Goal: Task Accomplishment & Management: Complete application form

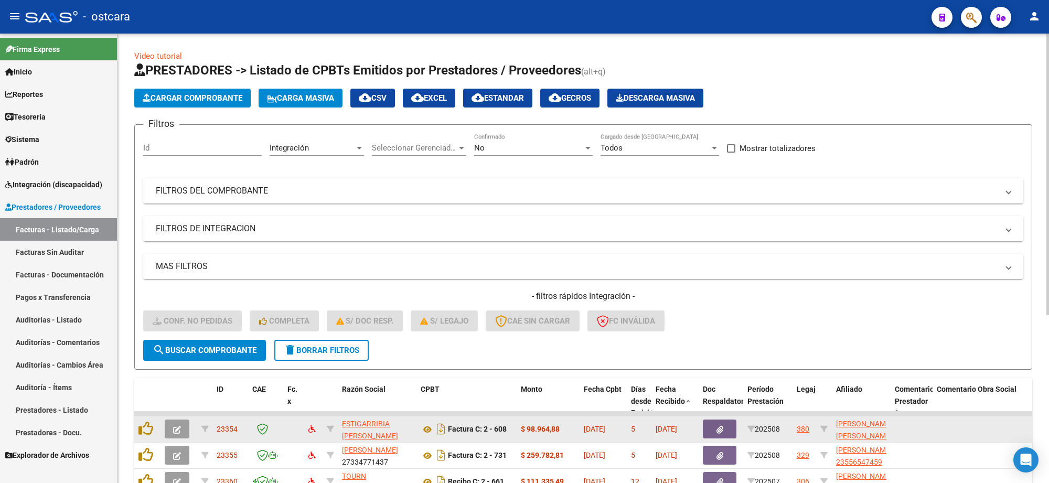
scroll to position [14, 0]
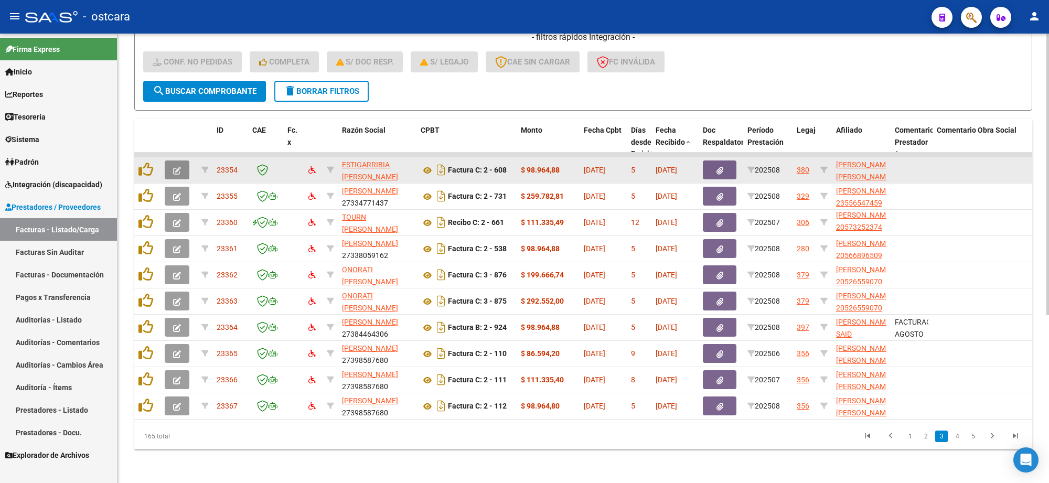
click at [177, 165] on span "button" at bounding box center [177, 169] width 8 height 9
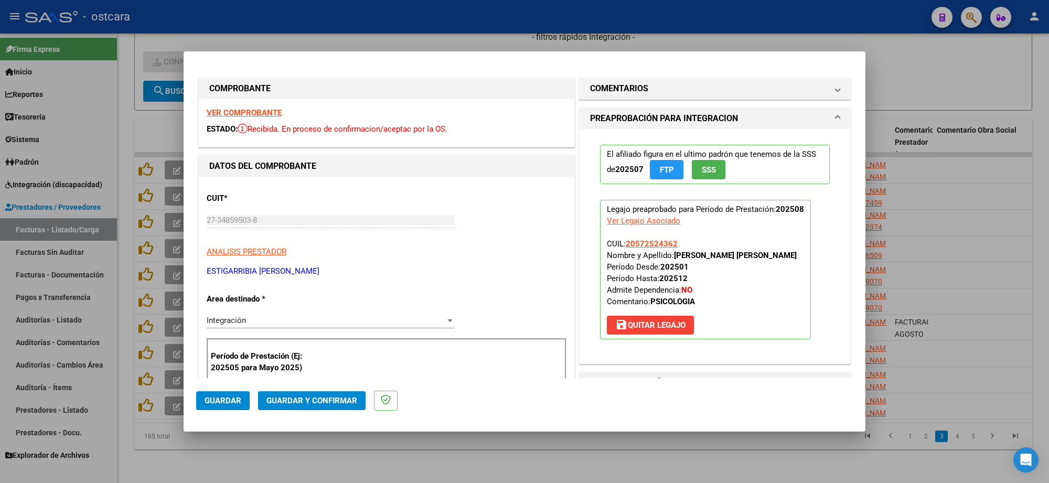
click at [245, 110] on strong "VER COMPROBANTE" at bounding box center [244, 112] width 75 height 9
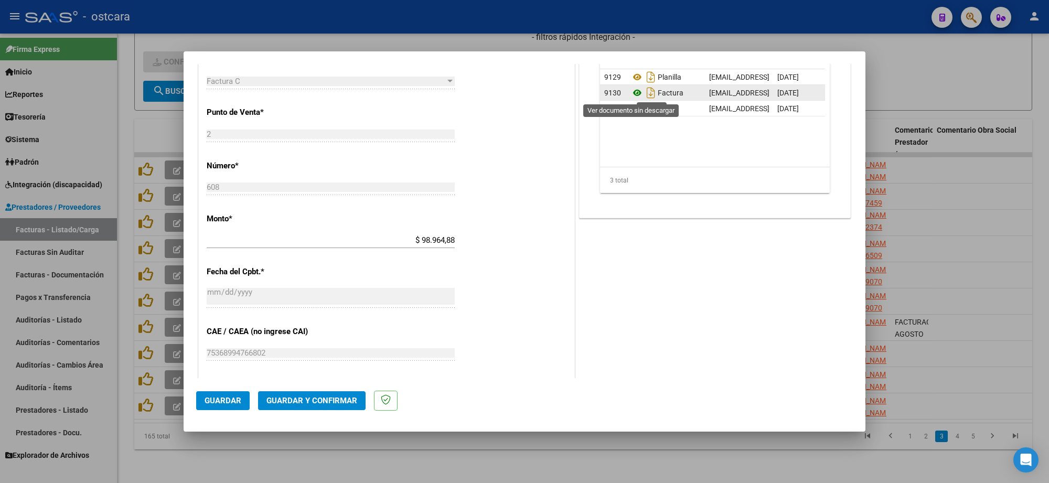
click at [633, 96] on icon at bounding box center [638, 93] width 14 height 13
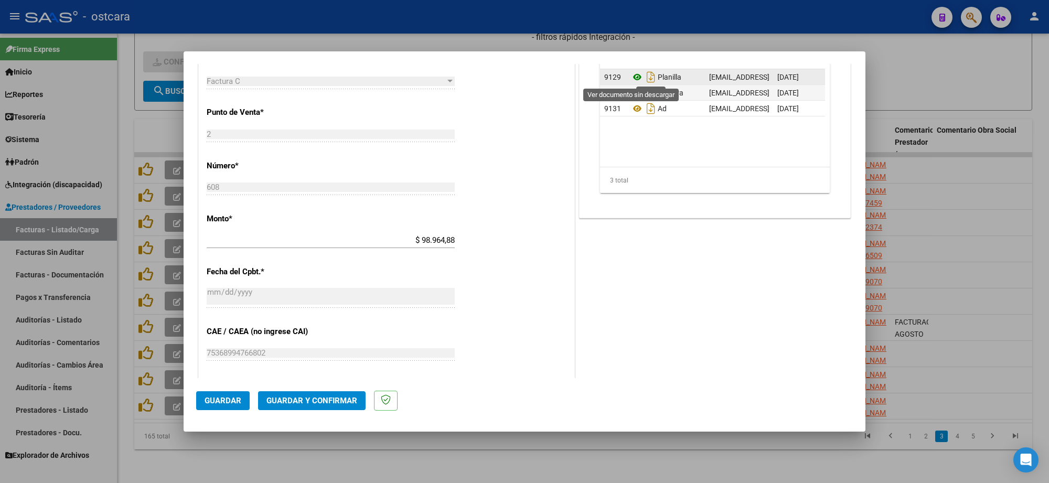
click at [631, 79] on icon at bounding box center [638, 77] width 14 height 13
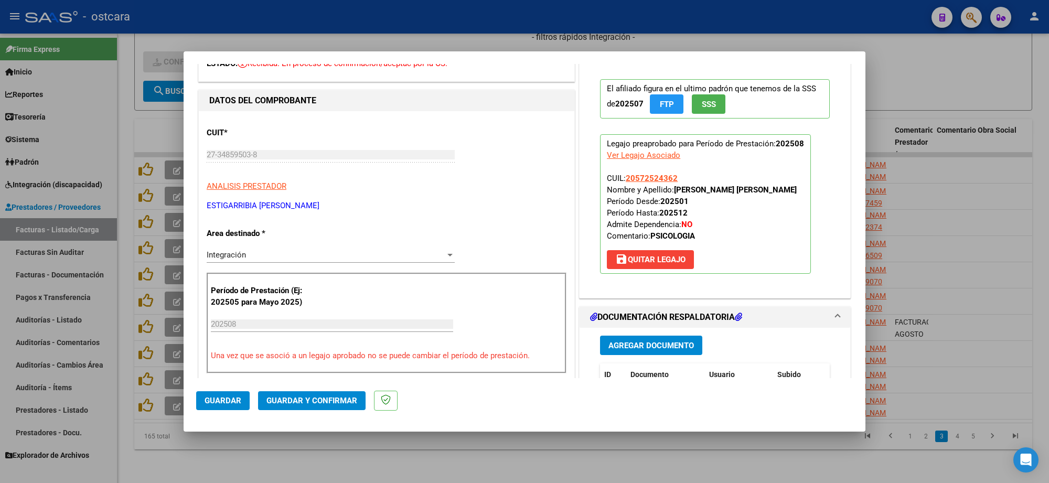
scroll to position [0, 0]
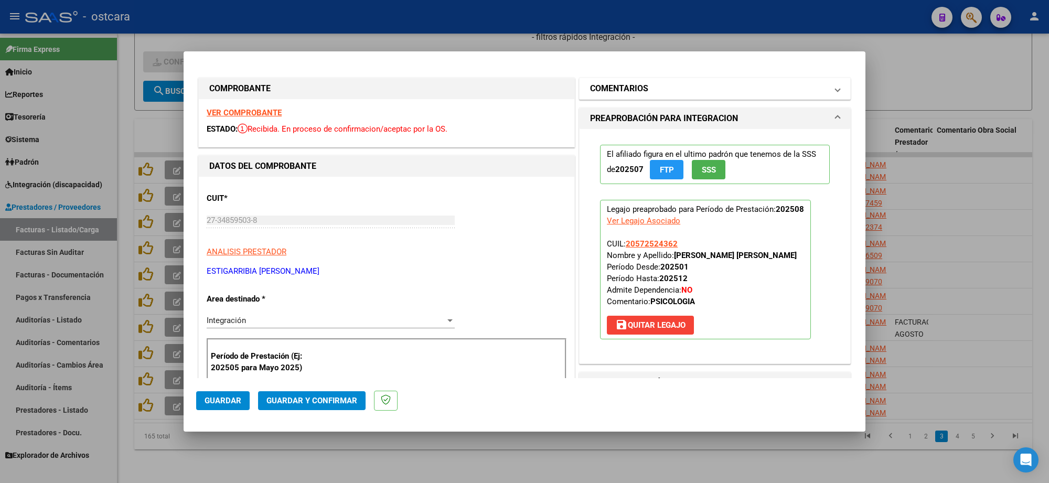
click at [633, 85] on h1 "COMENTARIOS" at bounding box center [619, 88] width 58 height 13
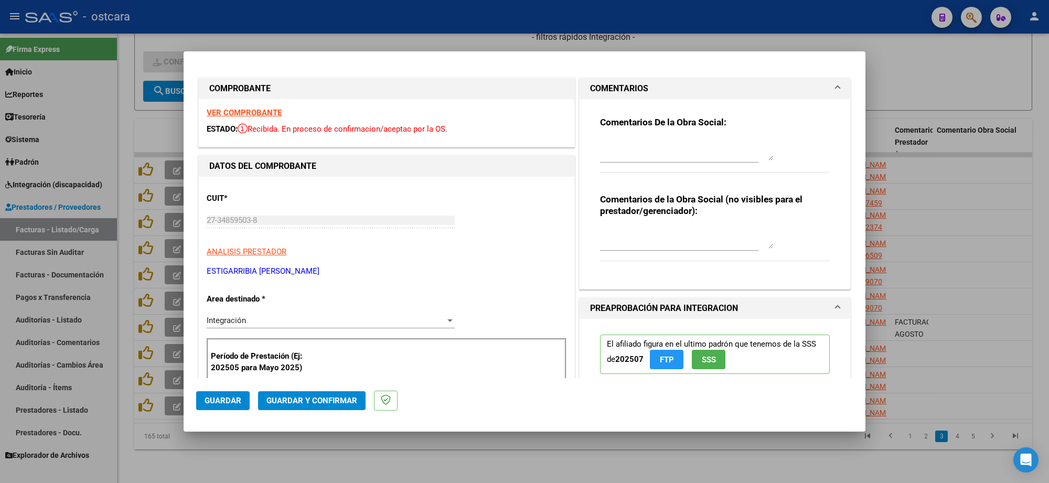
click at [644, 154] on textarea at bounding box center [686, 150] width 173 height 21
paste textarea "Recordar indicar vinculo del firmante en las planillas de asistencia."
type textarea "Recordar indicar vinculo del firmante en las planillas de asistencia."
click at [315, 403] on span "Guardar y Confirmar" at bounding box center [312, 400] width 91 height 9
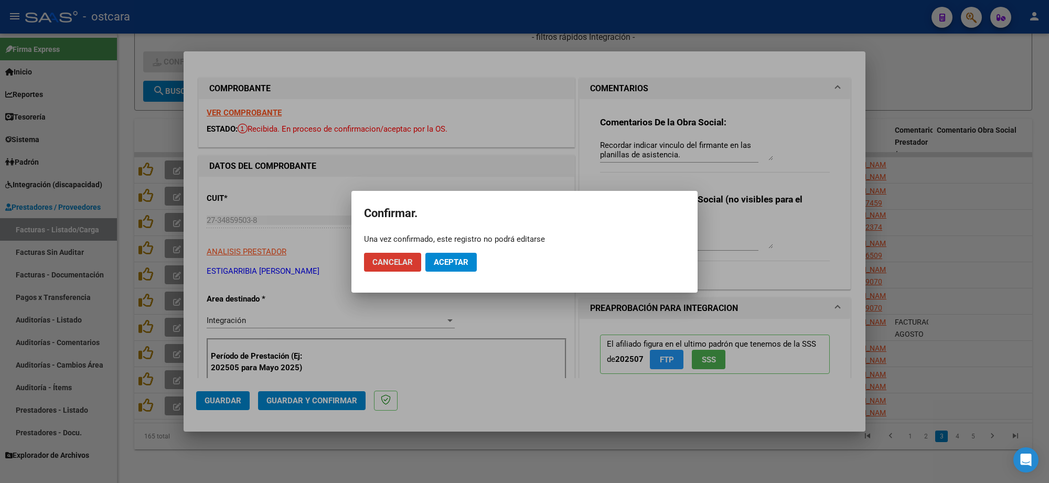
click at [450, 260] on span "Aceptar" at bounding box center [451, 262] width 35 height 9
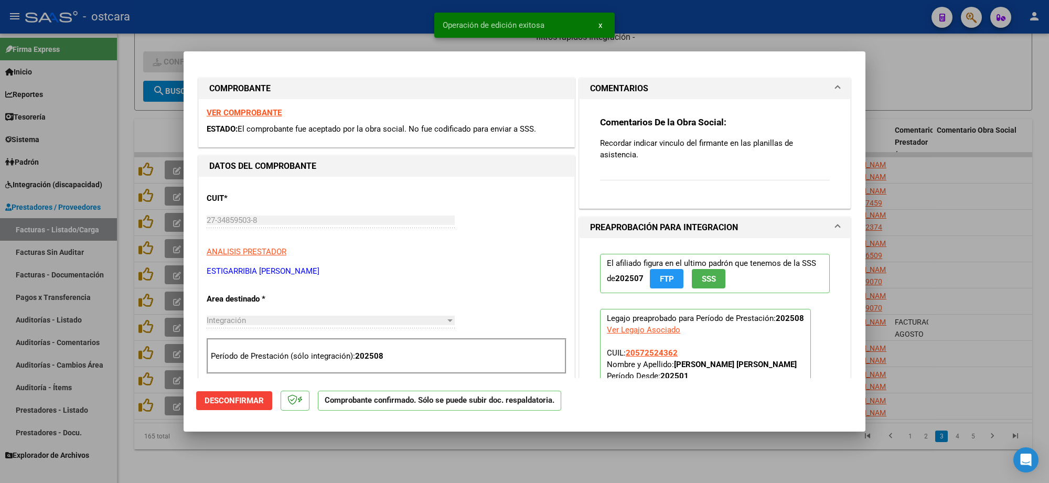
click at [917, 79] on div at bounding box center [524, 241] width 1049 height 483
type input "$ 0,00"
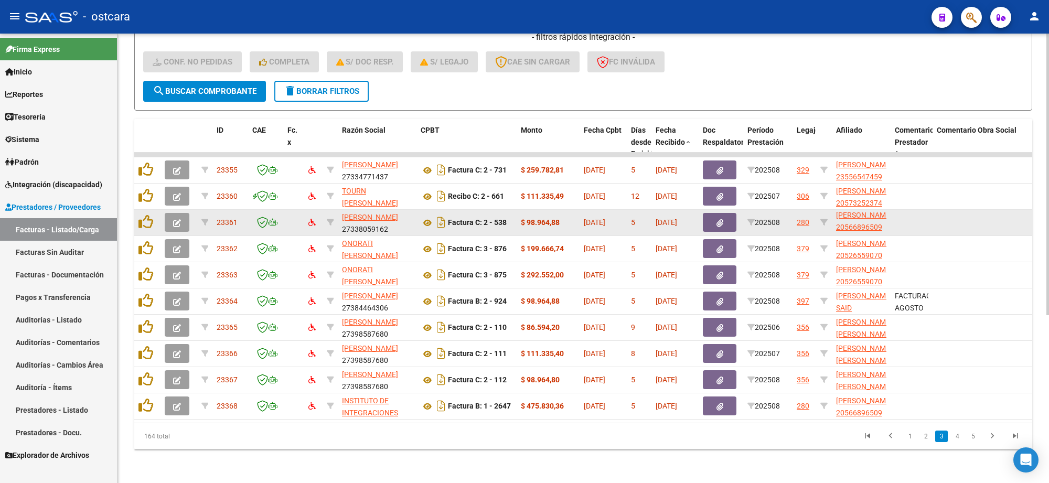
click at [177, 219] on icon "button" at bounding box center [177, 223] width 8 height 8
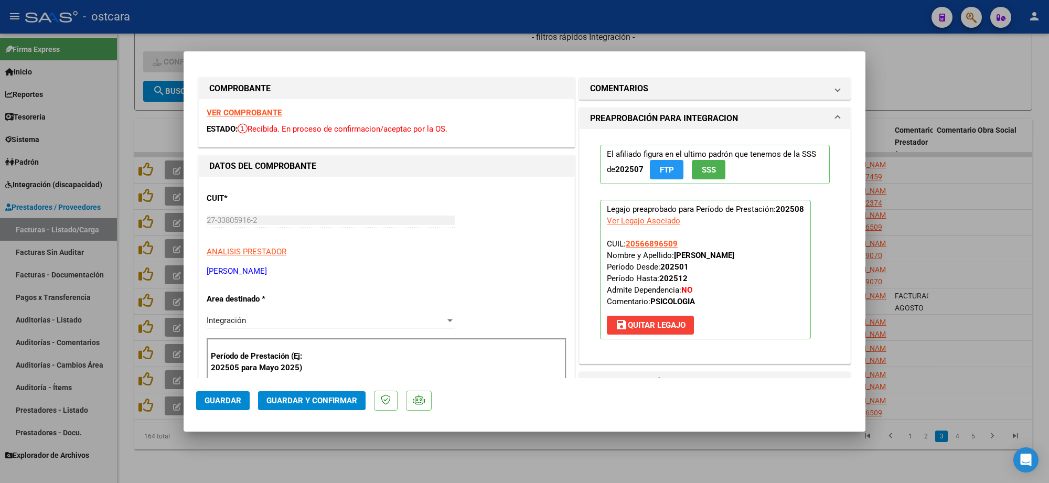
click at [224, 115] on strong "VER COMPROBANTE" at bounding box center [244, 112] width 75 height 9
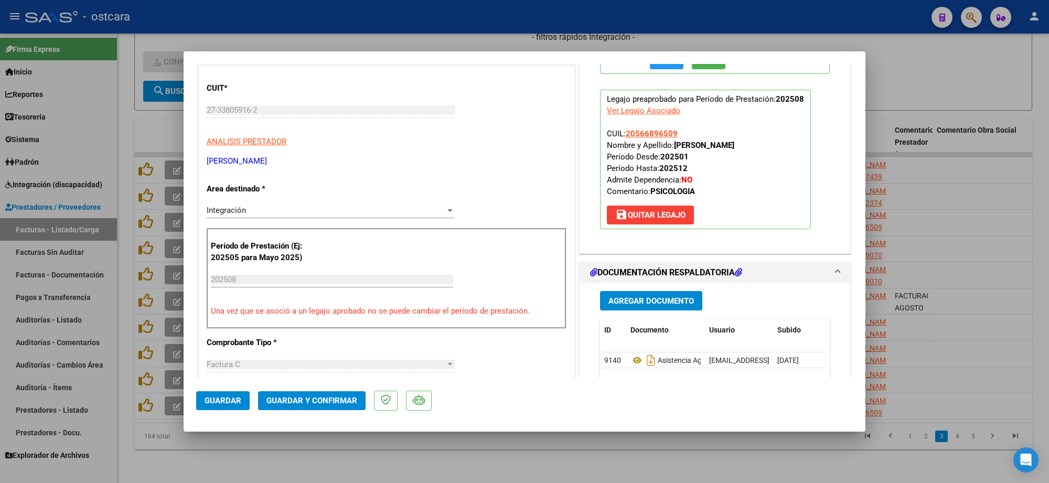
scroll to position [131, 0]
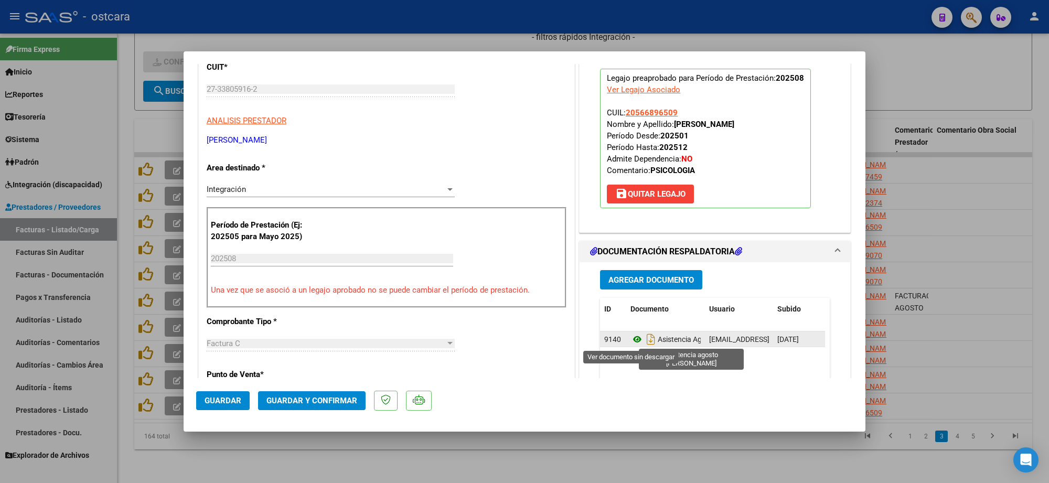
click at [633, 337] on icon at bounding box center [638, 339] width 14 height 13
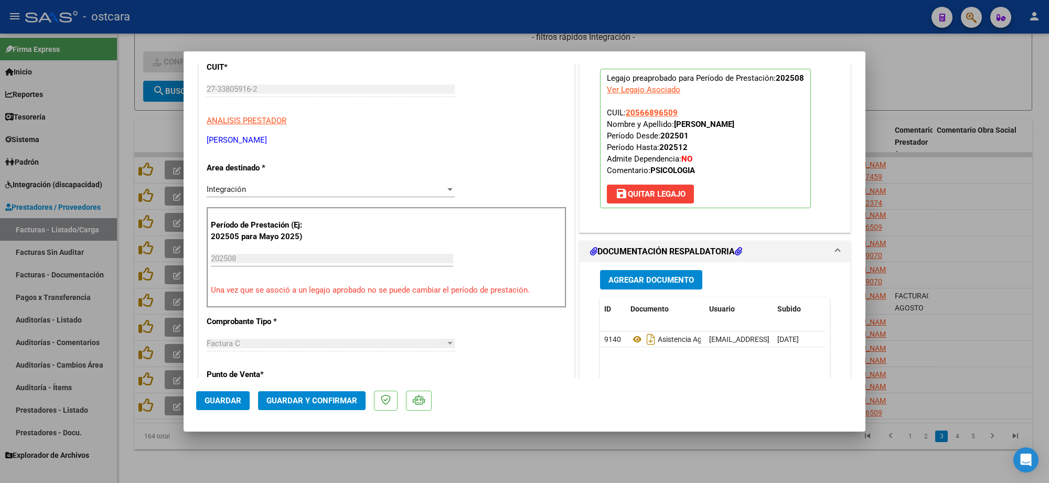
click at [339, 399] on span "Guardar y Confirmar" at bounding box center [312, 400] width 91 height 9
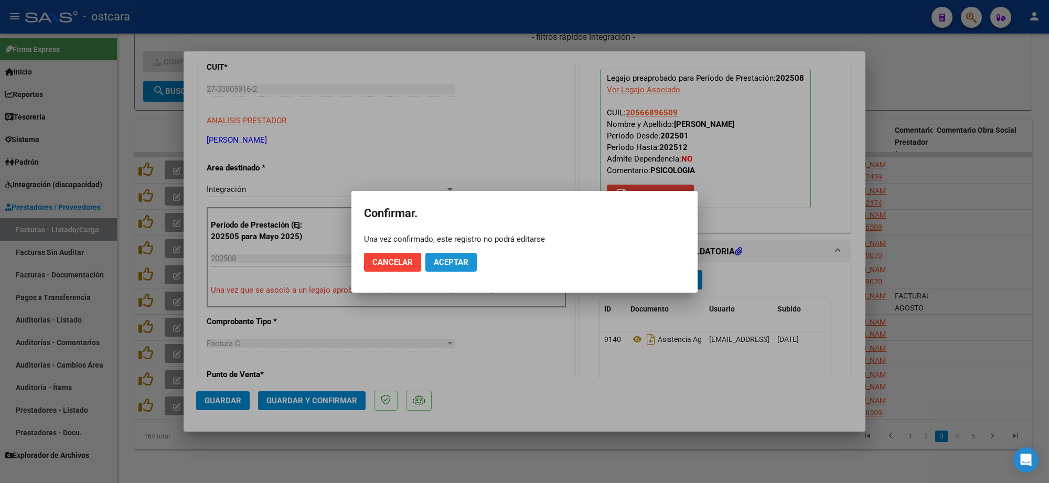
click at [455, 256] on button "Aceptar" at bounding box center [451, 262] width 51 height 19
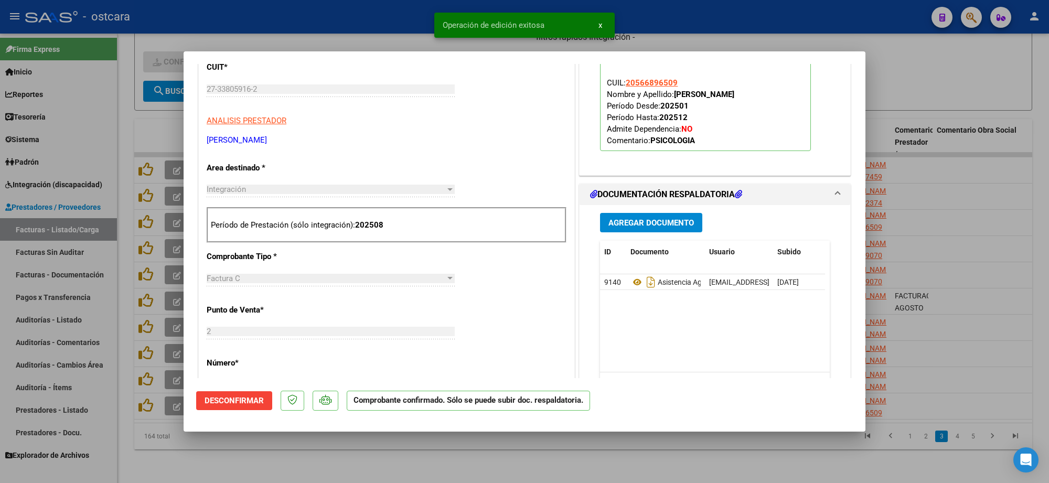
drag, startPoint x: 824, startPoint y: 22, endPoint x: 808, endPoint y: 28, distance: 16.8
click at [824, 22] on div at bounding box center [524, 241] width 1049 height 483
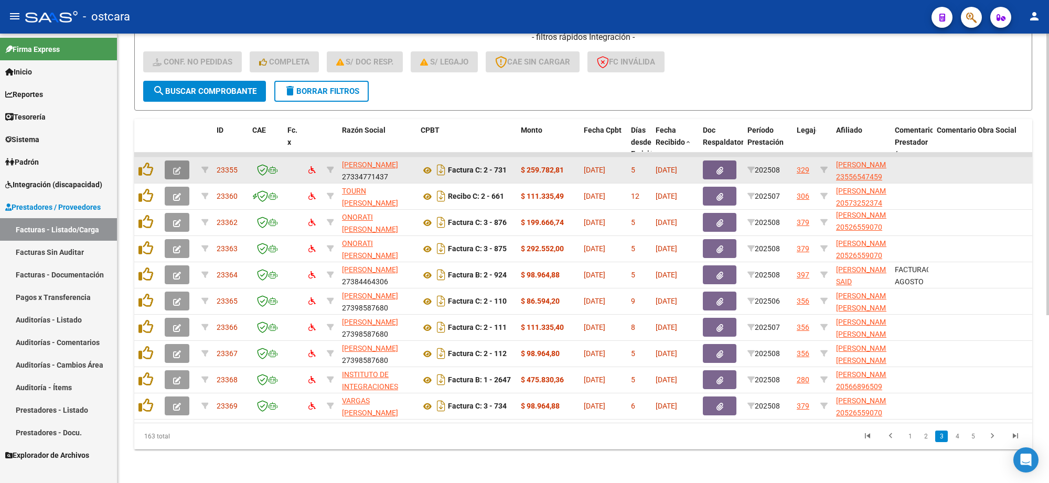
click at [174, 167] on icon "button" at bounding box center [177, 171] width 8 height 8
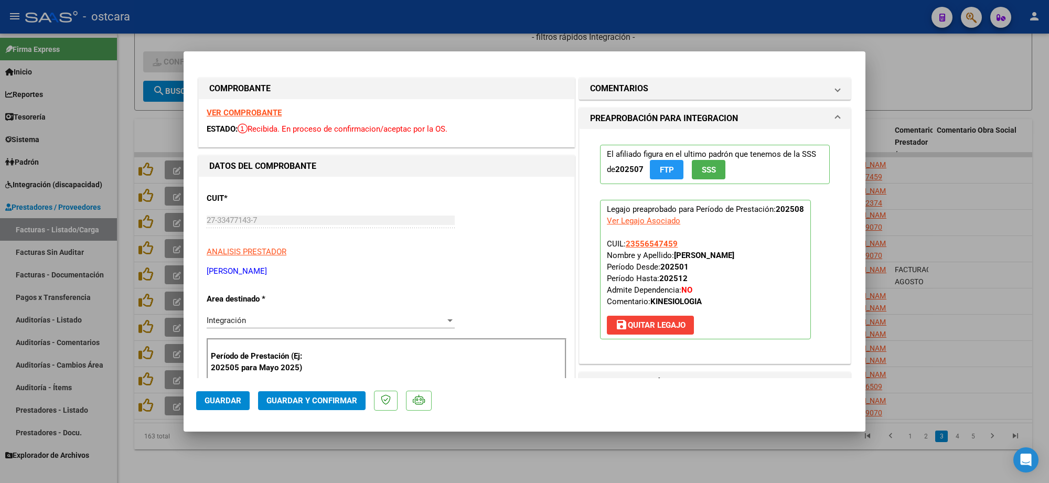
click at [241, 114] on strong "VER COMPROBANTE" at bounding box center [244, 112] width 75 height 9
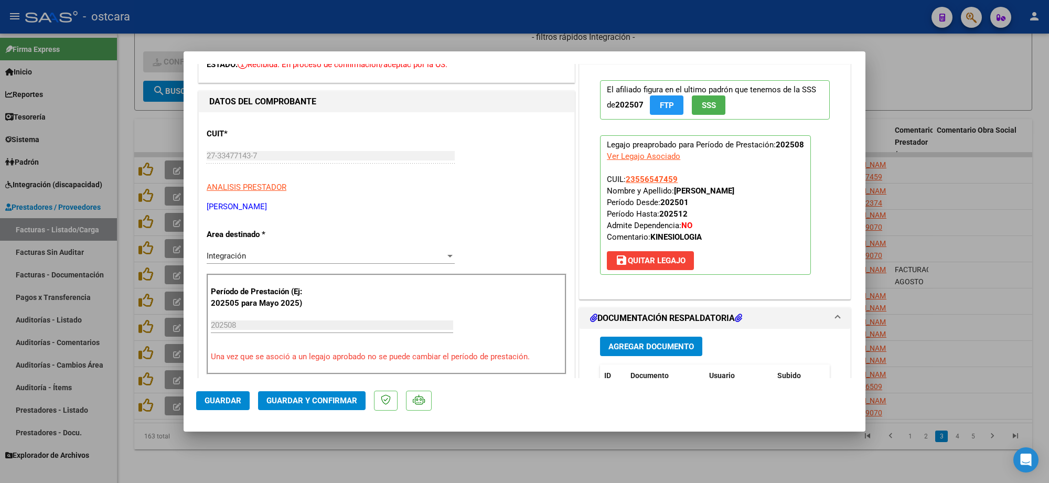
scroll to position [197, 0]
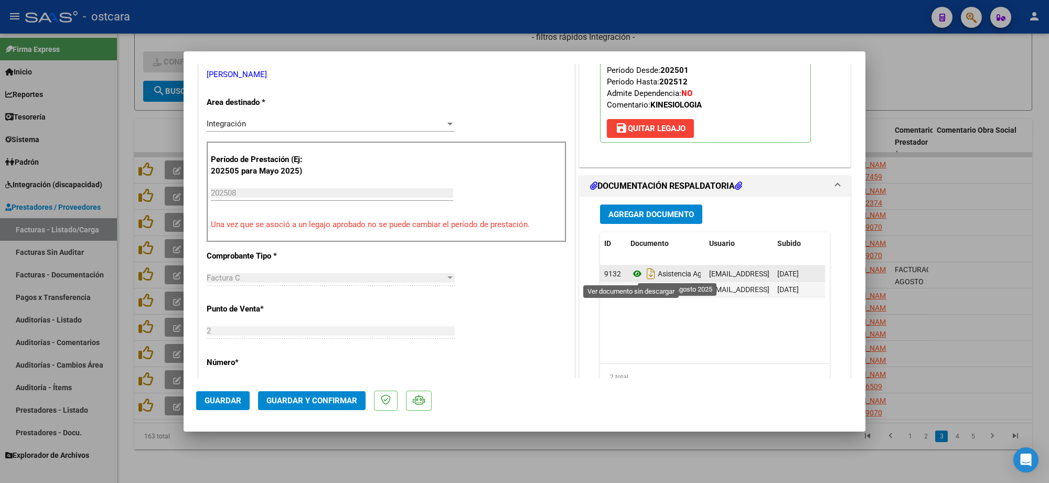
click at [633, 278] on icon at bounding box center [638, 274] width 14 height 13
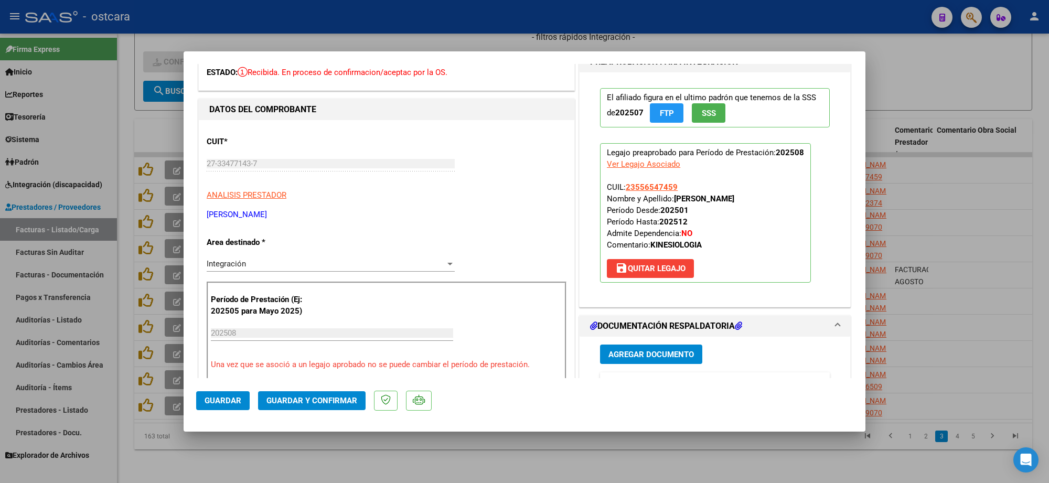
scroll to position [0, 0]
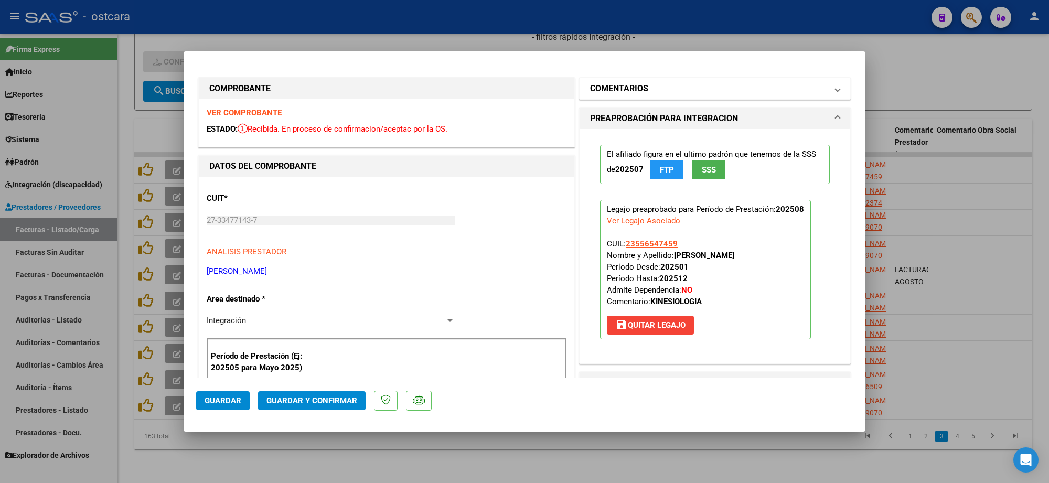
click at [677, 95] on mat-panel-title "COMENTARIOS" at bounding box center [708, 88] width 237 height 13
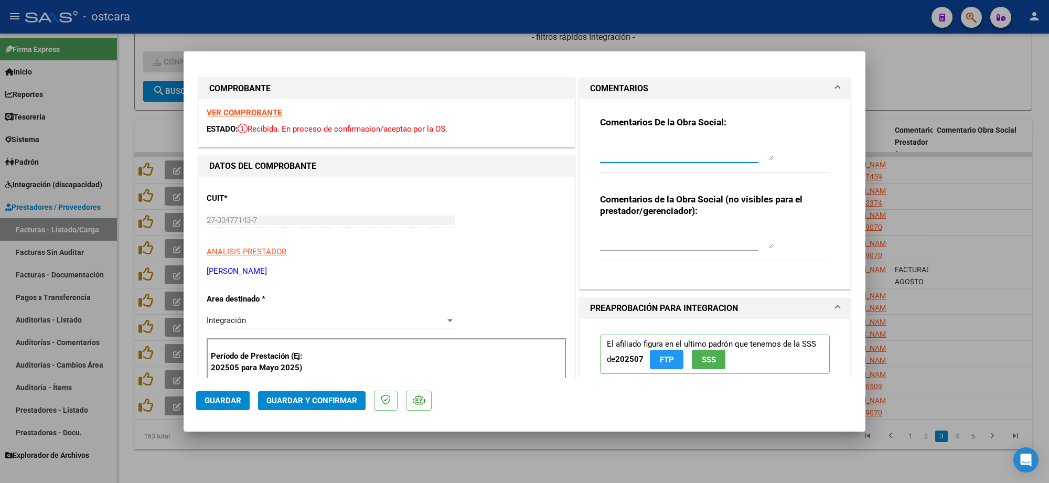
click at [700, 150] on textarea at bounding box center [686, 150] width 173 height 21
paste textarea "Recordar indicar vinculo del firmante en las planillas de asistencia. Se recuer…"
paste textarea "Recordar indicar vinculo del firmante en las planillas de asistencia."
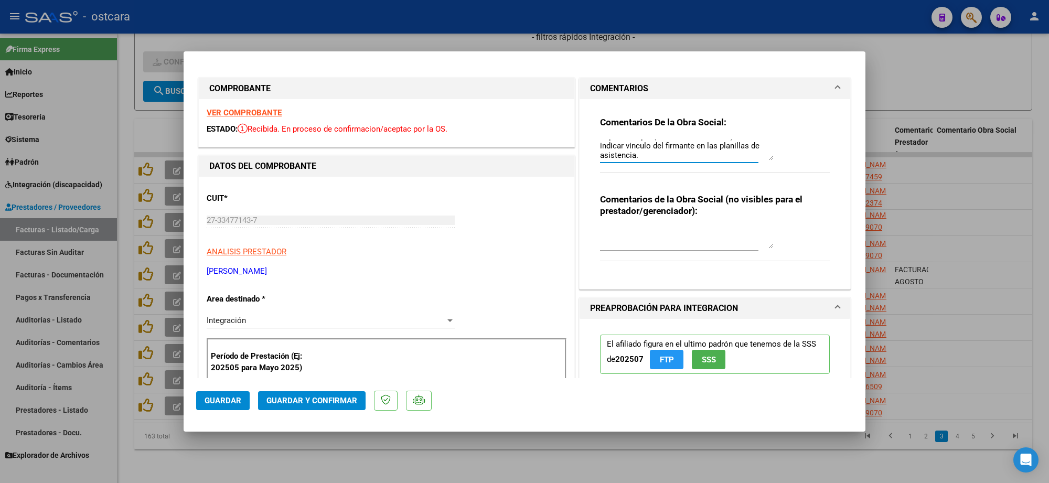
click at [639, 142] on textarea "Se recuerda que no se aceptara documentación copia de copia (Planilla de asiste…" at bounding box center [686, 150] width 173 height 21
click at [635, 144] on textarea "Se recuerda que no se aceptara documentación copia de copia (Planilla de asiste…" at bounding box center [686, 150] width 173 height 21
type textarea "Se recuerda que no se aceptara documentación copia de copia (Planilla de asiste…"
click at [334, 397] on span "Guardar y Confirmar" at bounding box center [312, 400] width 91 height 9
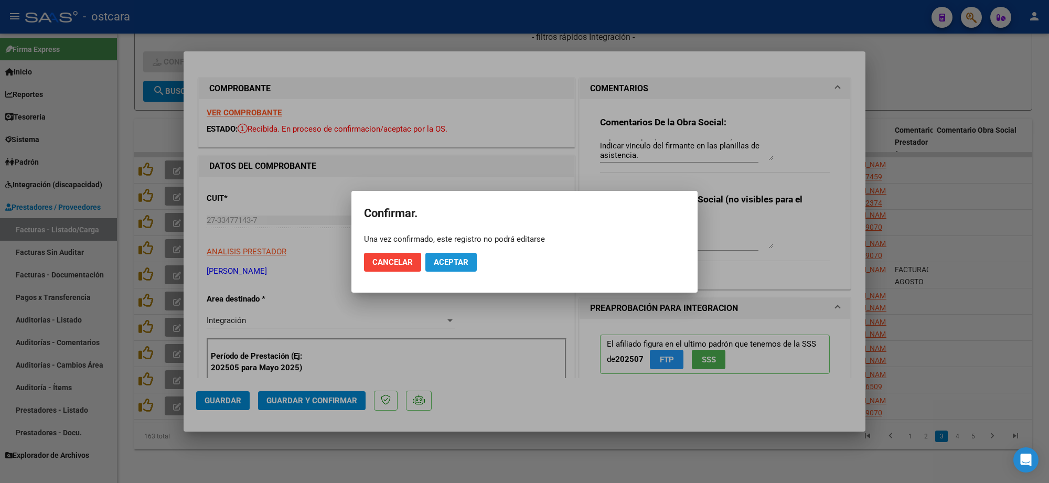
click at [437, 264] on span "Aceptar" at bounding box center [451, 262] width 35 height 9
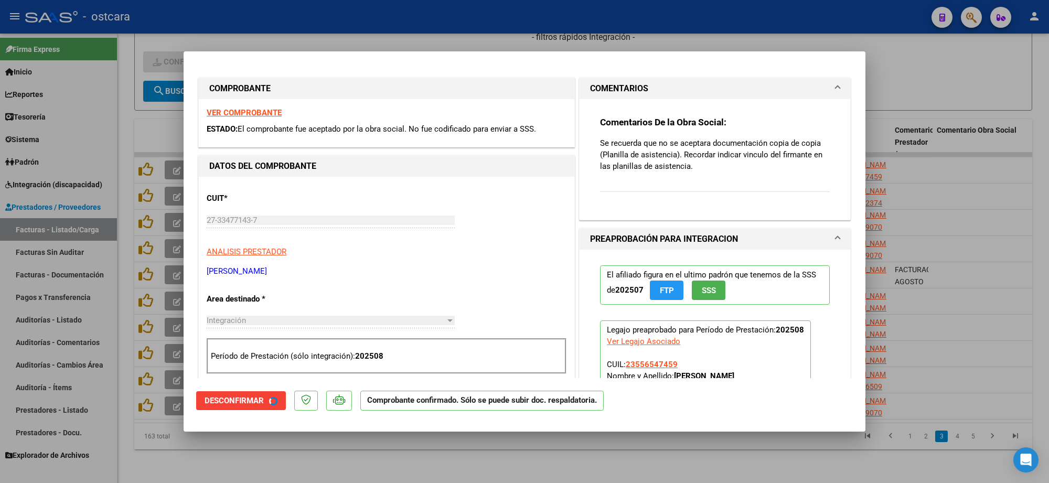
click at [911, 242] on div at bounding box center [524, 241] width 1049 height 483
type input "$ 0,00"
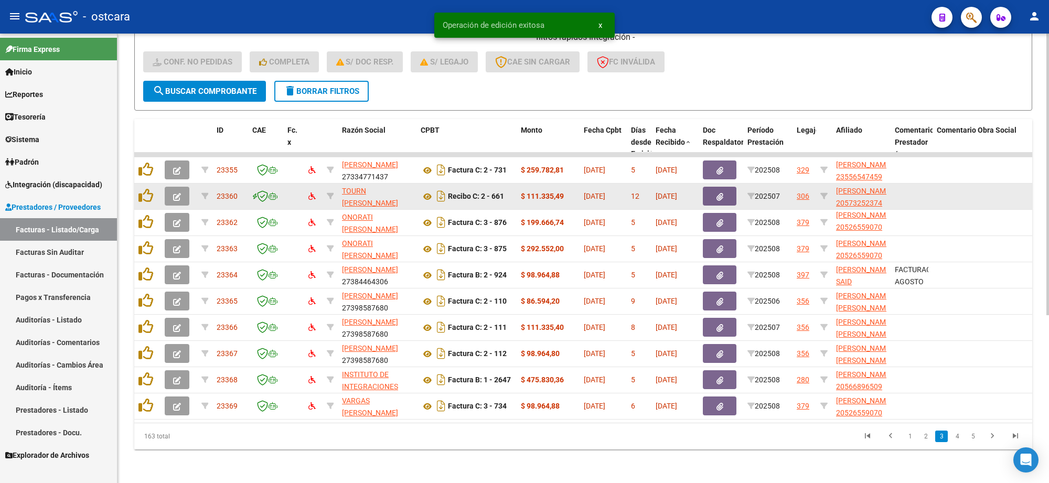
click at [181, 189] on button "button" at bounding box center [177, 196] width 25 height 19
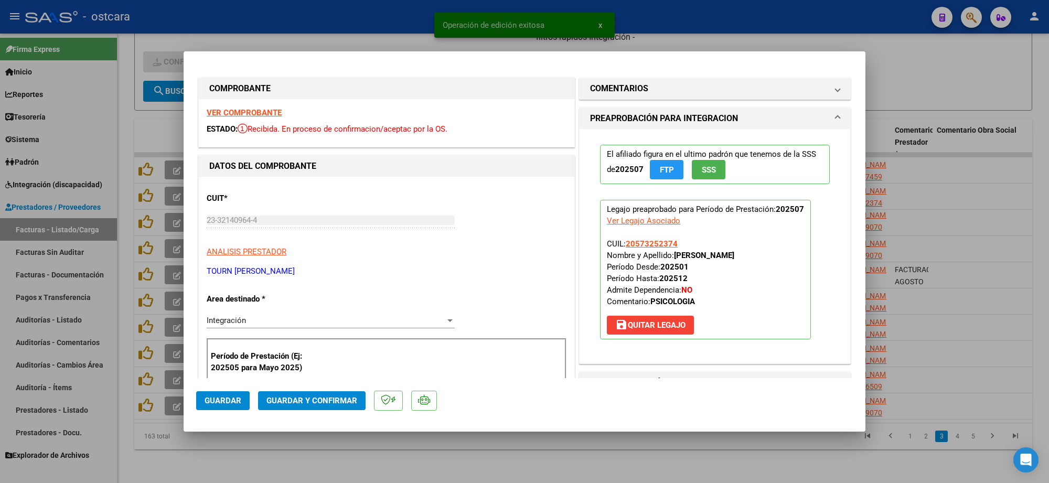
click at [268, 112] on strong "VER COMPROBANTE" at bounding box center [244, 112] width 75 height 9
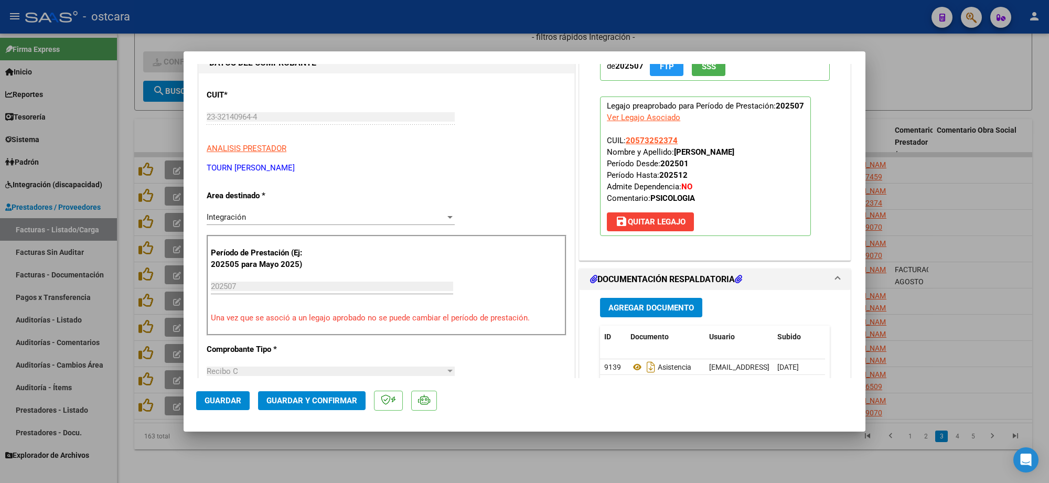
scroll to position [262, 0]
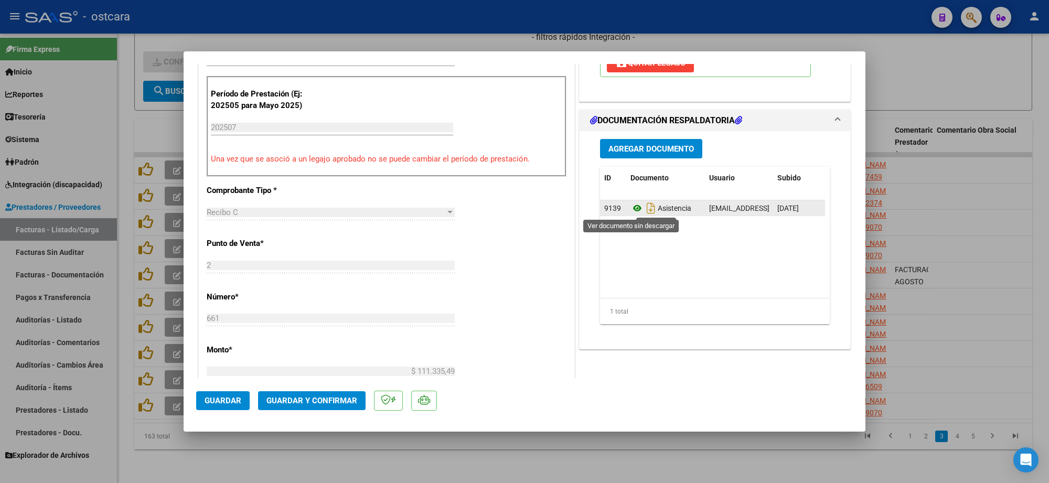
click at [631, 206] on icon at bounding box center [638, 208] width 14 height 13
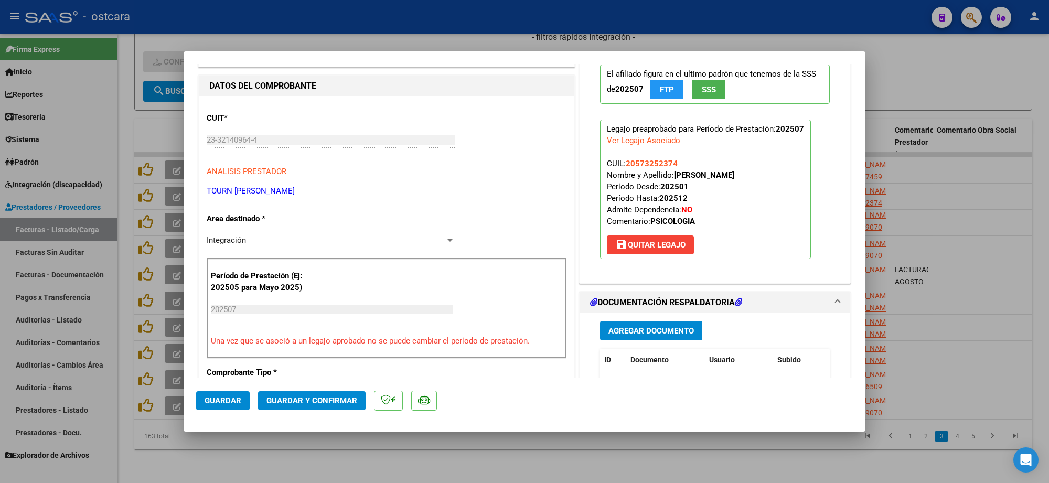
scroll to position [0, 0]
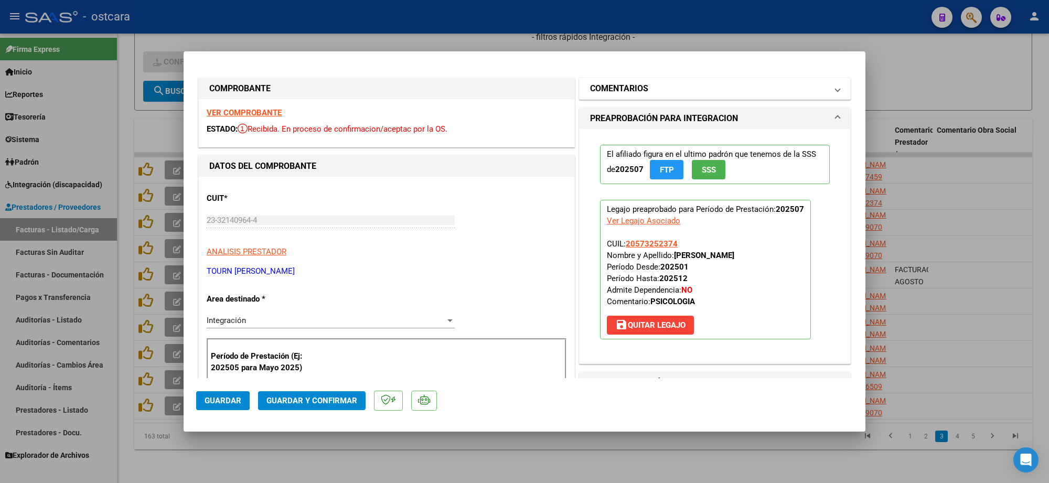
click at [657, 91] on mat-panel-title "COMENTARIOS" at bounding box center [708, 88] width 237 height 13
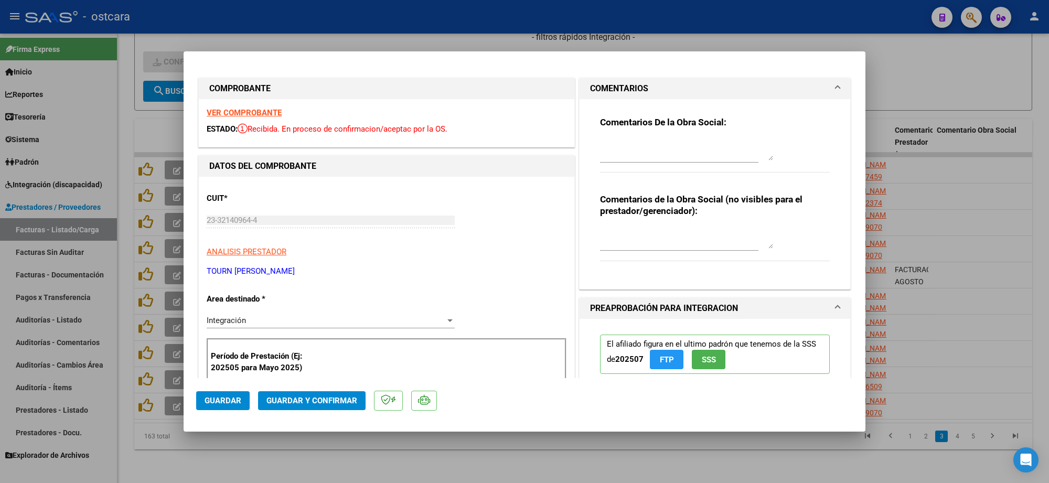
click at [652, 161] on div at bounding box center [679, 154] width 158 height 35
click at [648, 155] on textarea at bounding box center [686, 150] width 173 height 21
paste textarea "Recordar indicar vinculo del firmante en las planillas de asistencia."
type textarea "Recordar indicar vinculo del firmante en las planillas de asistencia."
click at [311, 392] on button "Guardar y Confirmar" at bounding box center [312, 400] width 108 height 19
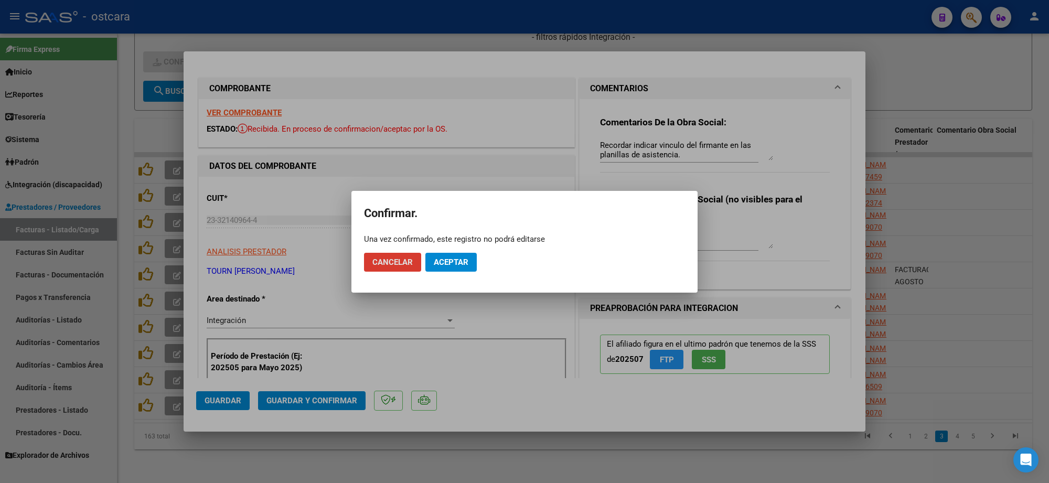
click at [467, 263] on span "Aceptar" at bounding box center [451, 262] width 35 height 9
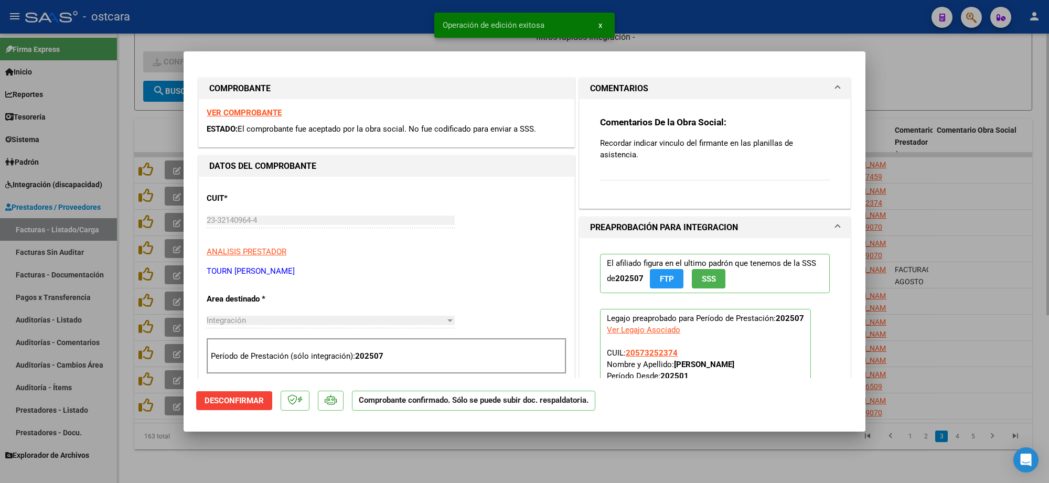
click at [942, 64] on div at bounding box center [524, 241] width 1049 height 483
type input "$ 0,00"
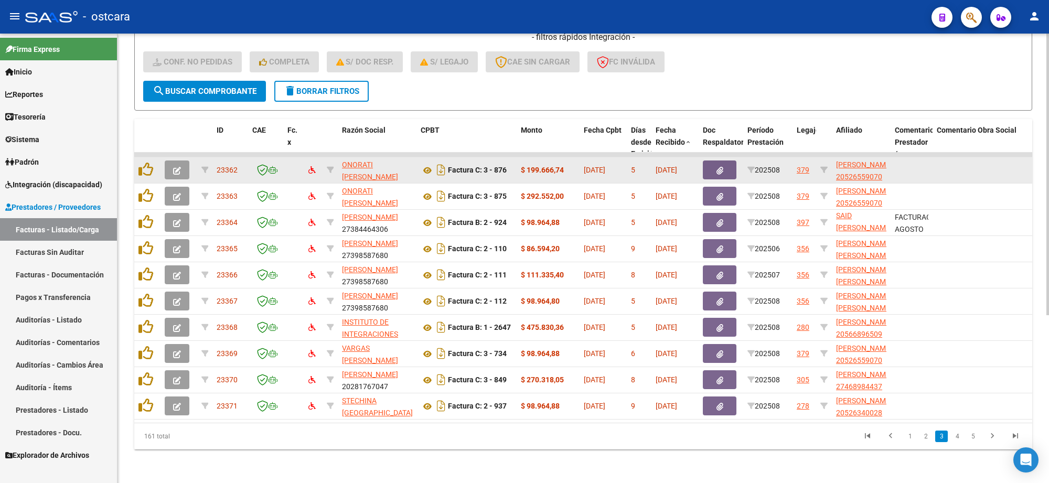
click at [184, 163] on button "button" at bounding box center [177, 170] width 25 height 19
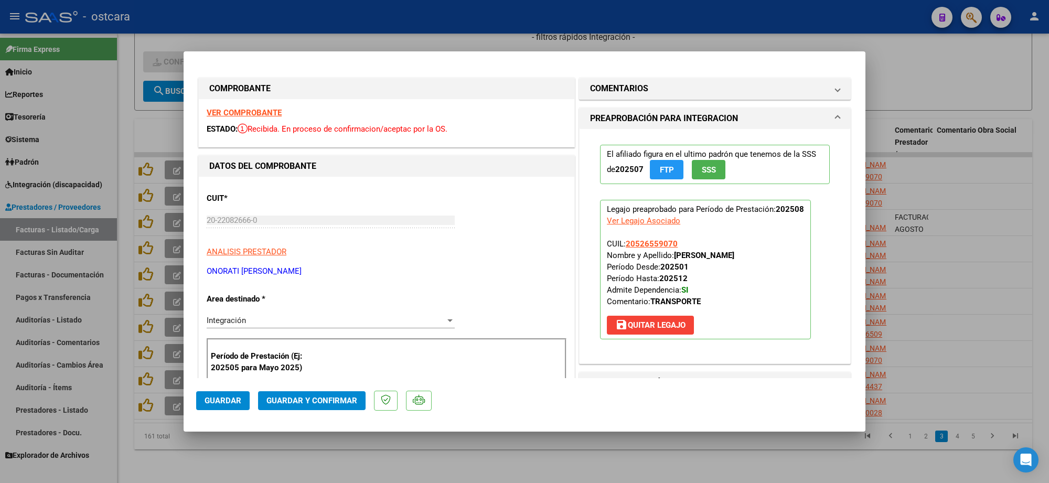
click at [250, 113] on strong "VER COMPROBANTE" at bounding box center [244, 112] width 75 height 9
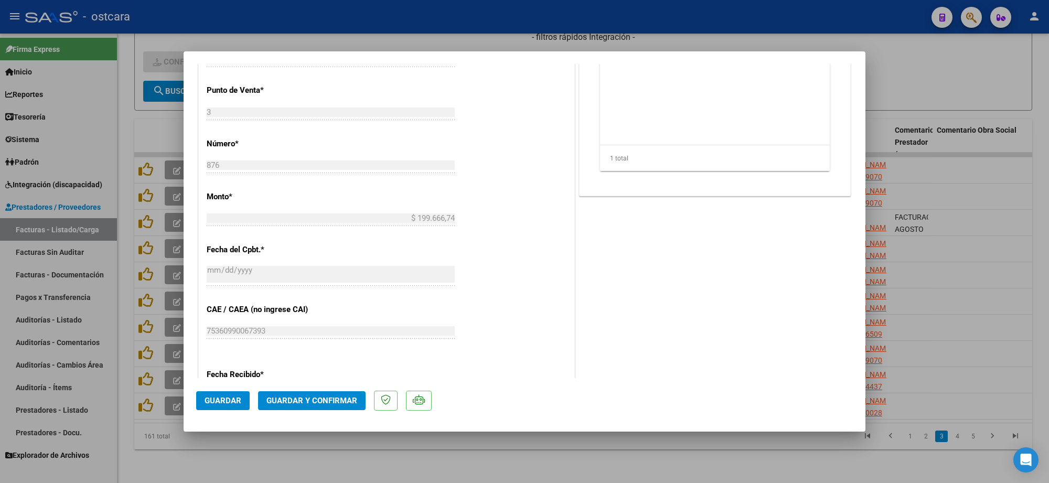
scroll to position [394, 0]
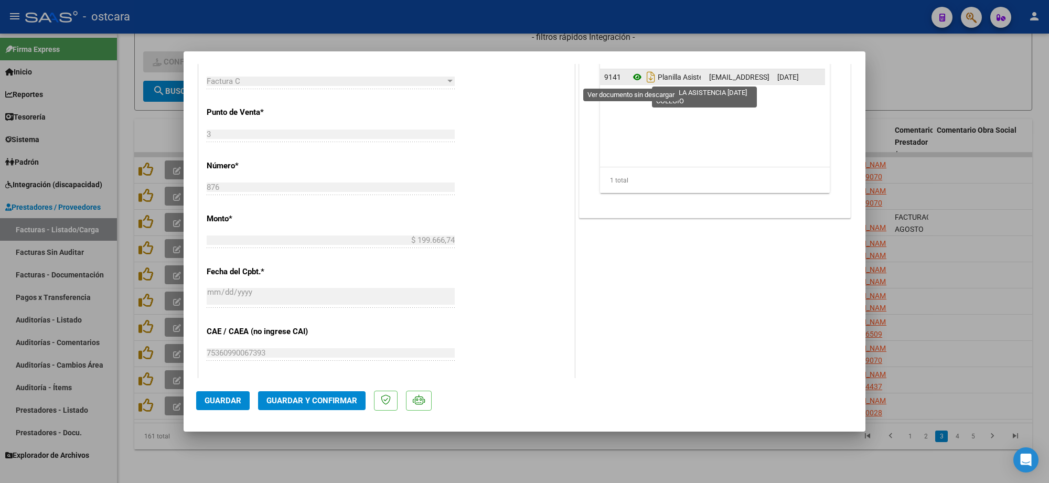
click at [633, 76] on icon at bounding box center [638, 77] width 14 height 13
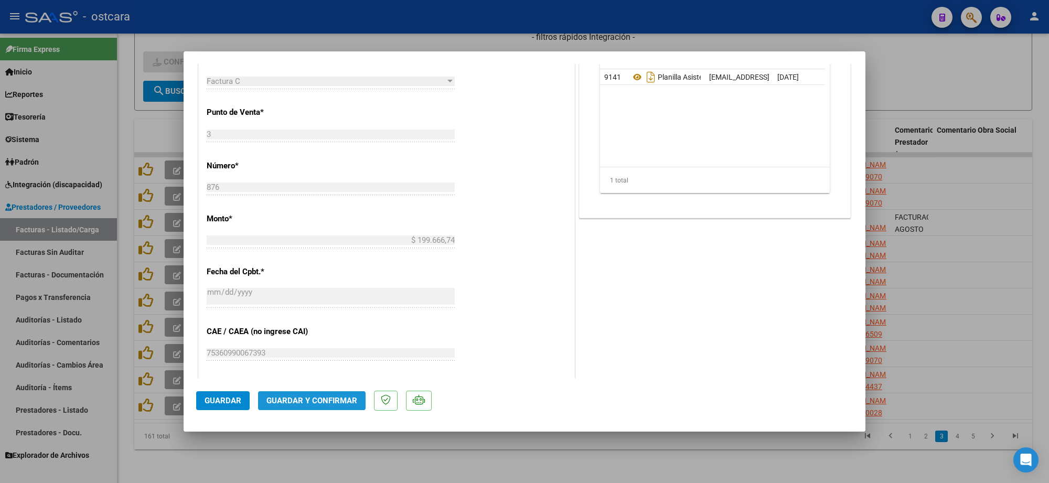
click at [336, 397] on span "Guardar y Confirmar" at bounding box center [312, 400] width 91 height 9
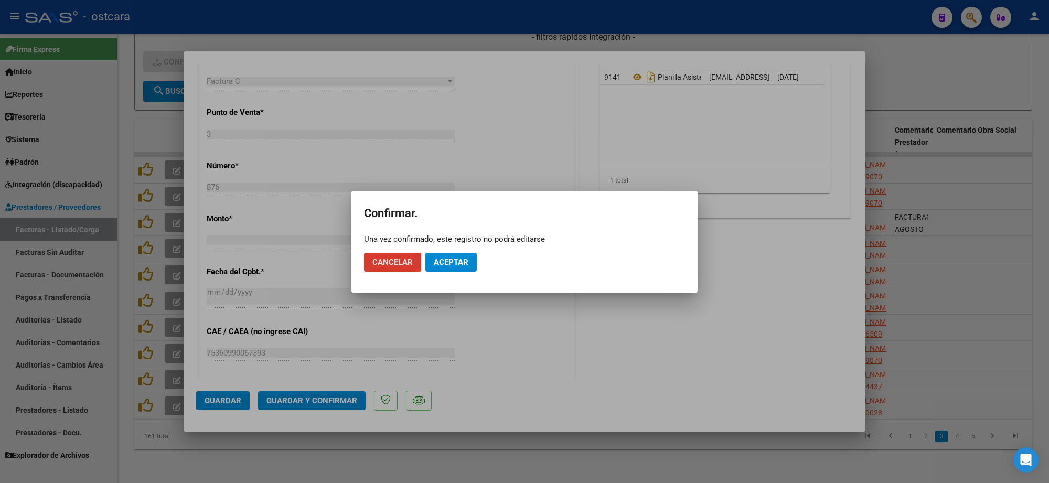
click at [452, 267] on button "Aceptar" at bounding box center [451, 262] width 51 height 19
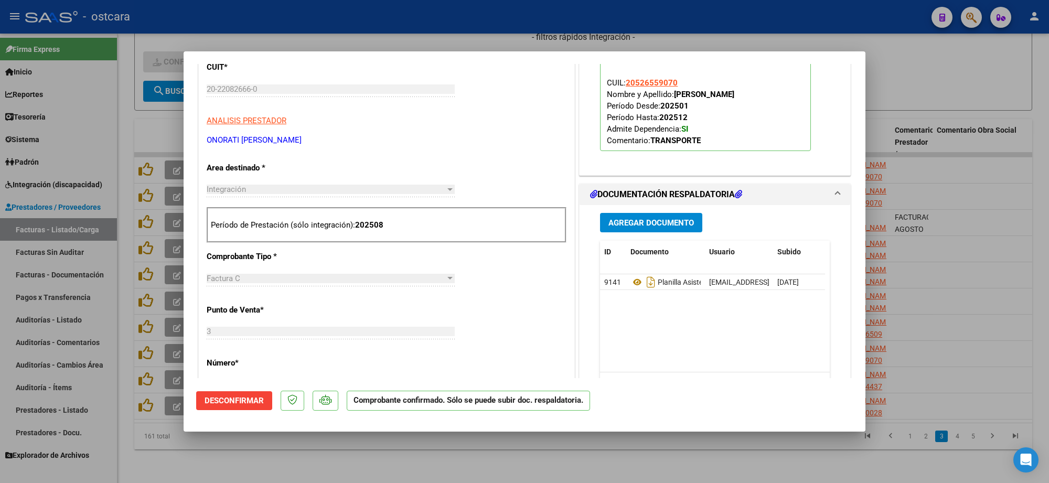
click at [971, 148] on div at bounding box center [524, 241] width 1049 height 483
type input "$ 0,00"
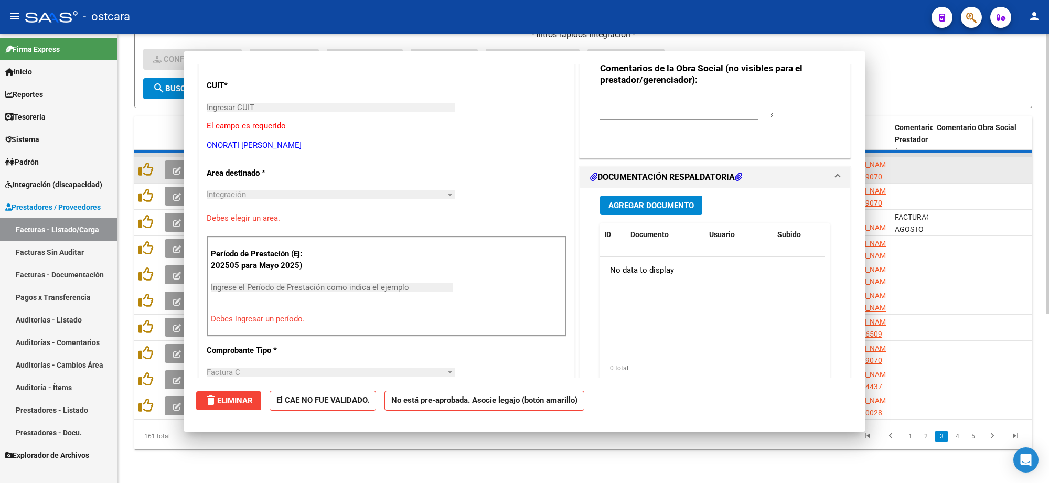
scroll to position [150, 0]
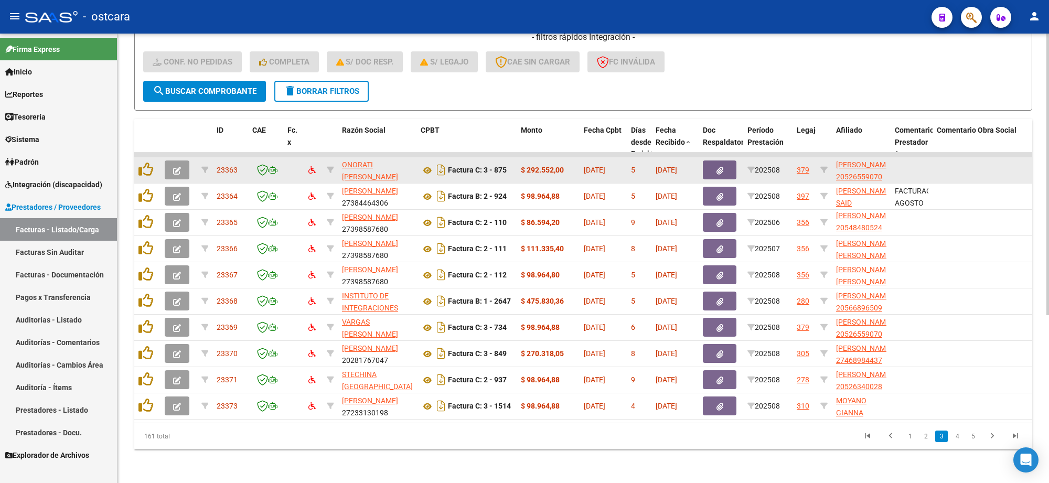
click at [180, 161] on button "button" at bounding box center [177, 170] width 25 height 19
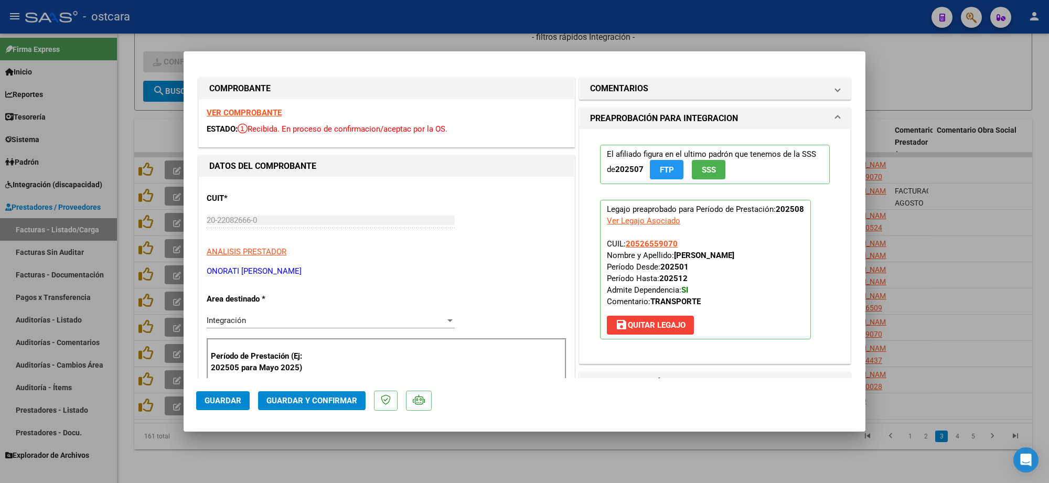
click at [253, 113] on strong "VER COMPROBANTE" at bounding box center [244, 112] width 75 height 9
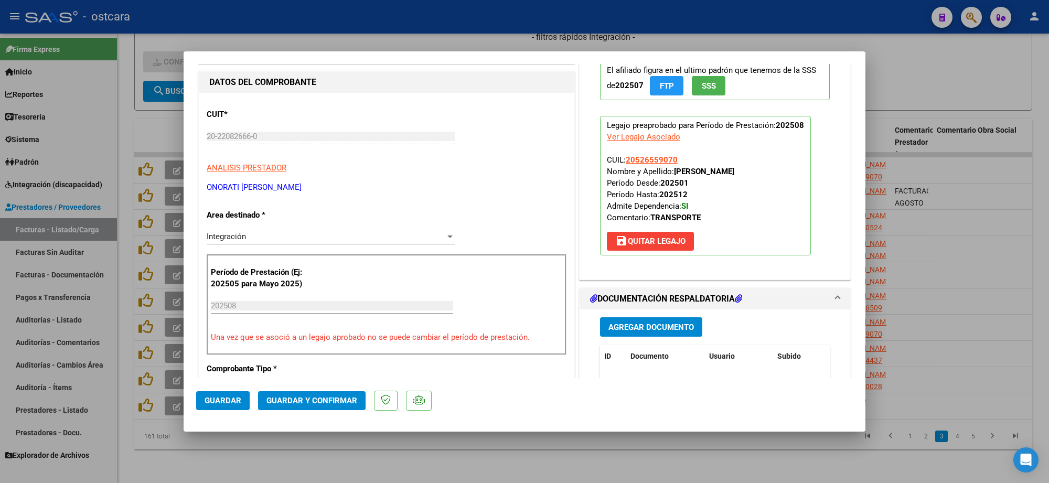
scroll to position [197, 0]
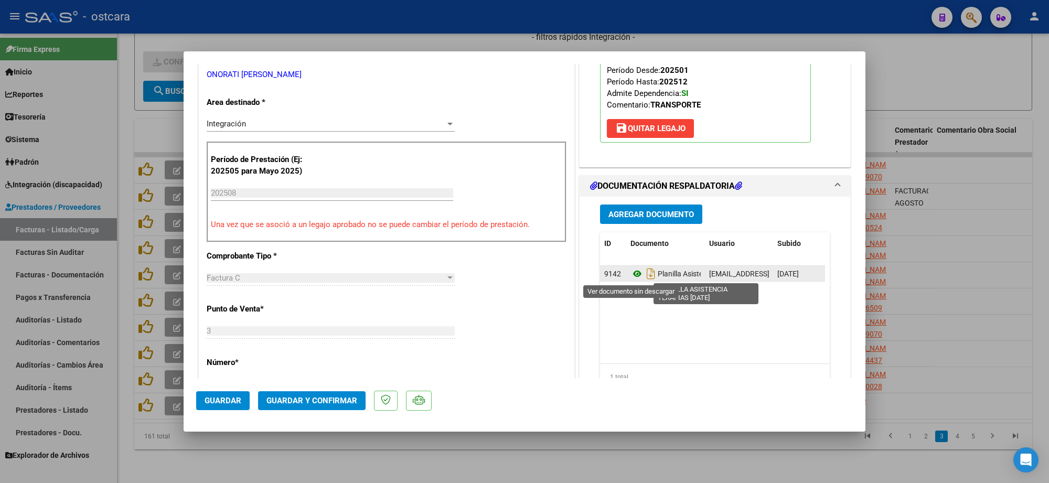
click at [635, 273] on icon at bounding box center [638, 274] width 14 height 13
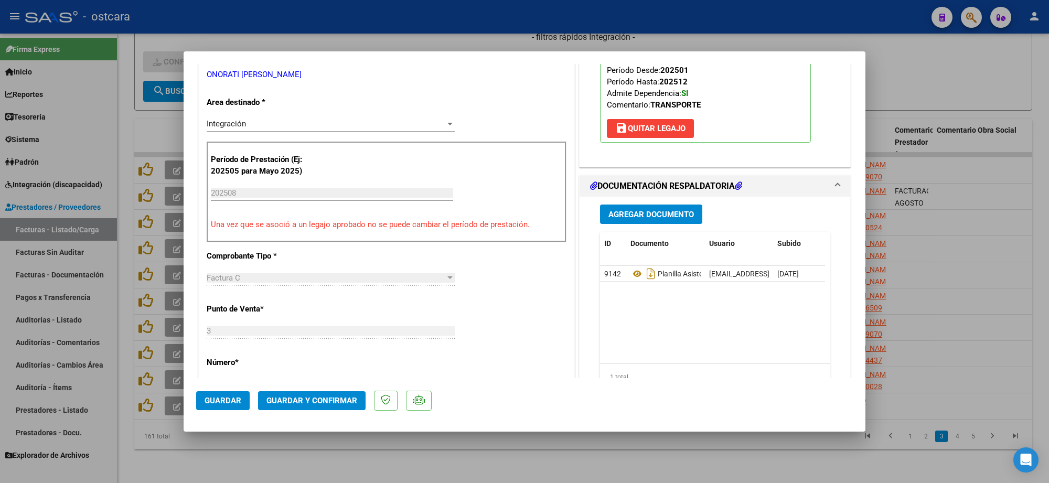
click at [328, 401] on span "Guardar y Confirmar" at bounding box center [312, 400] width 91 height 9
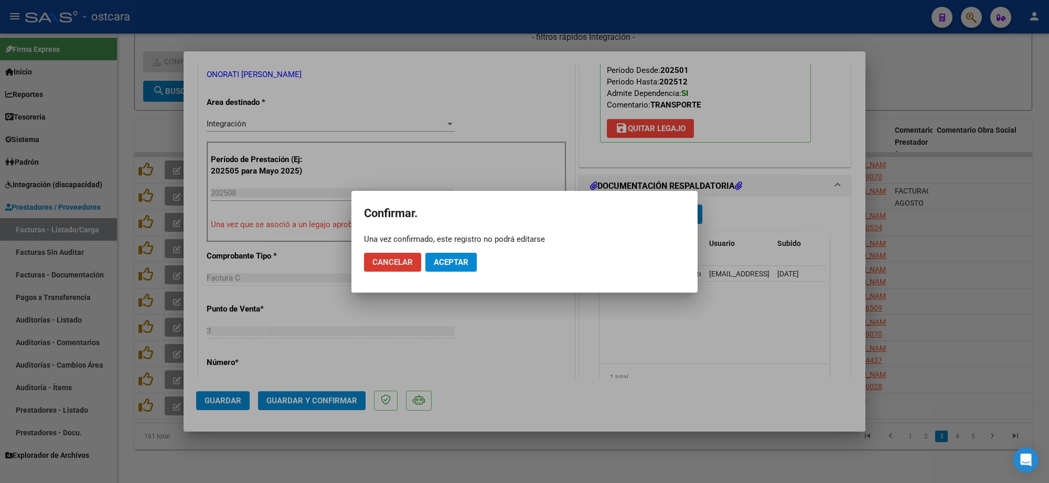
click at [958, 268] on div at bounding box center [524, 241] width 1049 height 483
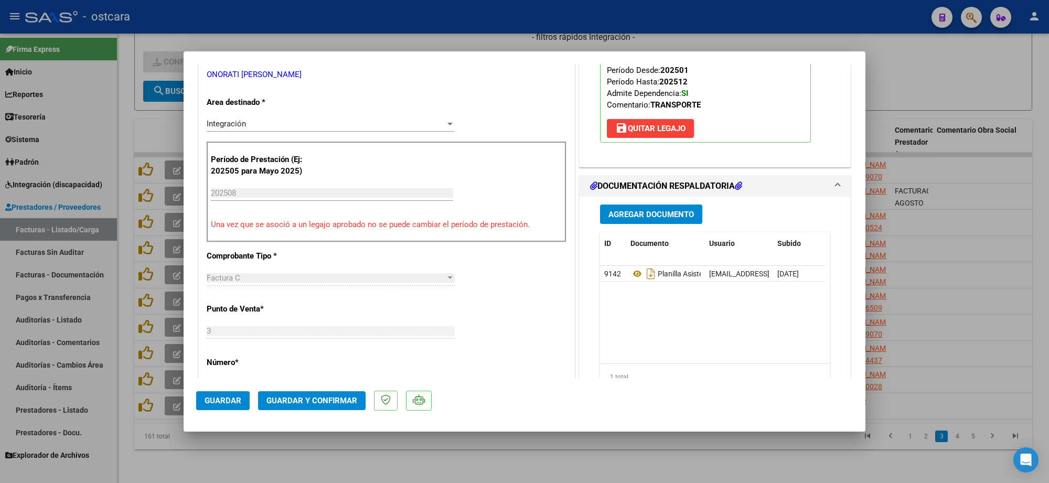
click at [307, 414] on mat-dialog-actions "Guardar Guardar y Confirmar" at bounding box center [524, 398] width 657 height 41
click at [315, 394] on button "Guardar y Confirmar" at bounding box center [312, 400] width 108 height 19
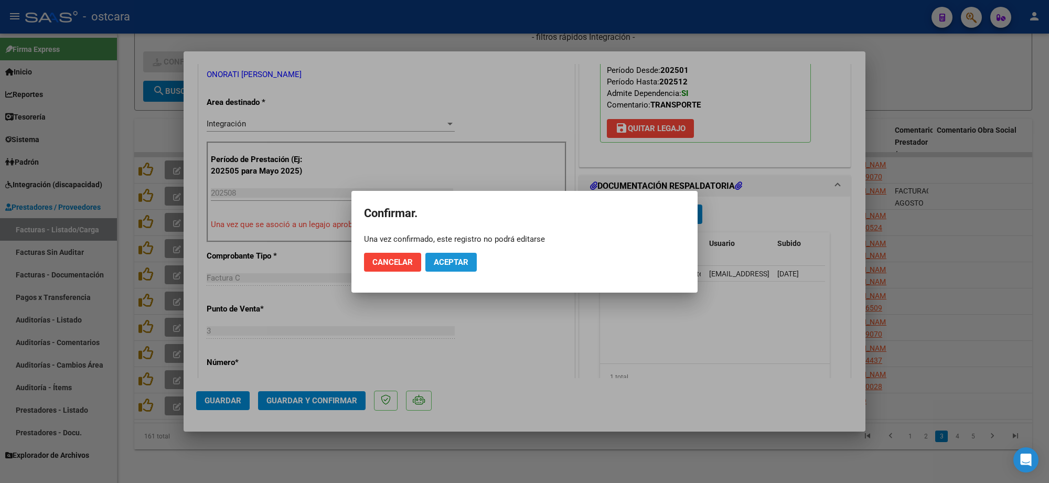
click at [457, 264] on span "Aceptar" at bounding box center [451, 262] width 35 height 9
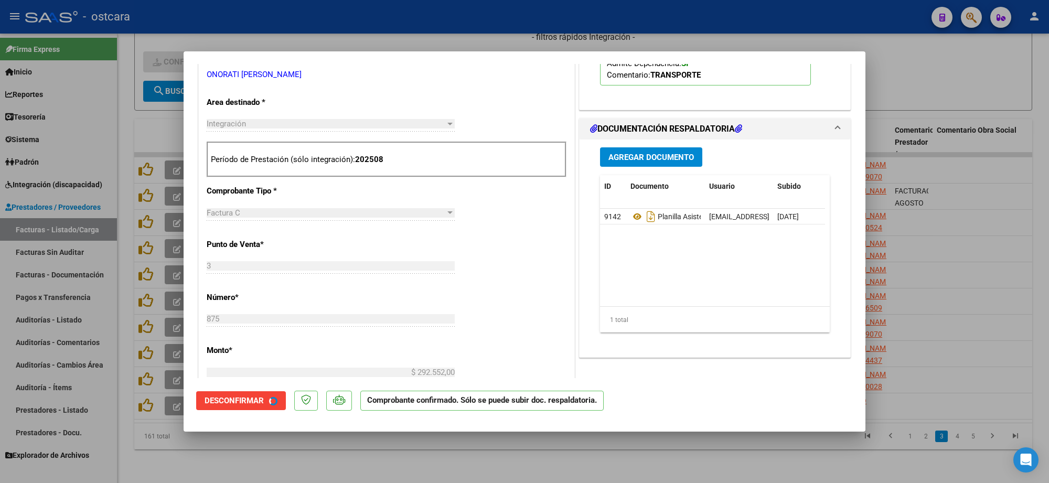
click at [966, 230] on div at bounding box center [524, 241] width 1049 height 483
type input "$ 0,00"
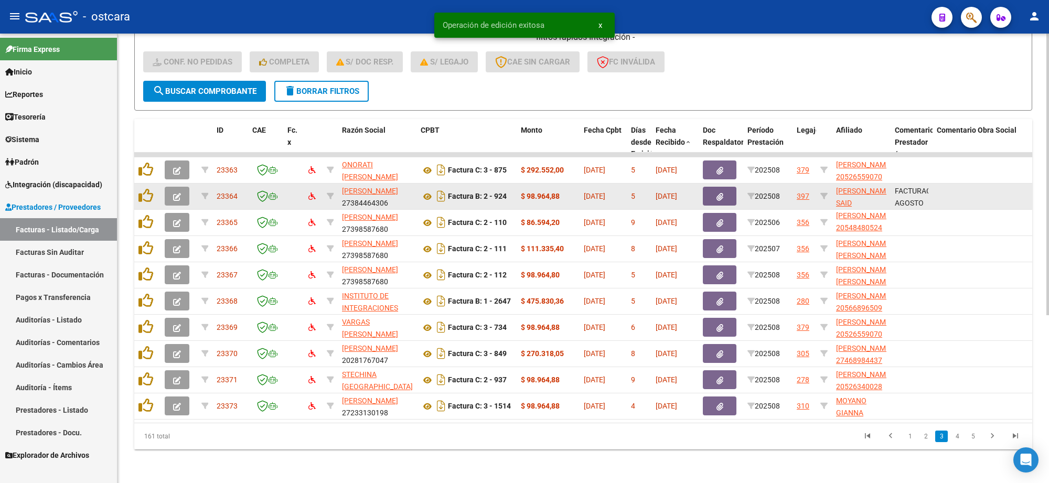
click at [174, 193] on icon "button" at bounding box center [177, 197] width 8 height 8
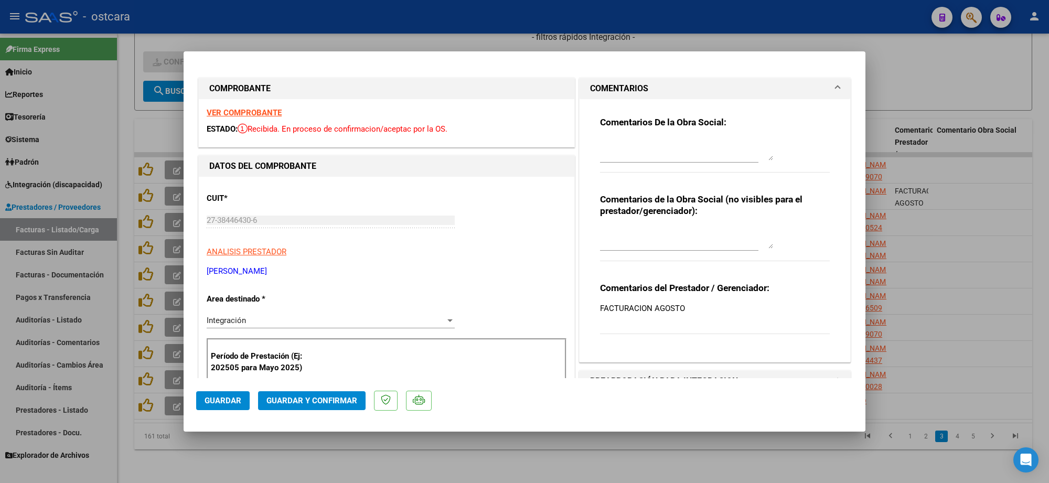
click at [231, 111] on strong "VER COMPROBANTE" at bounding box center [244, 112] width 75 height 9
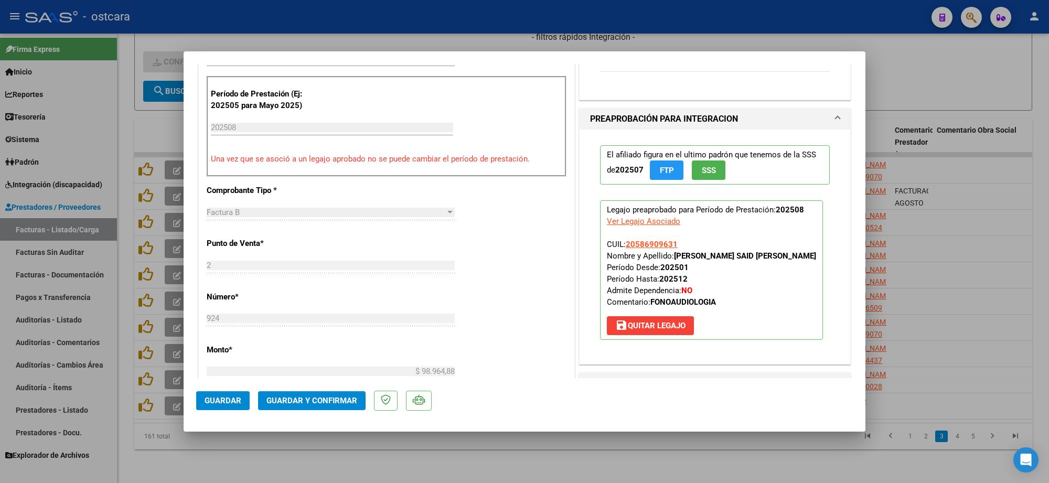
scroll to position [525, 0]
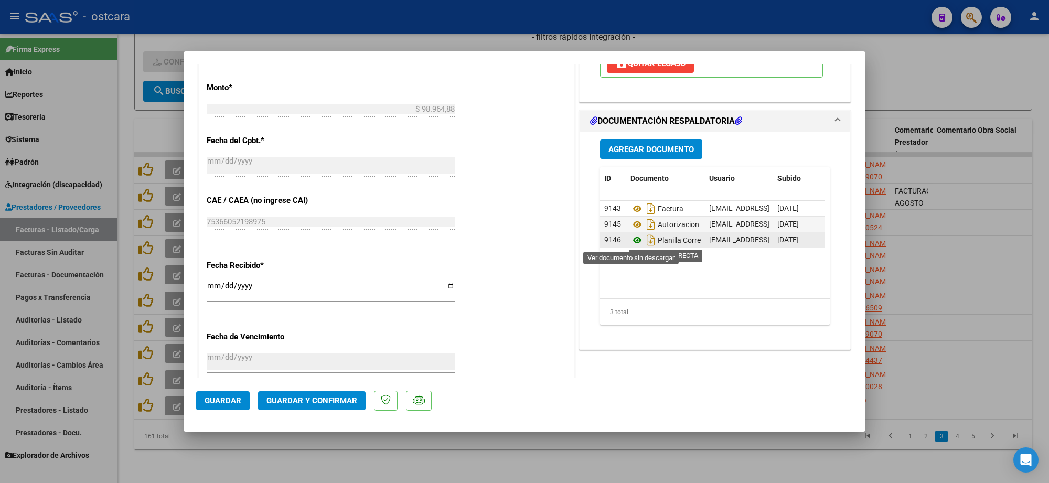
click at [635, 240] on icon at bounding box center [638, 240] width 14 height 13
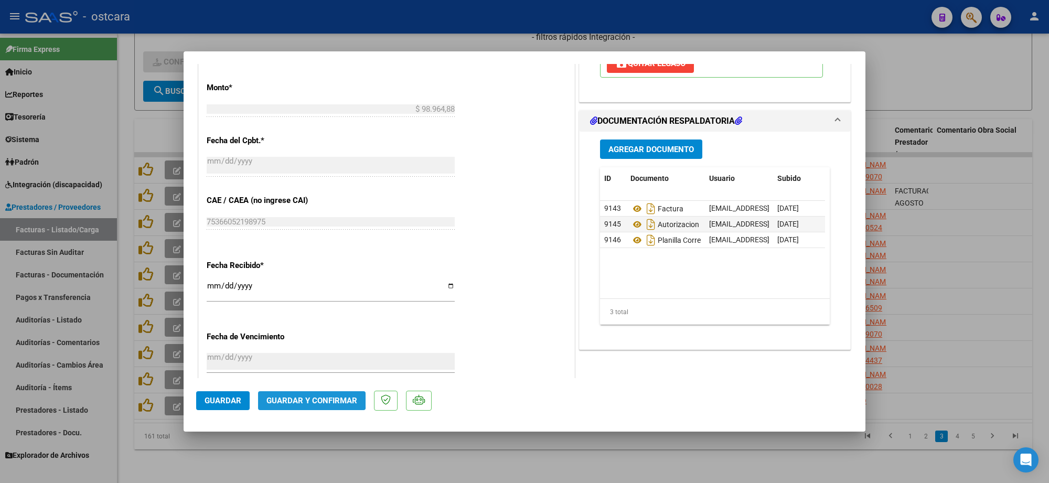
click at [309, 394] on button "Guardar y Confirmar" at bounding box center [312, 400] width 108 height 19
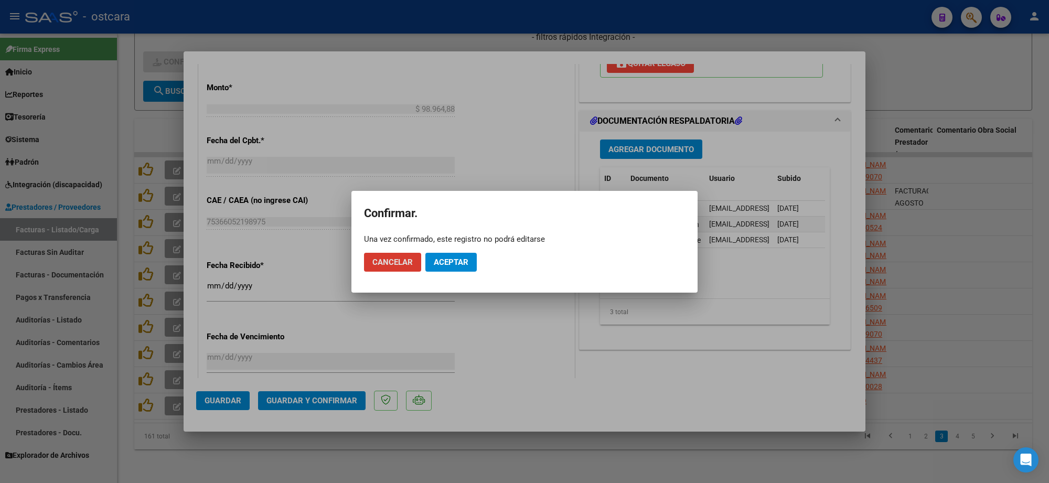
click at [454, 252] on mat-dialog-actions "Cancelar Aceptar" at bounding box center [524, 263] width 321 height 36
click at [455, 267] on button "Aceptar" at bounding box center [451, 262] width 51 height 19
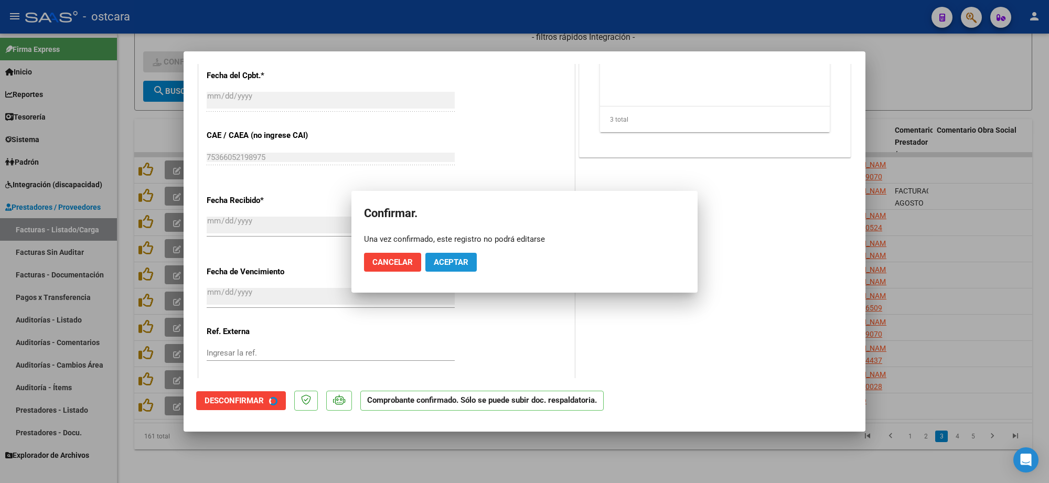
scroll to position [460, 0]
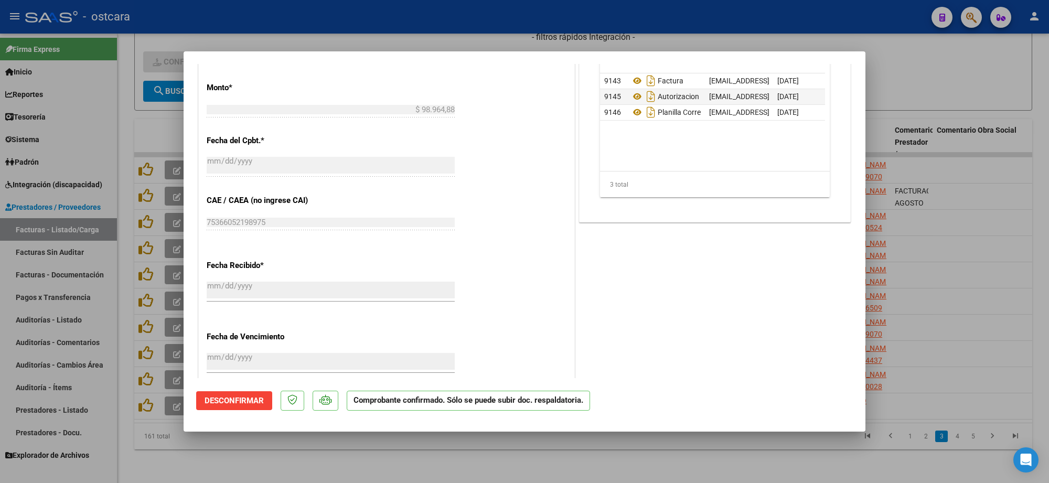
click at [1006, 64] on div at bounding box center [524, 241] width 1049 height 483
type input "$ 0,00"
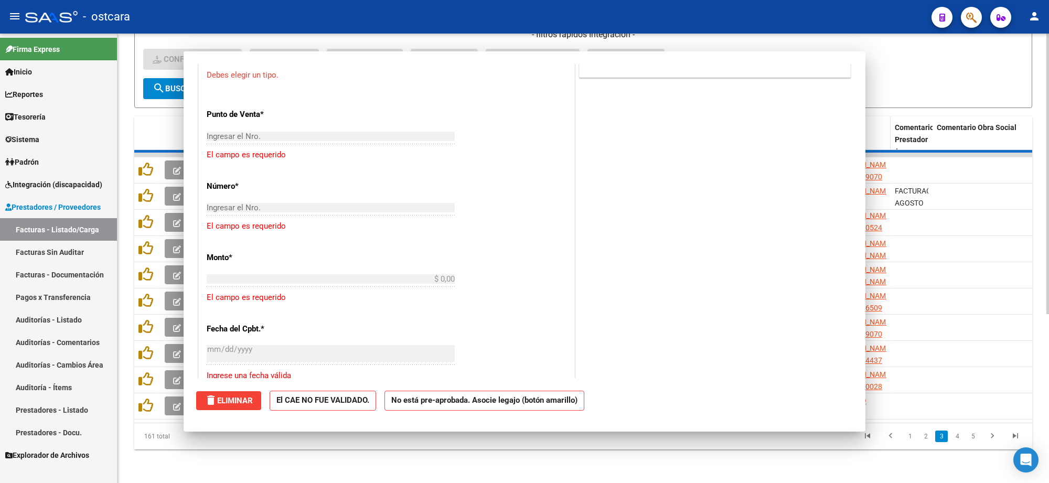
scroll to position [654, 0]
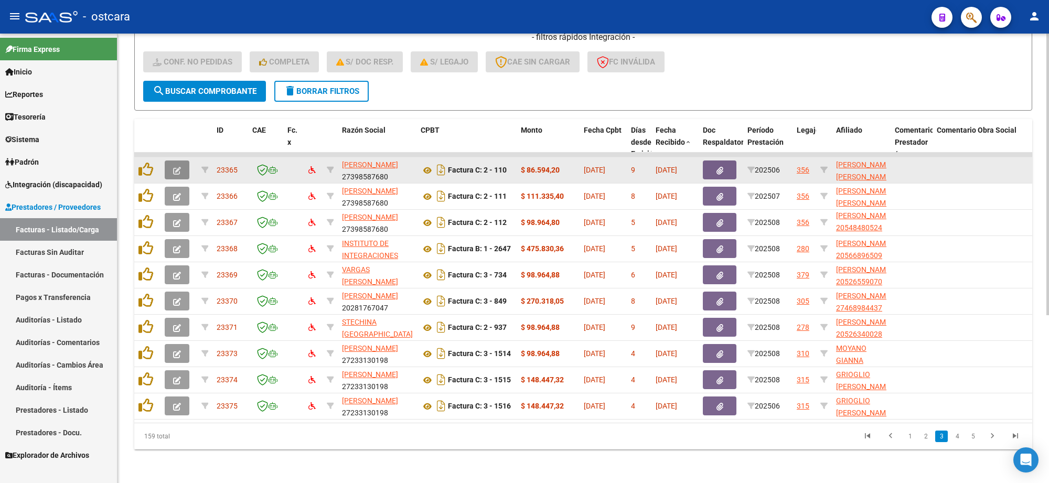
click at [173, 167] on icon "button" at bounding box center [177, 171] width 8 height 8
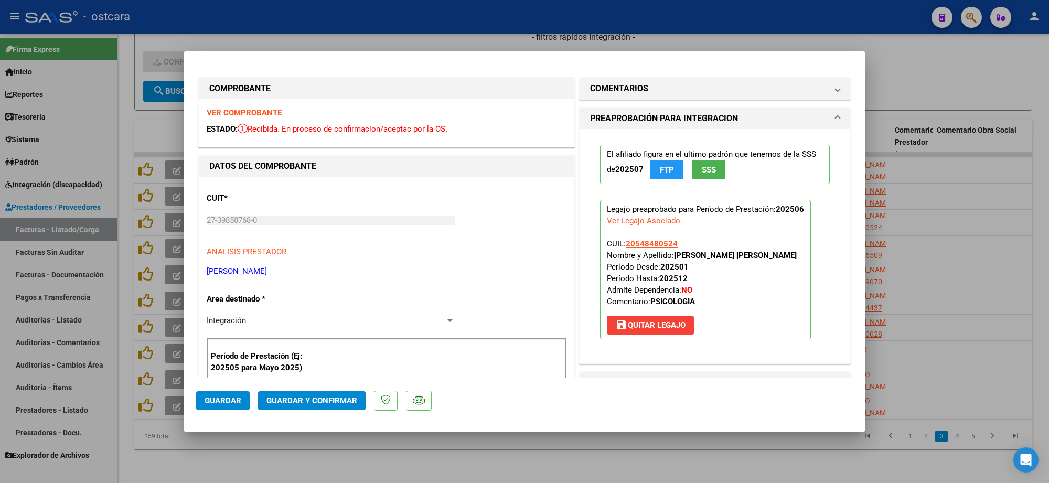
click at [236, 115] on strong "VER COMPROBANTE" at bounding box center [244, 112] width 75 height 9
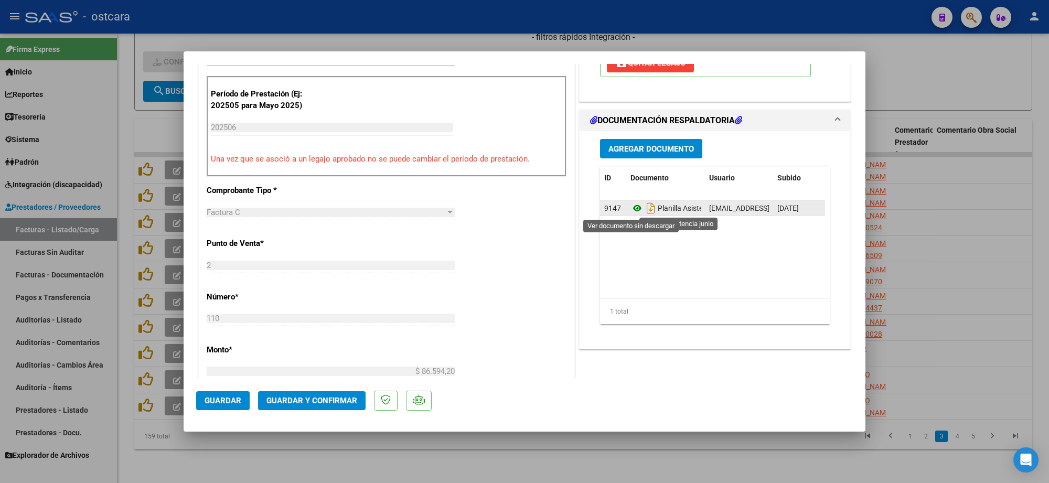
click at [631, 209] on icon at bounding box center [638, 208] width 14 height 13
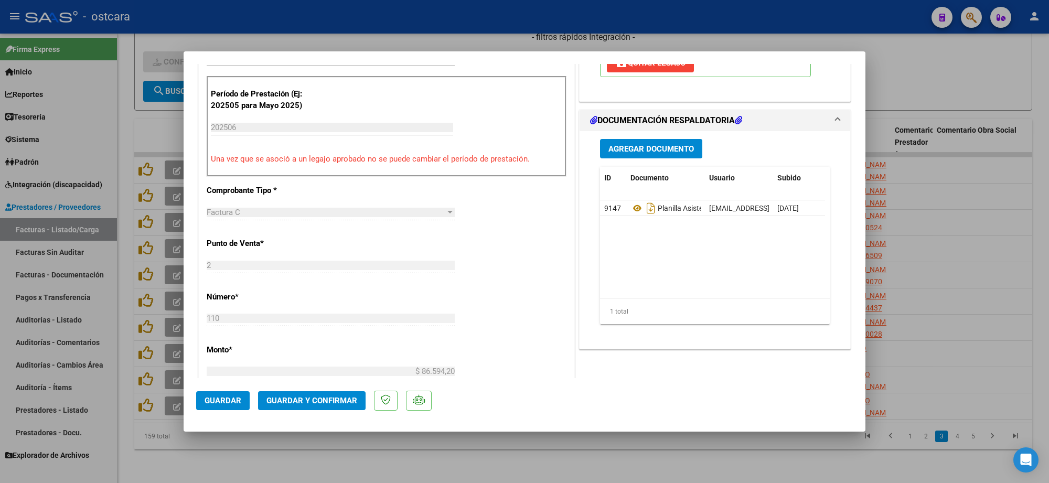
scroll to position [0, 0]
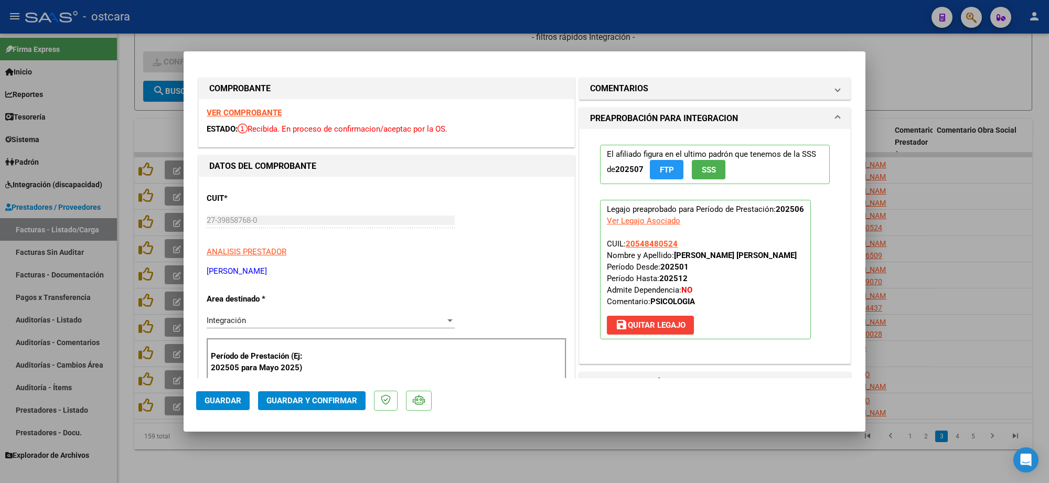
click at [319, 400] on span "Guardar y Confirmar" at bounding box center [312, 400] width 91 height 9
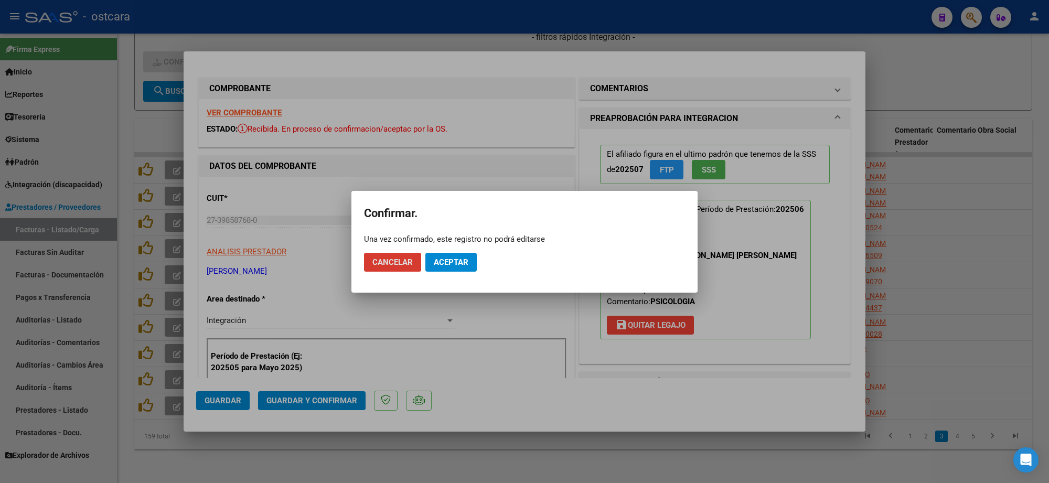
click at [444, 263] on span "Aceptar" at bounding box center [451, 262] width 35 height 9
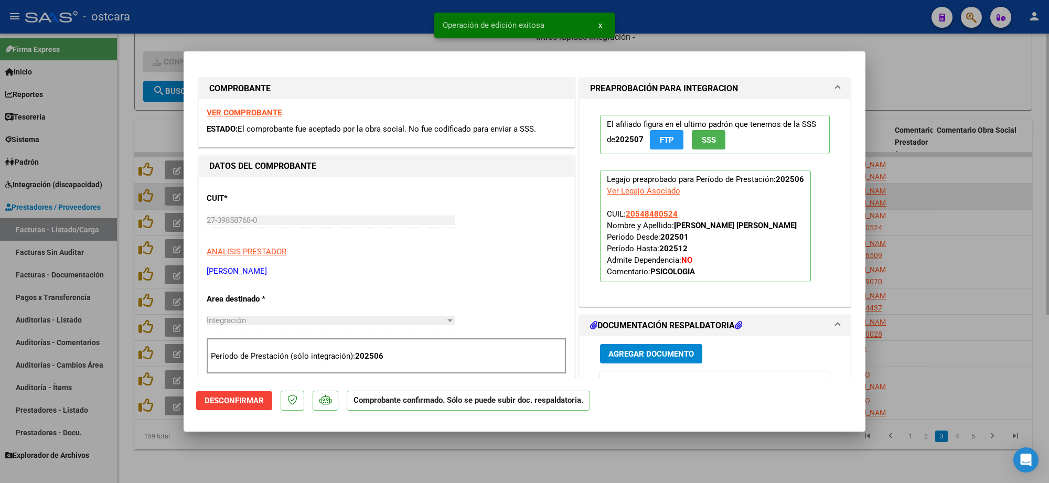
click at [932, 179] on div at bounding box center [524, 241] width 1049 height 483
type input "$ 0,00"
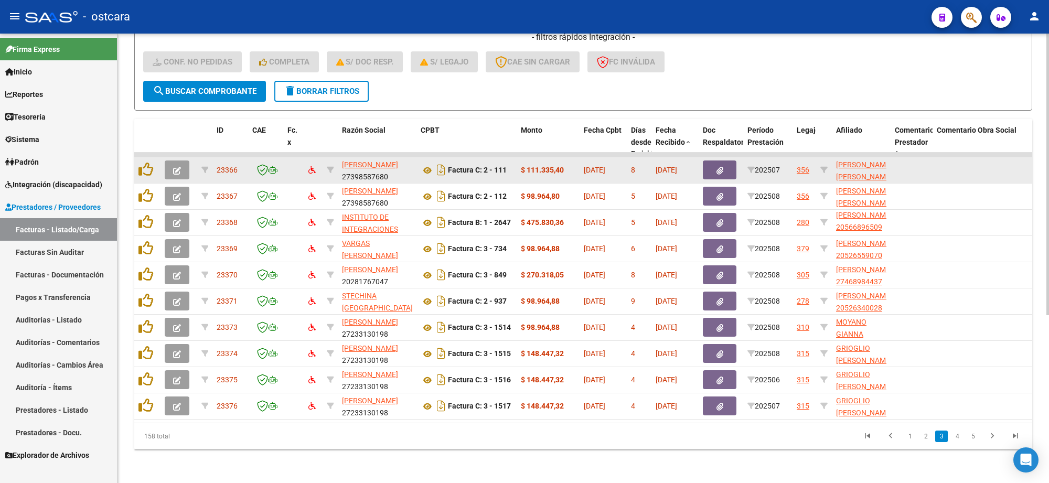
click at [178, 167] on icon "button" at bounding box center [177, 171] width 8 height 8
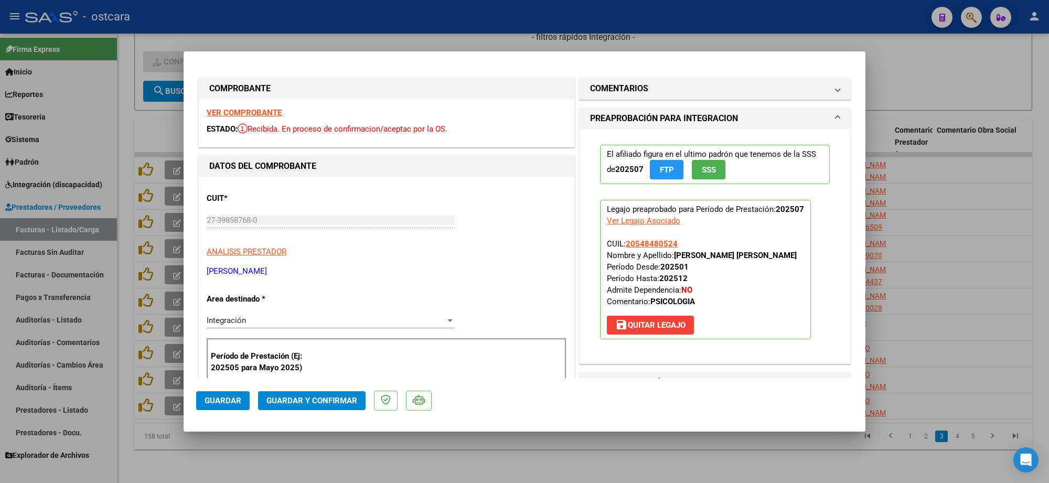
click at [258, 113] on strong "VER COMPROBANTE" at bounding box center [244, 112] width 75 height 9
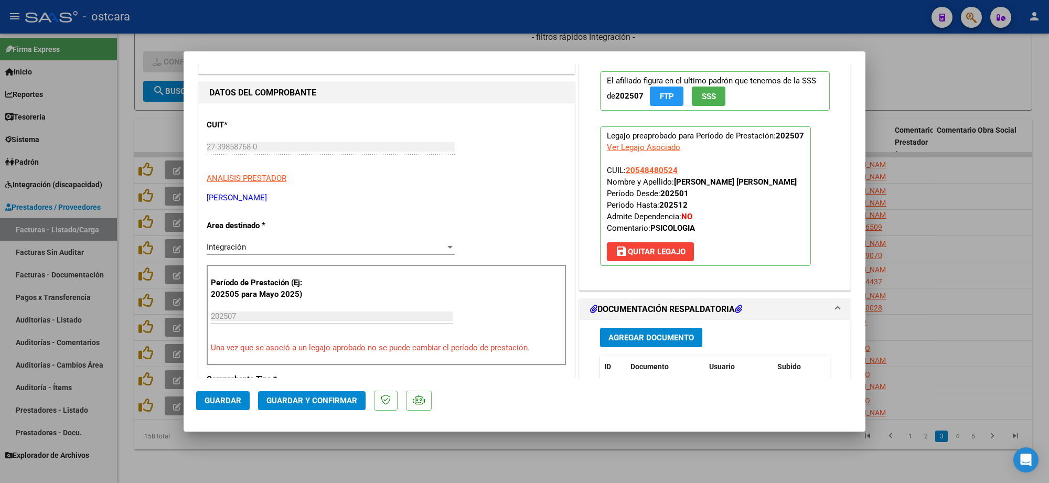
scroll to position [197, 0]
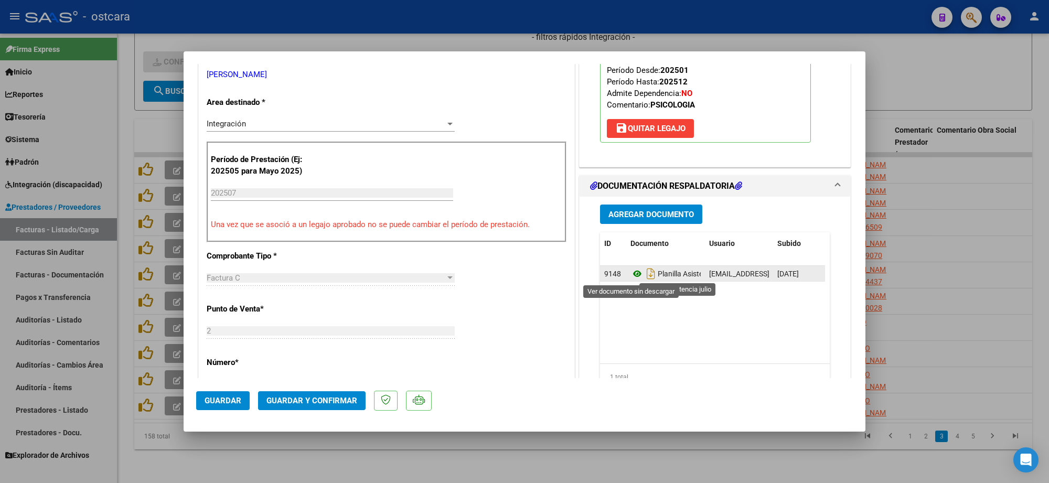
click at [633, 275] on icon at bounding box center [638, 274] width 14 height 13
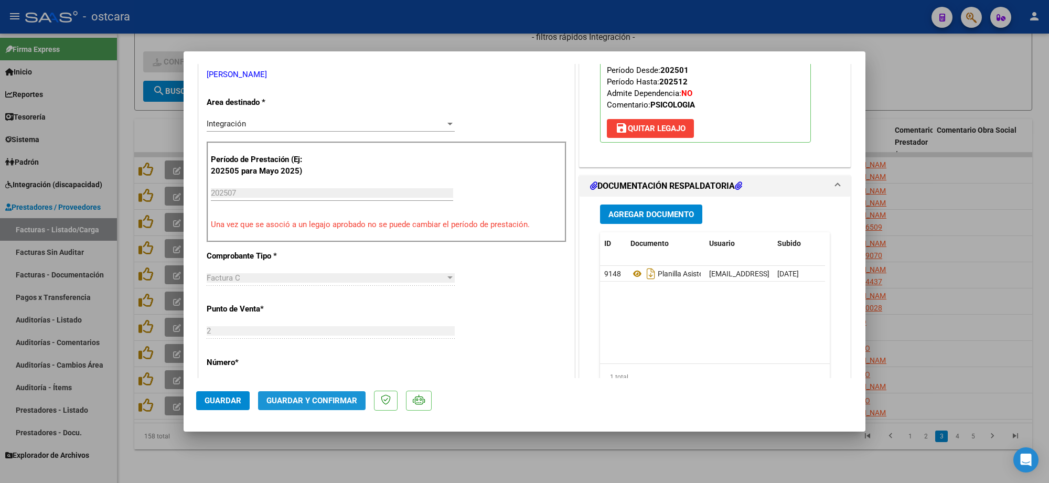
click at [318, 399] on span "Guardar y Confirmar" at bounding box center [312, 400] width 91 height 9
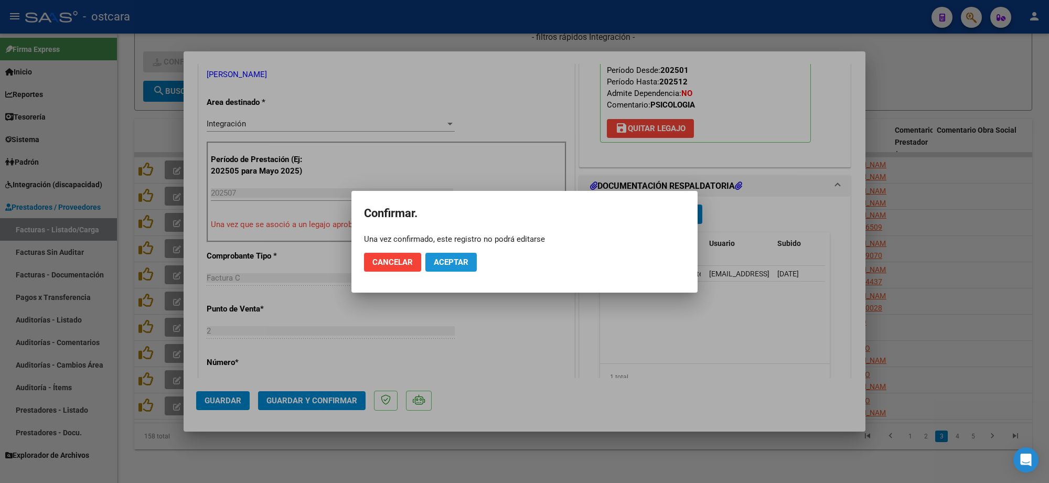
click at [437, 258] on span "Aceptar" at bounding box center [451, 262] width 35 height 9
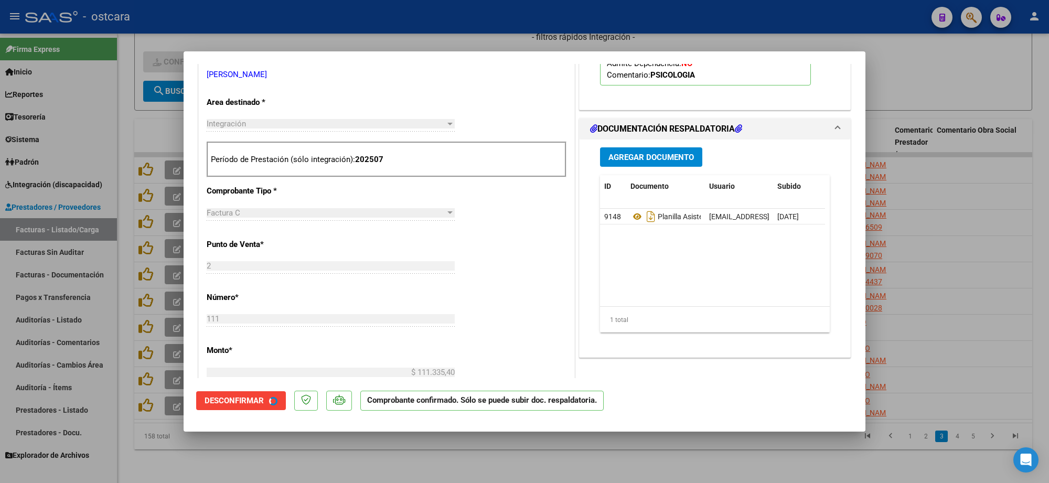
click at [1033, 266] on div at bounding box center [524, 241] width 1049 height 483
type input "$ 0,00"
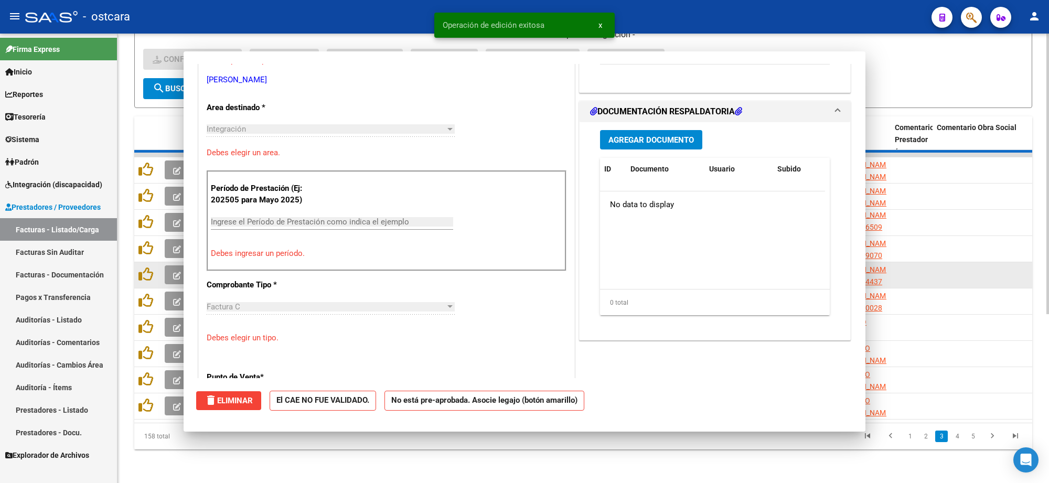
scroll to position [202, 0]
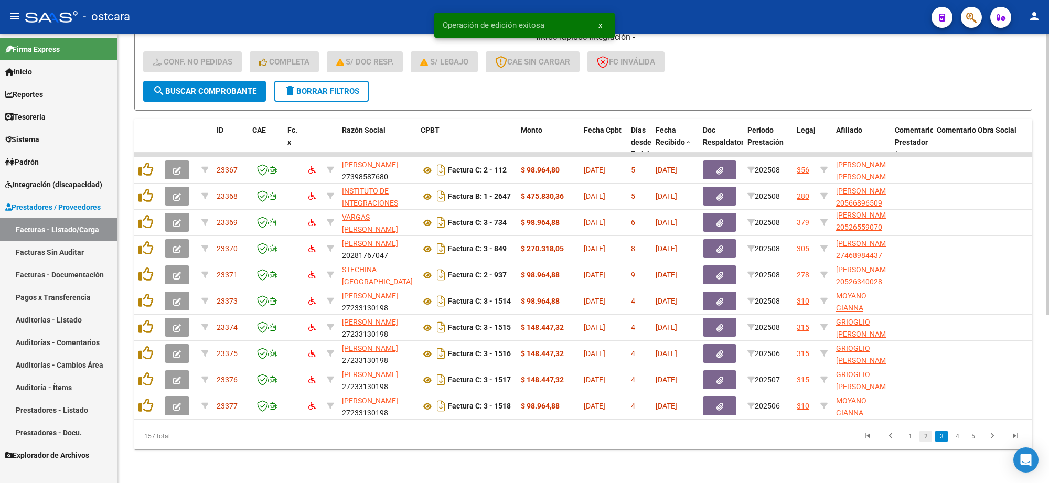
click at [927, 437] on link "2" at bounding box center [926, 437] width 13 height 12
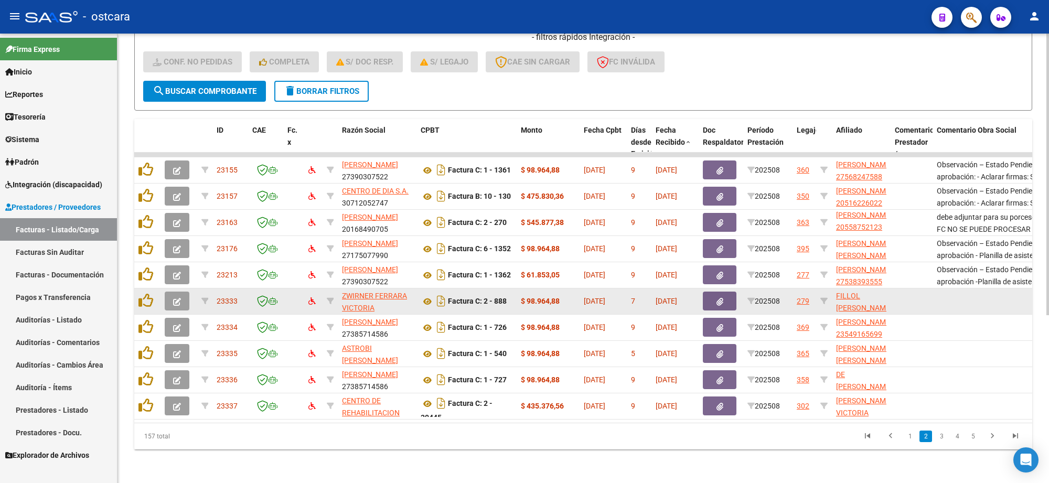
click at [185, 292] on button "button" at bounding box center [177, 301] width 25 height 19
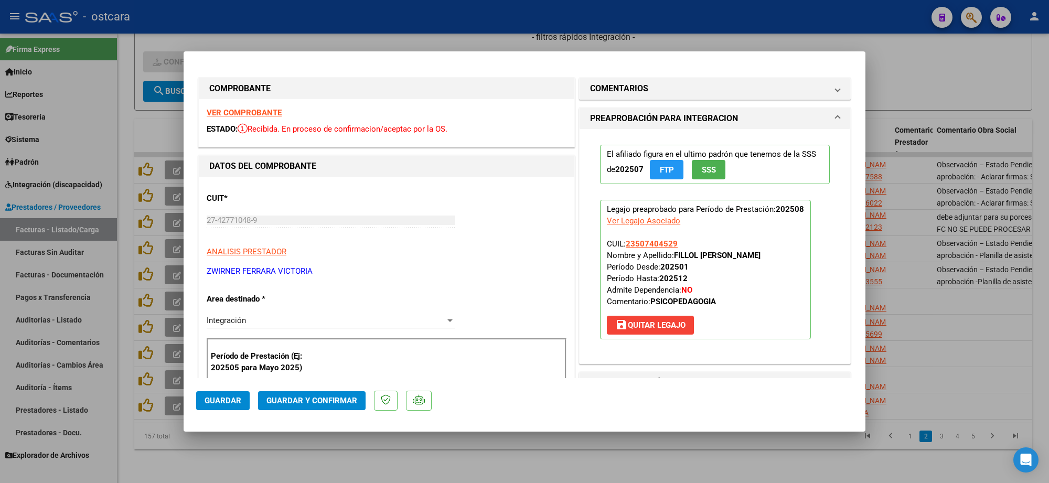
click at [258, 111] on strong "VER COMPROBANTE" at bounding box center [244, 112] width 75 height 9
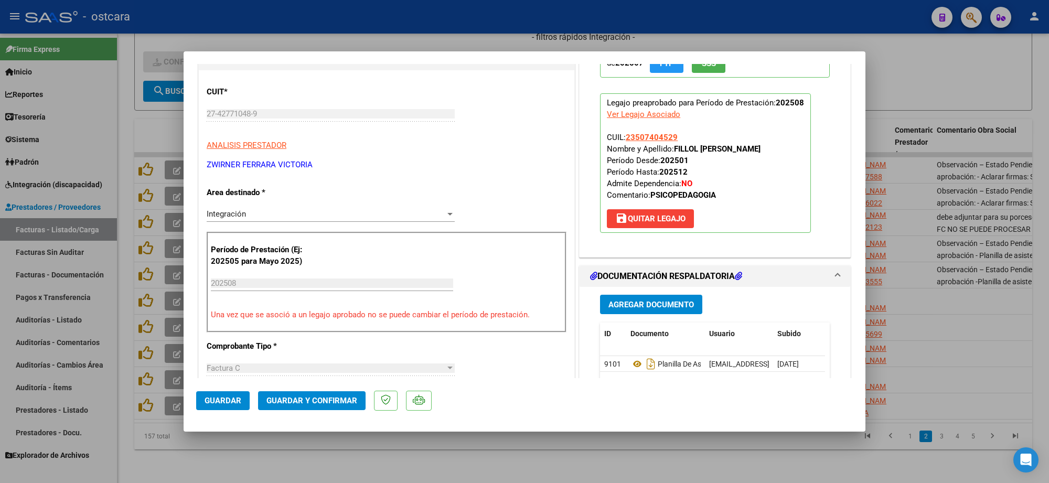
scroll to position [262, 0]
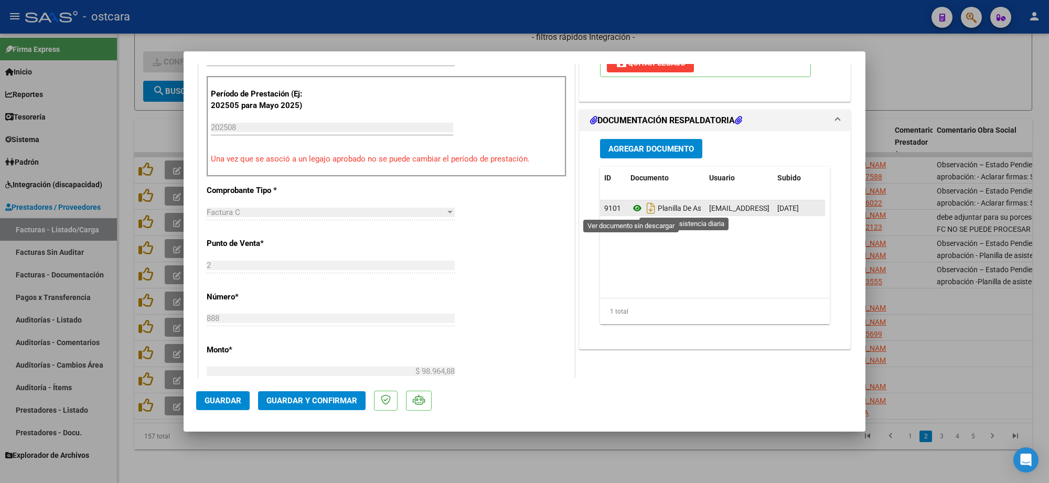
click at [632, 210] on icon at bounding box center [638, 208] width 14 height 13
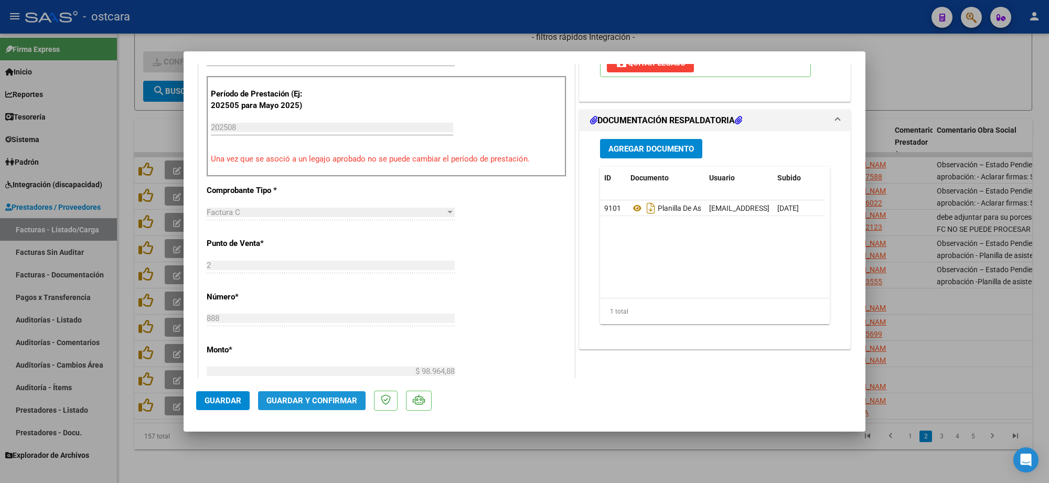
click at [337, 398] on span "Guardar y Confirmar" at bounding box center [312, 400] width 91 height 9
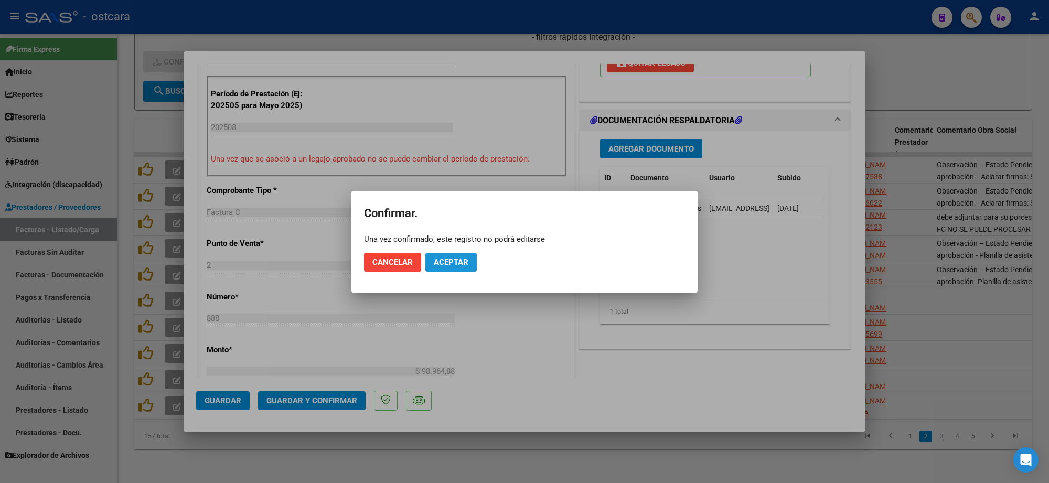
click at [433, 261] on button "Aceptar" at bounding box center [451, 262] width 51 height 19
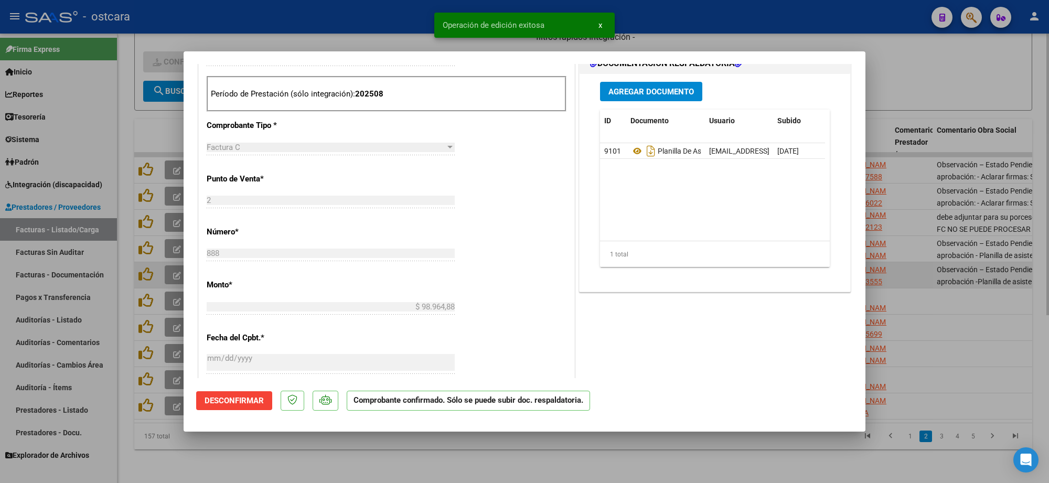
click at [925, 256] on div at bounding box center [524, 241] width 1049 height 483
type input "$ 0,00"
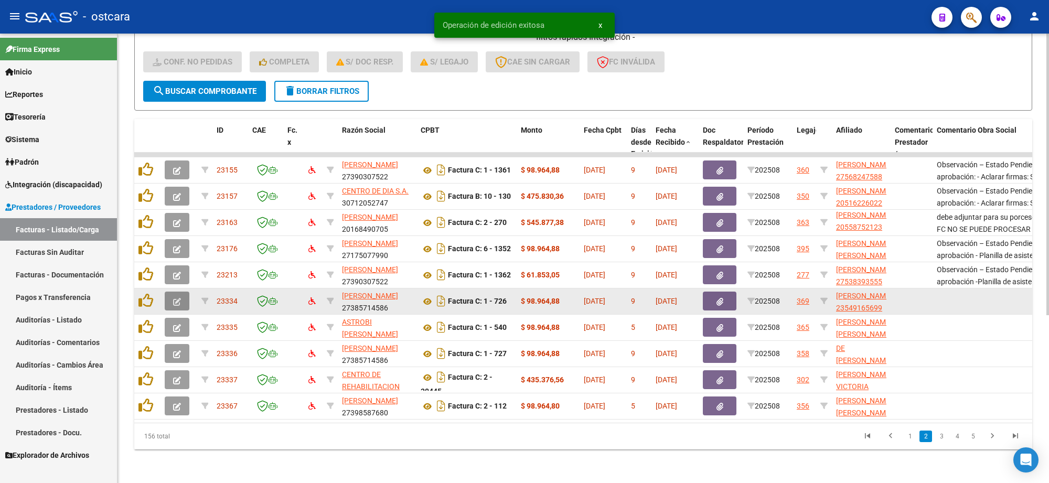
click at [183, 292] on button "button" at bounding box center [177, 301] width 25 height 19
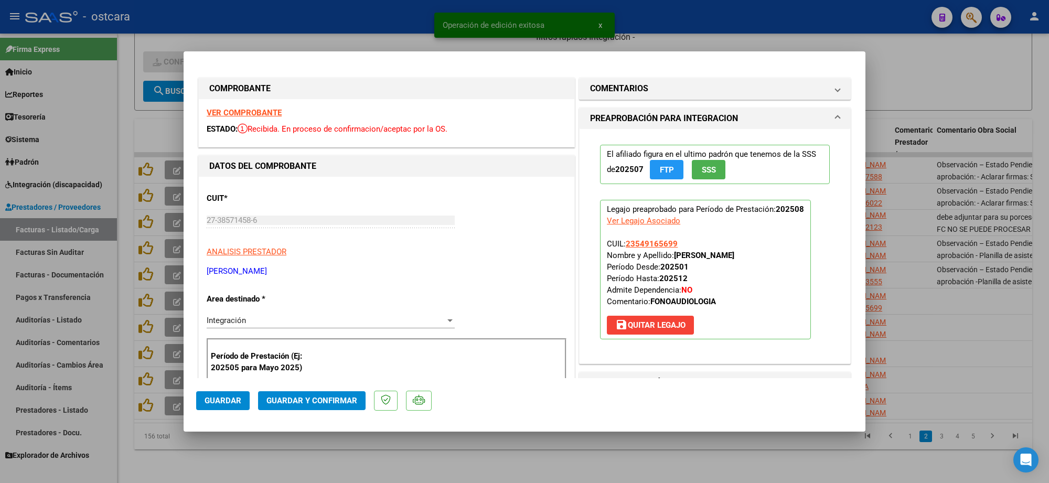
click at [273, 111] on strong "VER COMPROBANTE" at bounding box center [244, 112] width 75 height 9
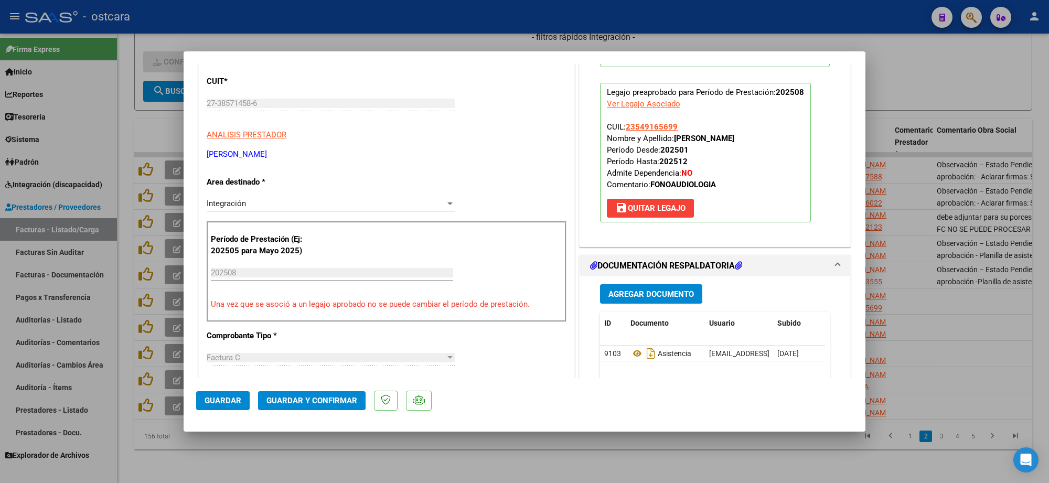
scroll to position [262, 0]
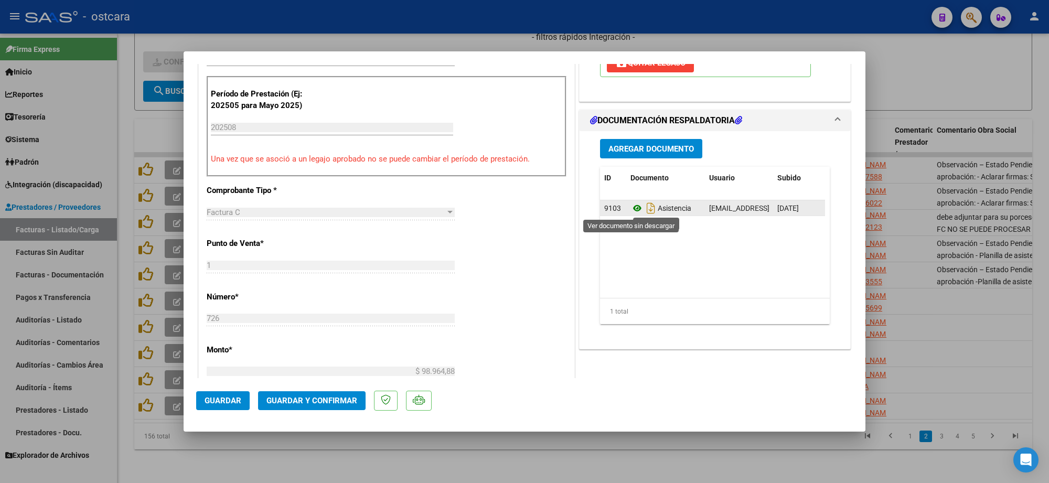
click at [634, 207] on icon at bounding box center [638, 208] width 14 height 13
click at [336, 400] on span "Guardar y Confirmar" at bounding box center [312, 400] width 91 height 9
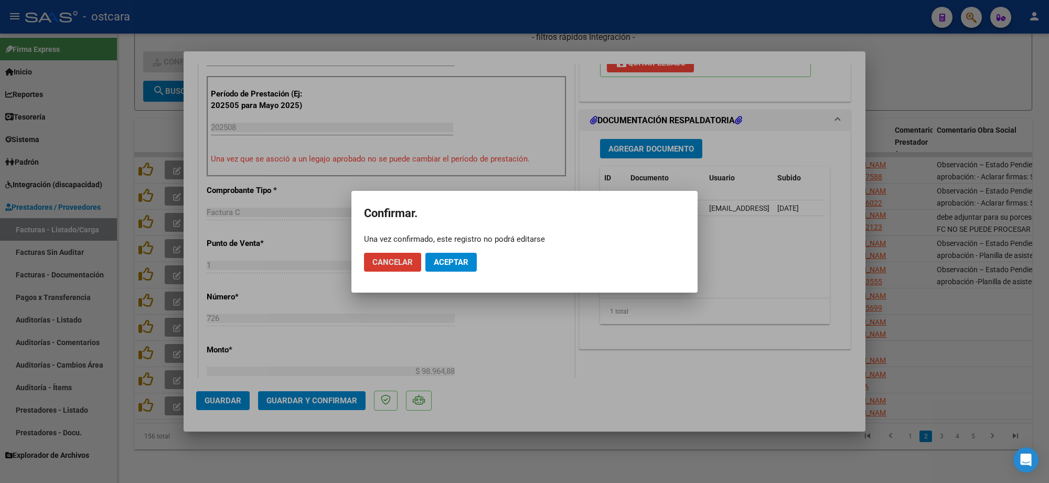
click at [945, 306] on div at bounding box center [524, 241] width 1049 height 483
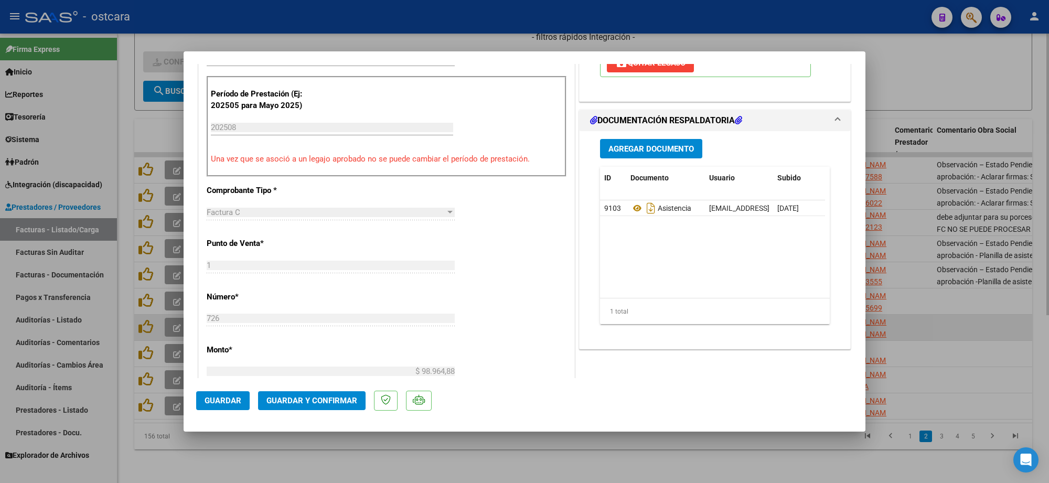
click at [966, 328] on div at bounding box center [524, 241] width 1049 height 483
type input "$ 0,00"
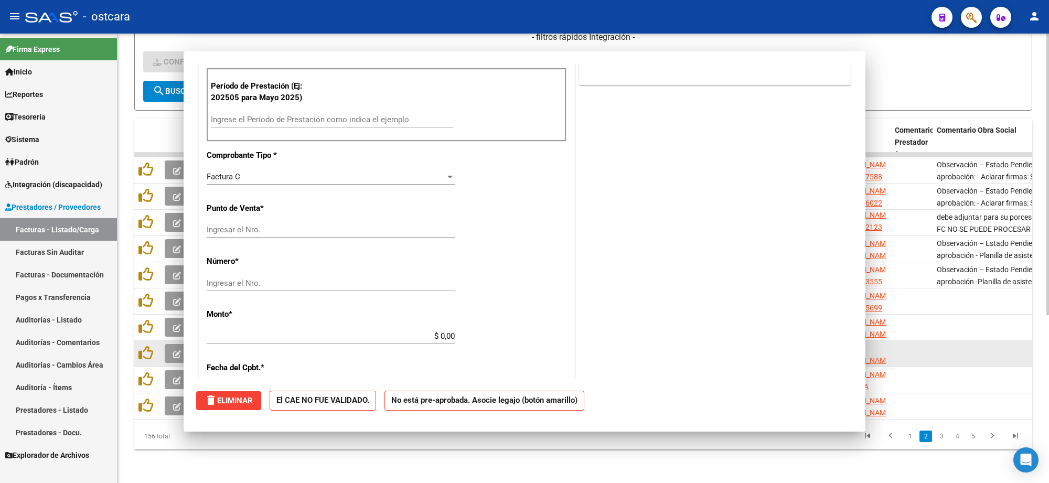
scroll to position [0, 0]
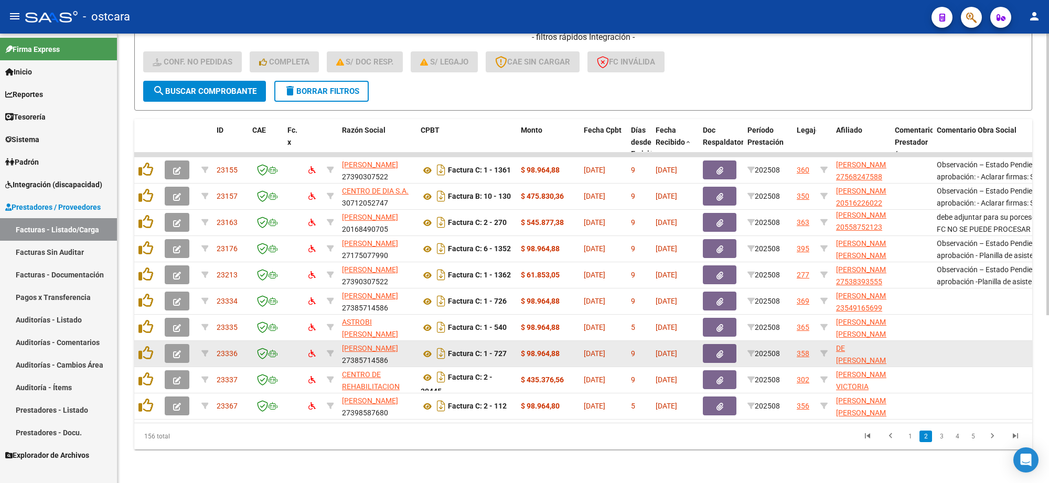
click at [169, 344] on button "button" at bounding box center [177, 353] width 25 height 19
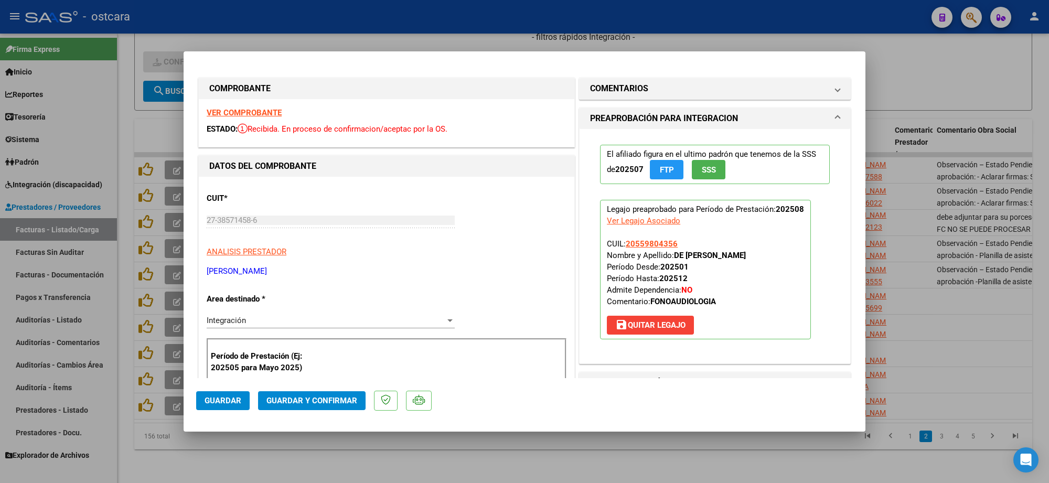
click at [268, 112] on strong "VER COMPROBANTE" at bounding box center [244, 112] width 75 height 9
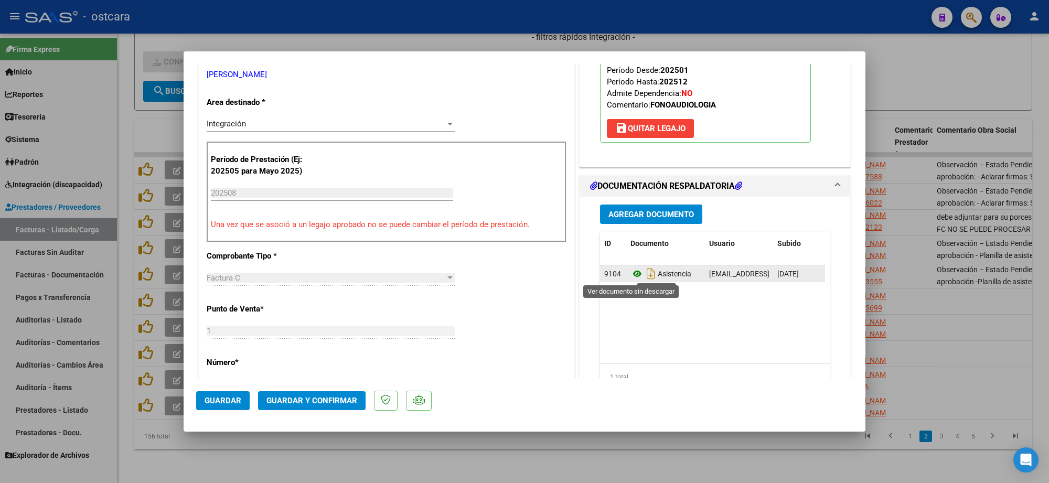
click at [631, 271] on icon at bounding box center [638, 274] width 14 height 13
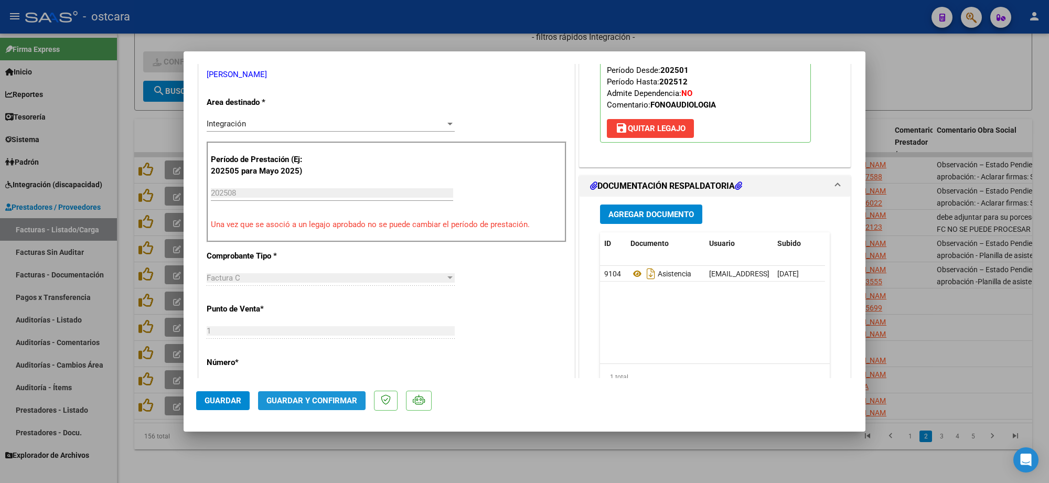
click at [320, 400] on span "Guardar y Confirmar" at bounding box center [312, 400] width 91 height 9
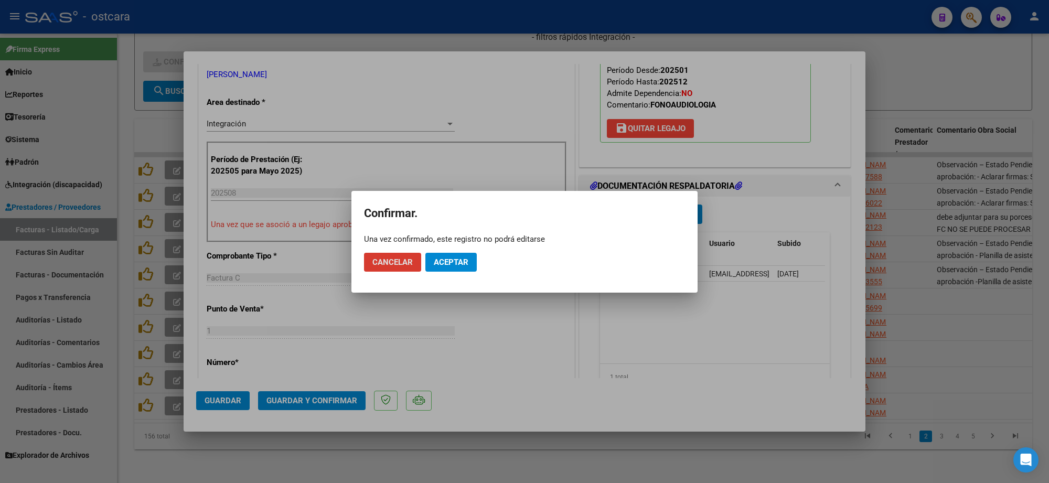
click at [458, 271] on button "Aceptar" at bounding box center [451, 262] width 51 height 19
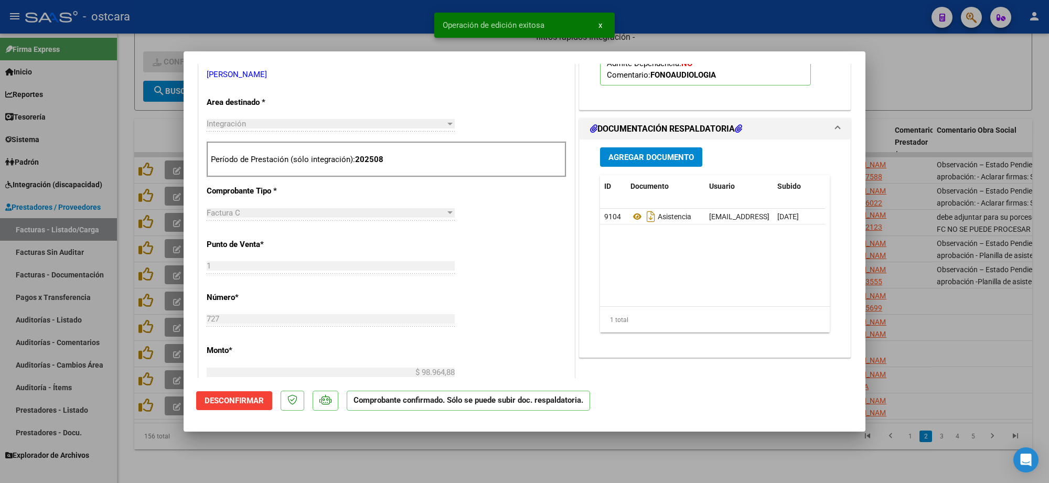
click at [961, 296] on div at bounding box center [524, 241] width 1049 height 483
type input "$ 0,00"
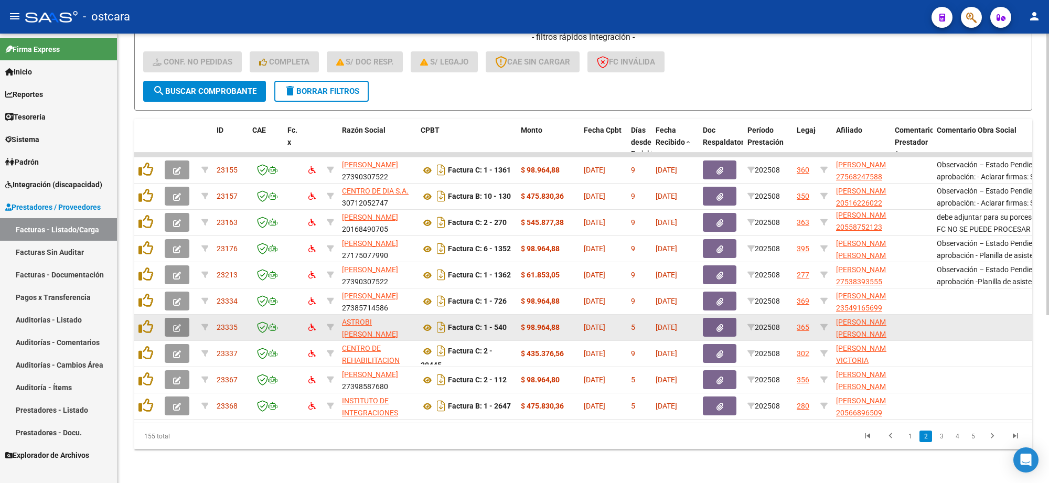
click at [174, 324] on icon "button" at bounding box center [177, 328] width 8 height 8
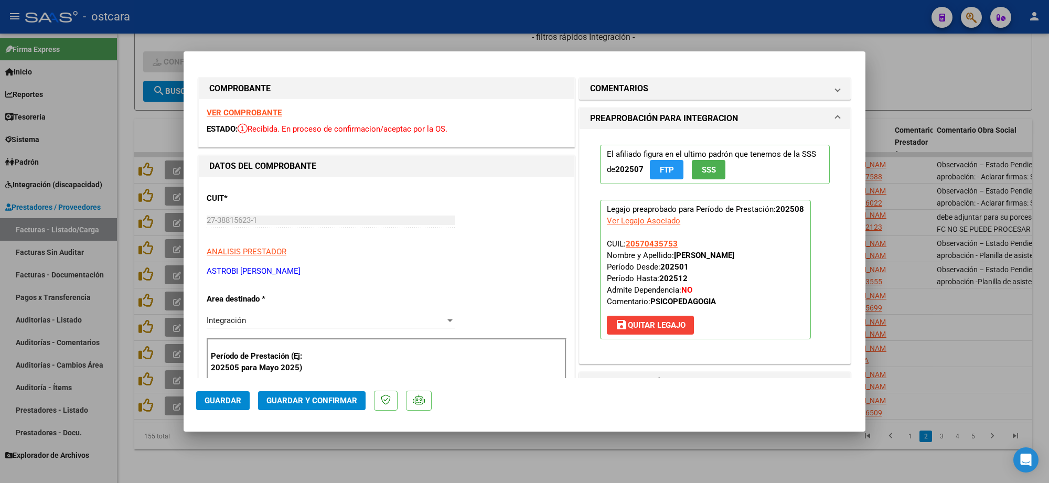
click at [271, 111] on strong "VER COMPROBANTE" at bounding box center [244, 112] width 75 height 9
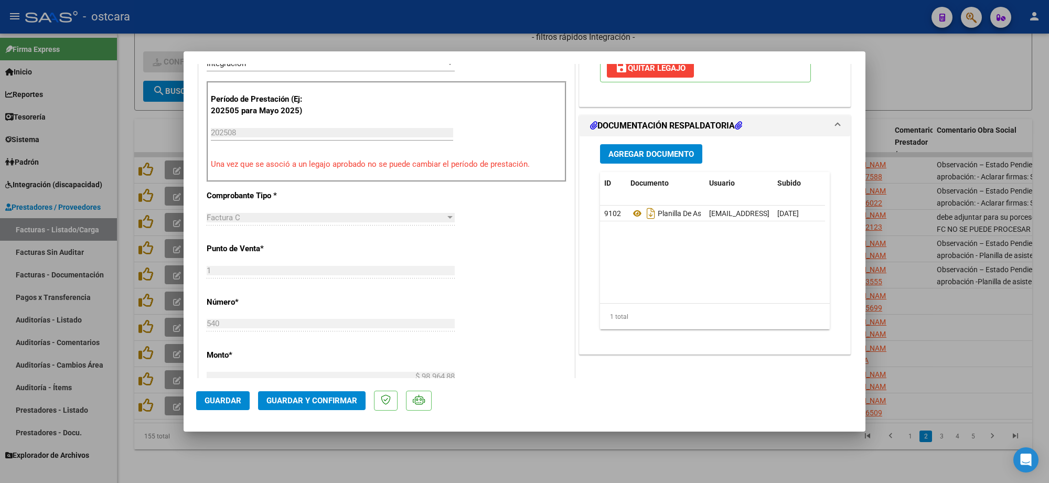
scroll to position [262, 0]
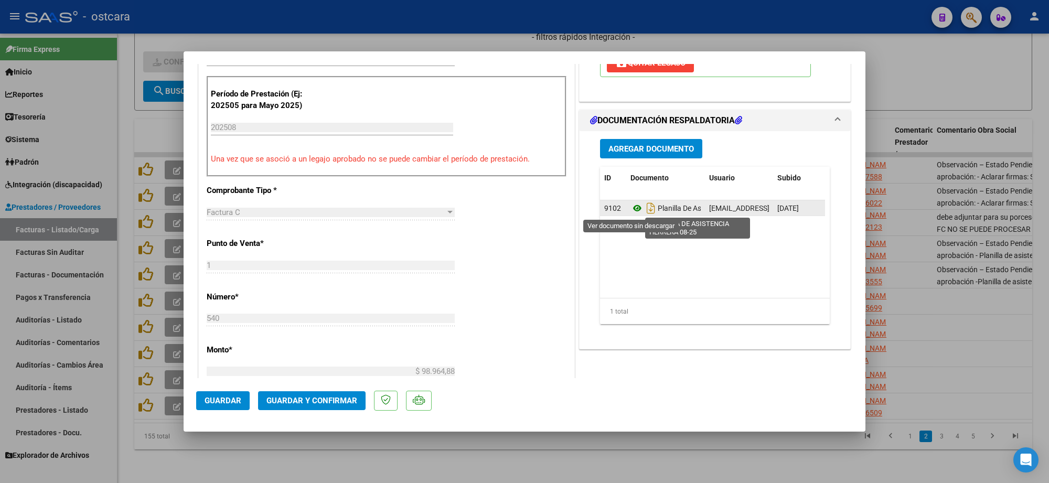
click at [631, 212] on icon at bounding box center [638, 208] width 14 height 13
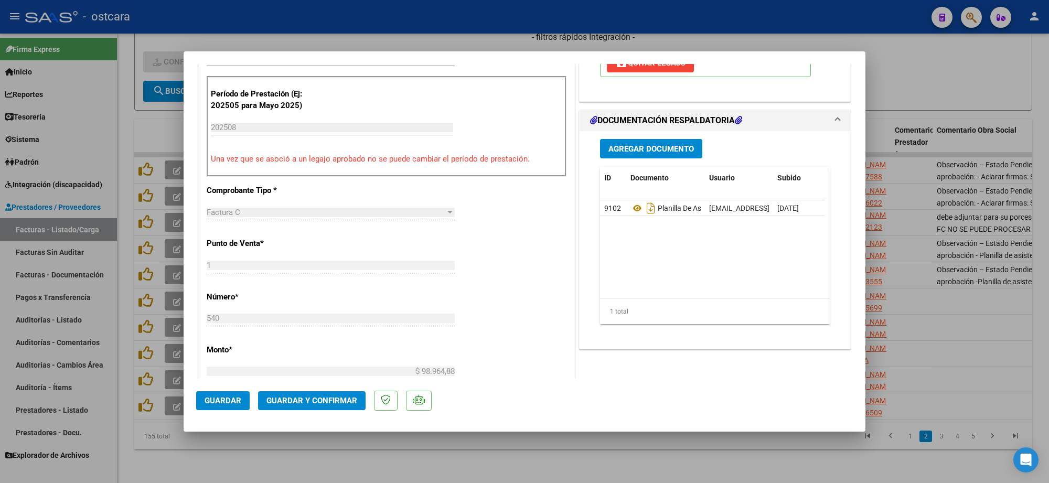
click at [352, 395] on button "Guardar y Confirmar" at bounding box center [312, 400] width 108 height 19
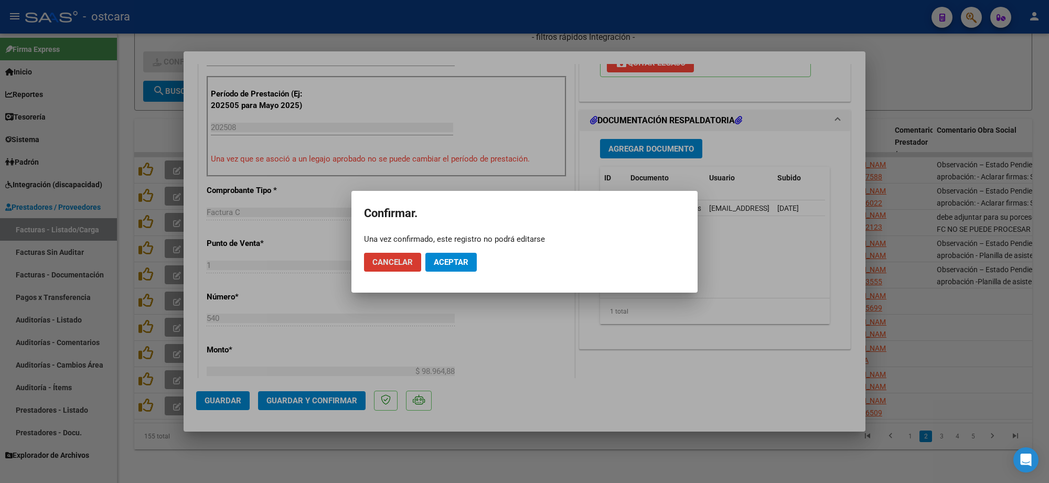
click at [452, 256] on button "Aceptar" at bounding box center [451, 262] width 51 height 19
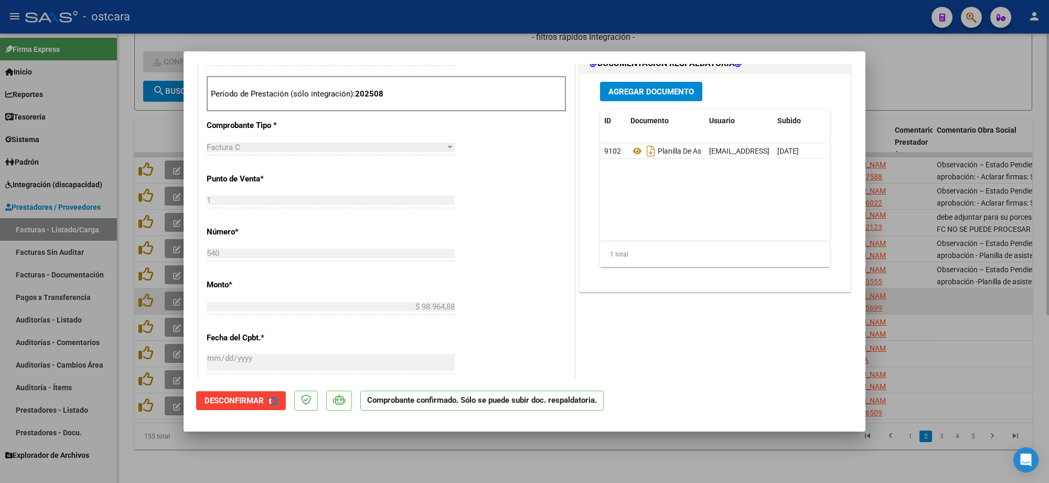
click at [939, 300] on div at bounding box center [524, 241] width 1049 height 483
type input "$ 0,00"
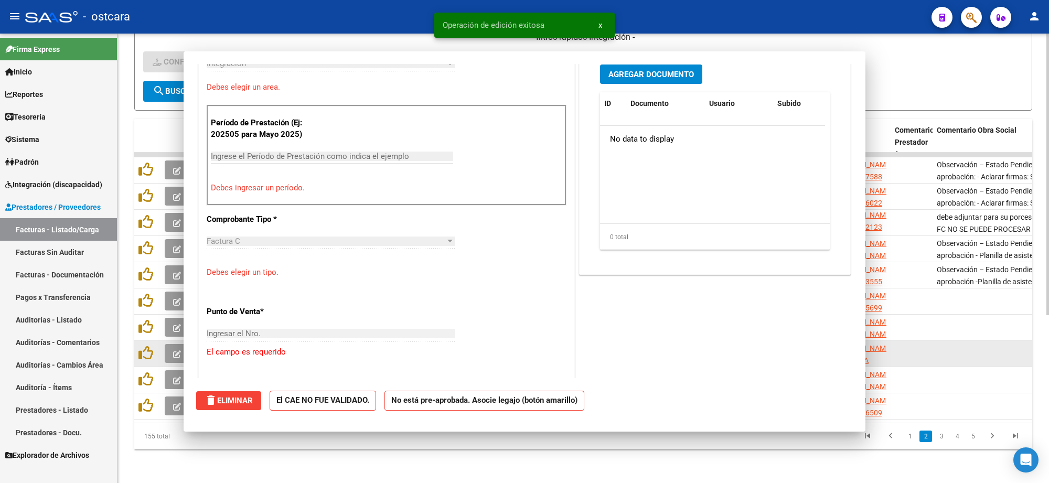
scroll to position [0, 0]
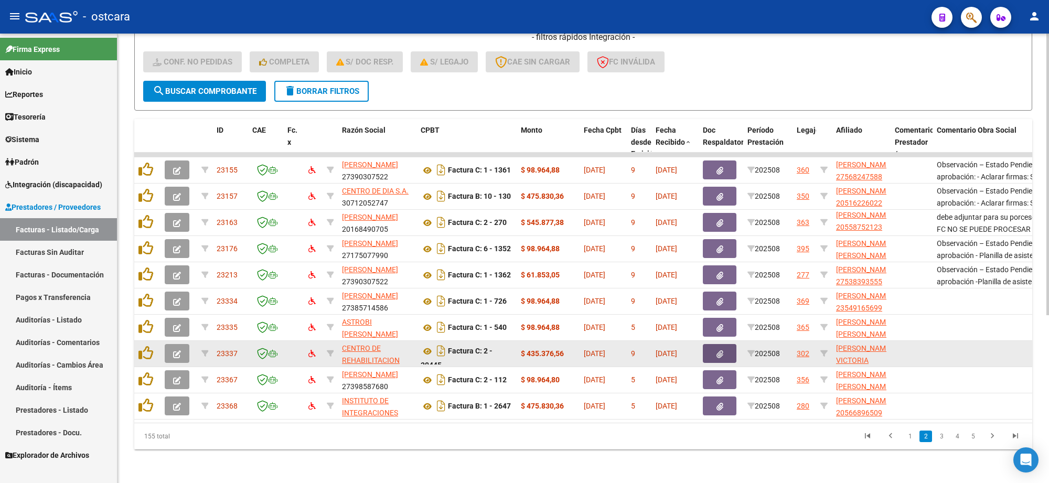
click at [722, 350] on icon "button" at bounding box center [720, 354] width 7 height 8
click at [182, 344] on button "button" at bounding box center [177, 353] width 25 height 19
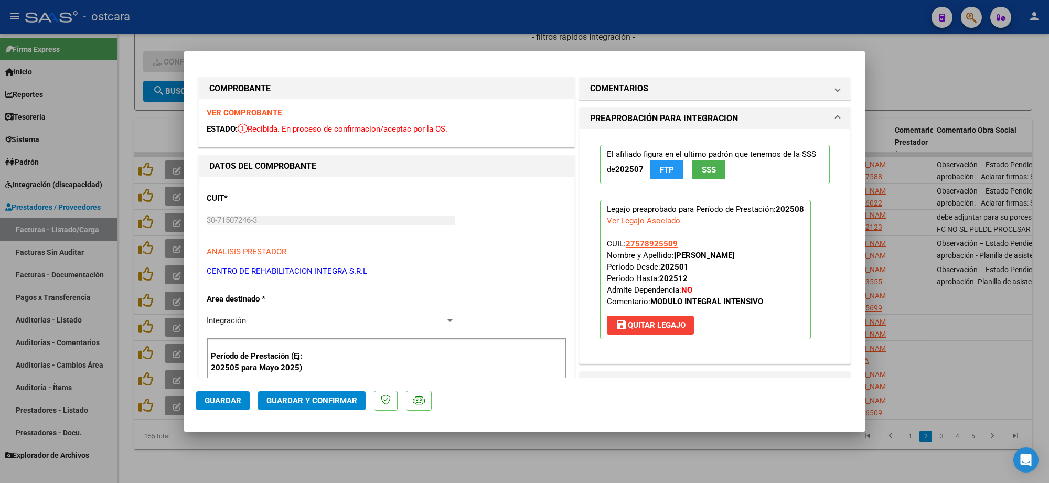
click at [243, 114] on strong "VER COMPROBANTE" at bounding box center [244, 112] width 75 height 9
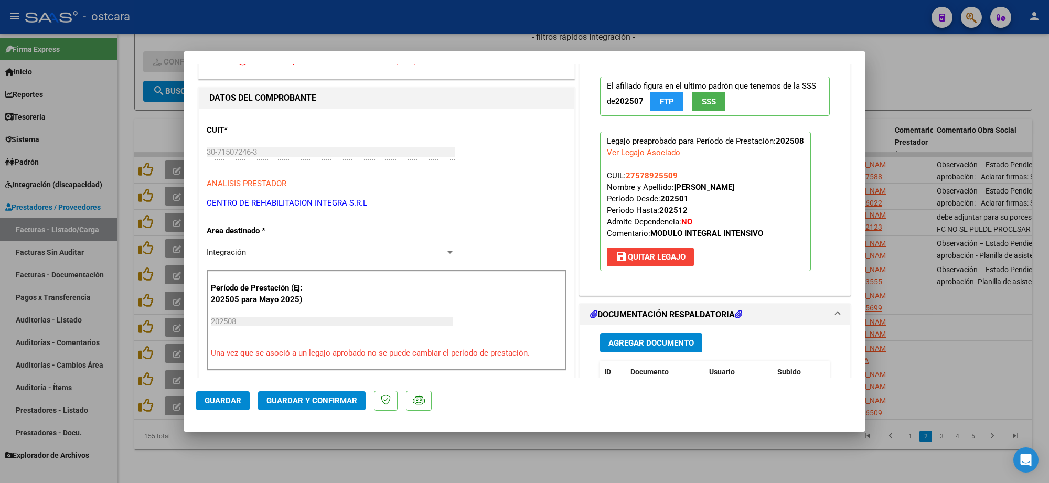
scroll to position [131, 0]
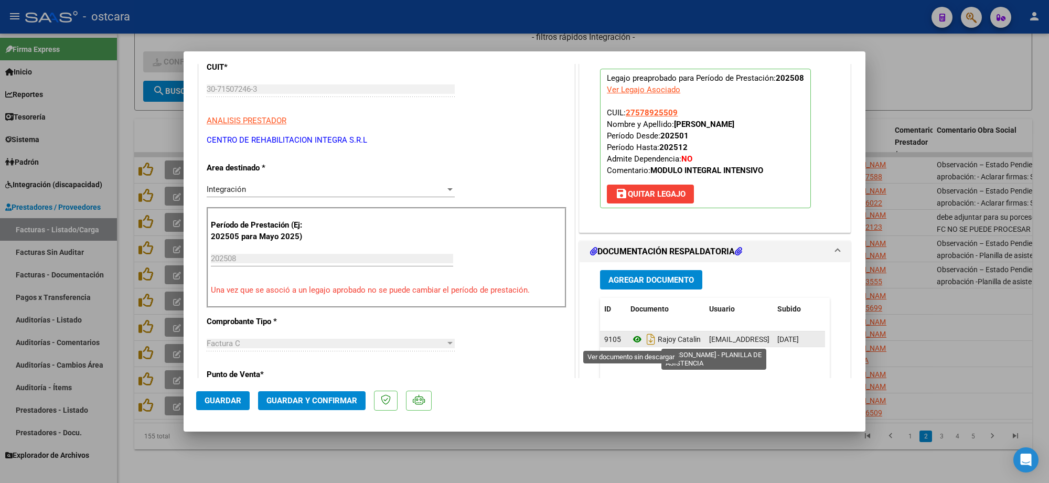
click at [631, 343] on icon at bounding box center [638, 339] width 14 height 13
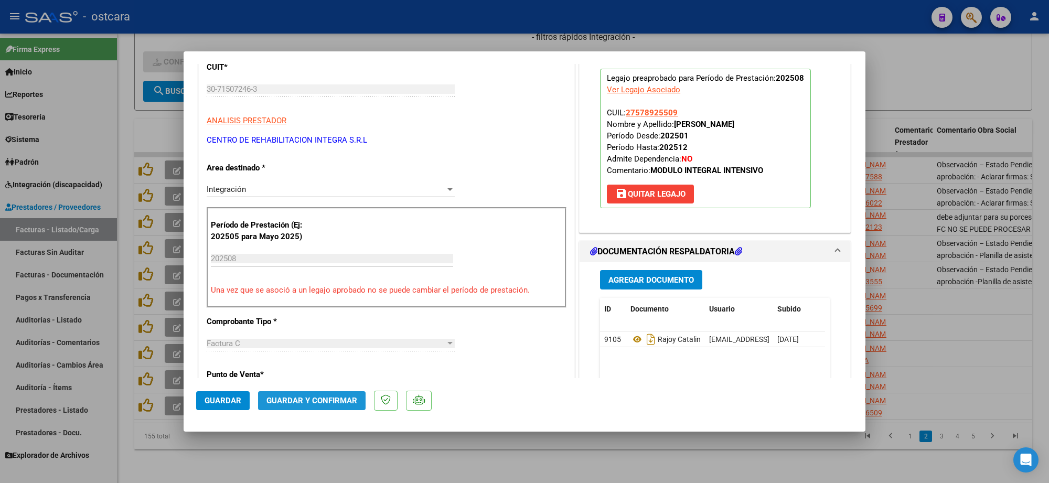
click at [332, 407] on button "Guardar y Confirmar" at bounding box center [312, 400] width 108 height 19
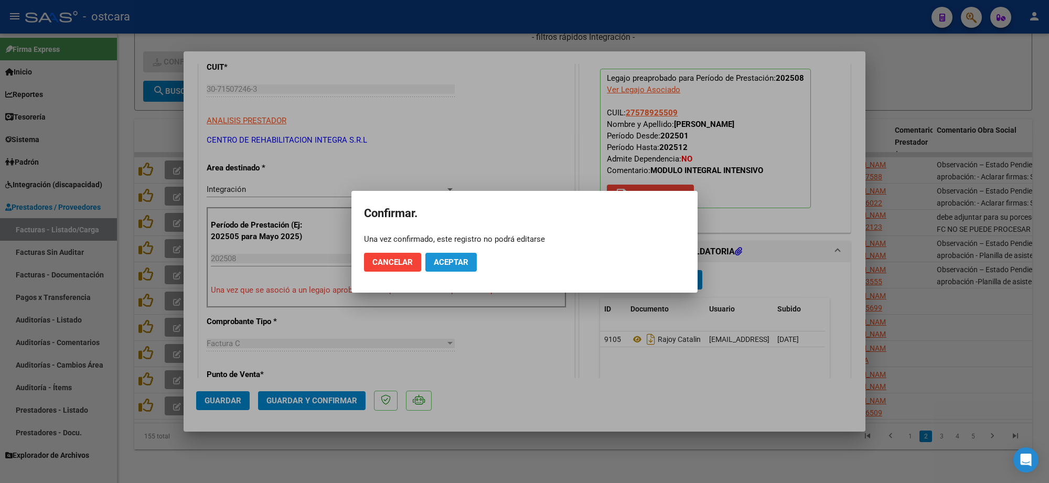
click at [461, 268] on button "Aceptar" at bounding box center [451, 262] width 51 height 19
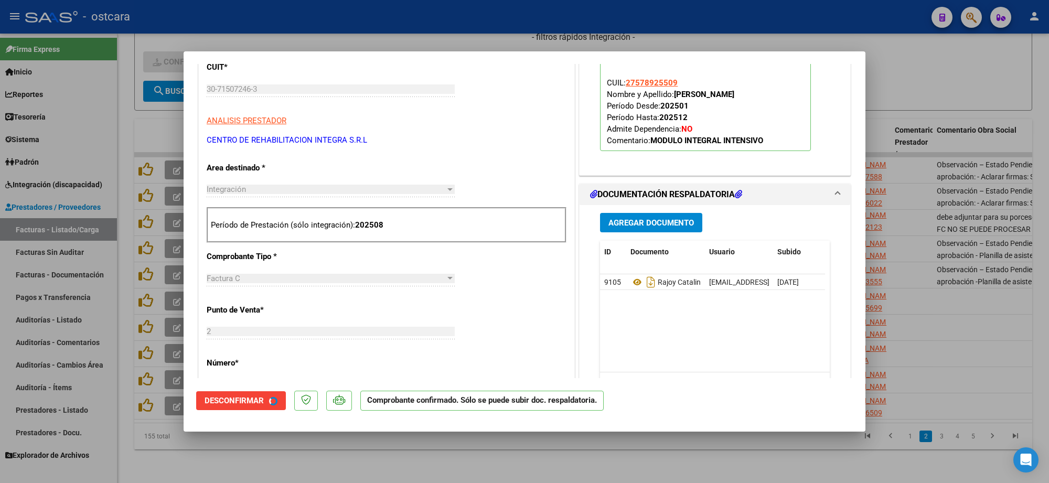
click at [944, 276] on div at bounding box center [524, 241] width 1049 height 483
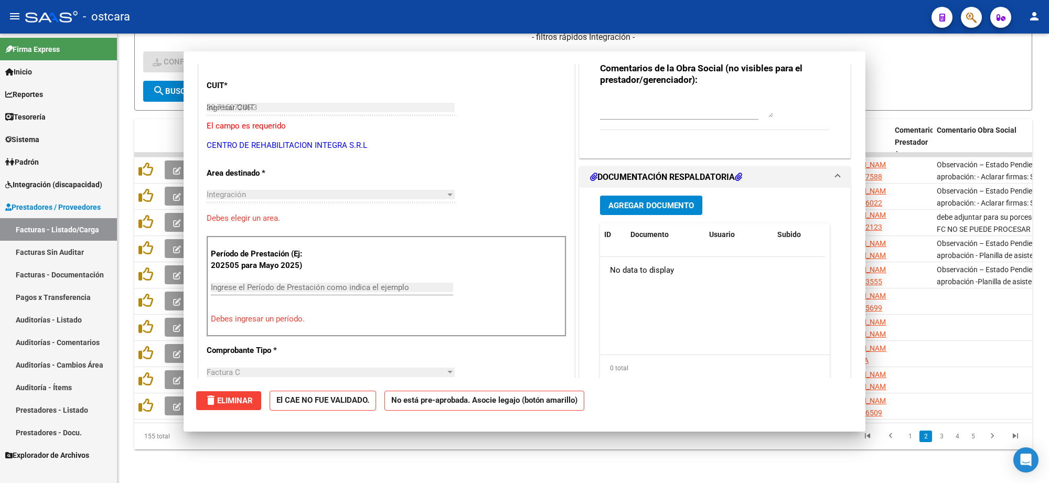
type input "$ 0,00"
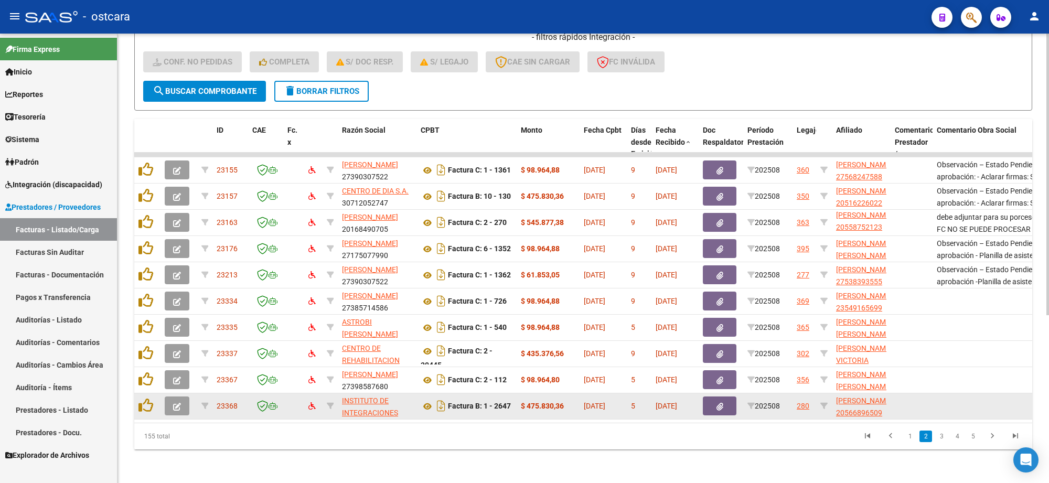
click at [176, 403] on icon "button" at bounding box center [177, 407] width 8 height 8
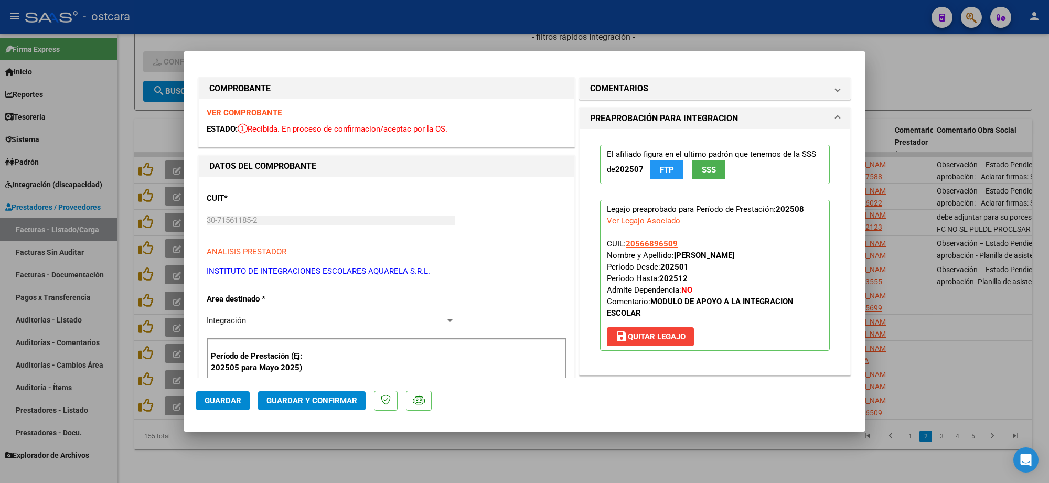
click at [255, 115] on strong "VER COMPROBANTE" at bounding box center [244, 112] width 75 height 9
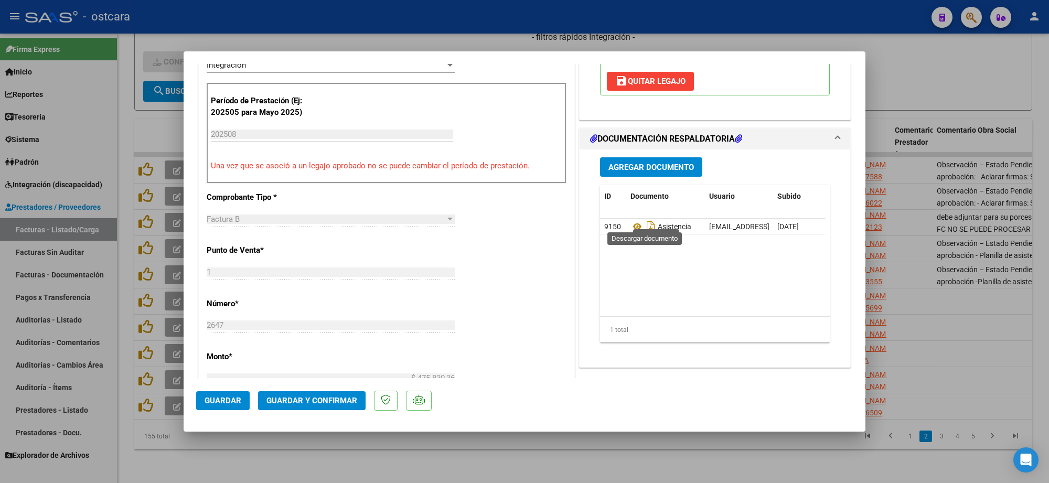
scroll to position [262, 0]
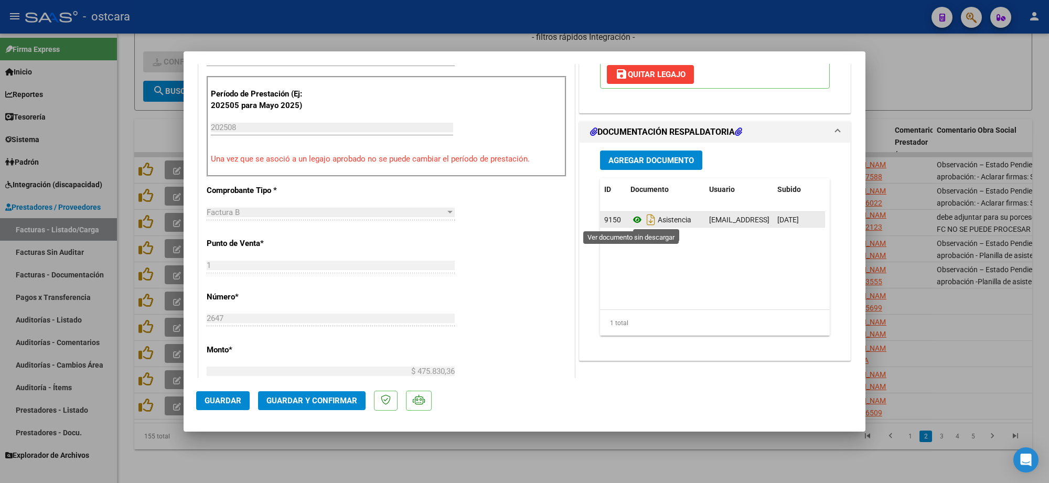
click at [631, 216] on icon at bounding box center [638, 220] width 14 height 13
click at [1042, 286] on div at bounding box center [524, 241] width 1049 height 483
type input "$ 0,00"
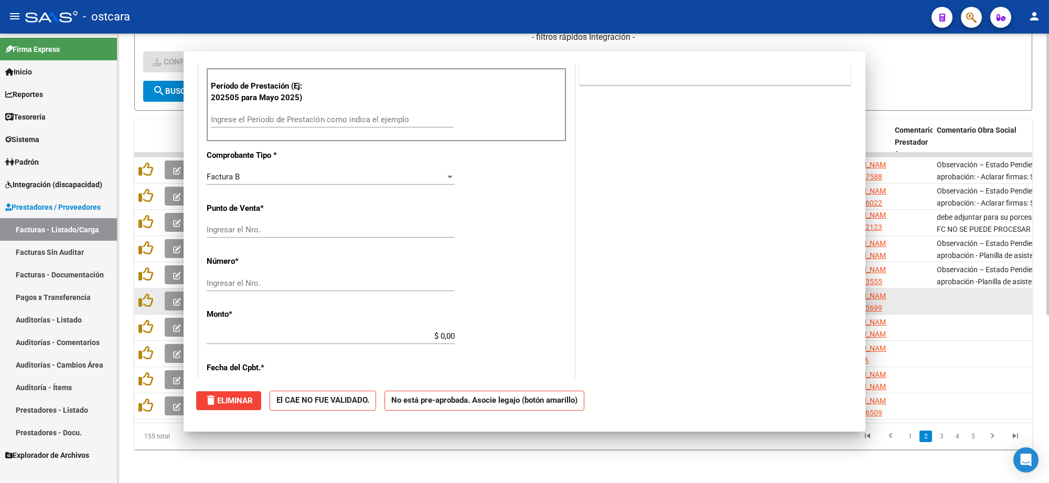
scroll to position [0, 0]
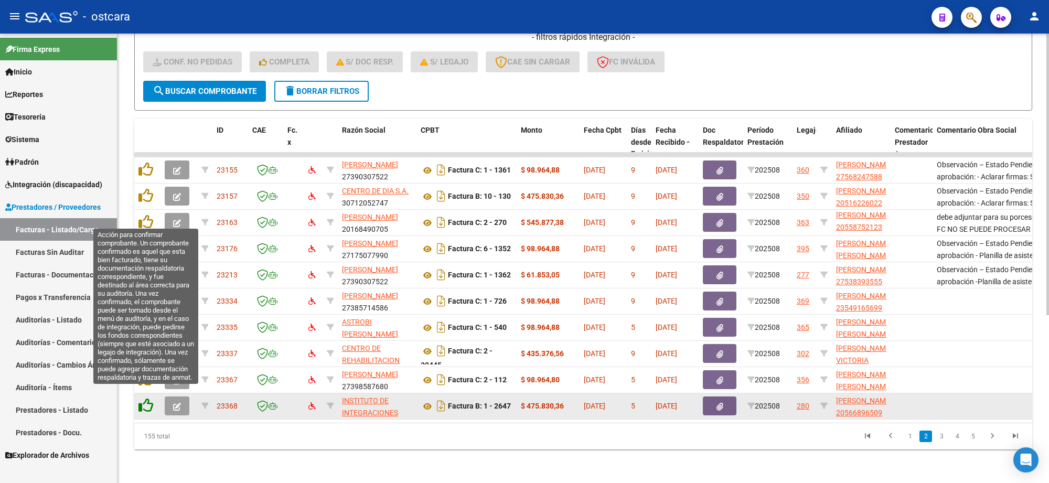
click at [139, 398] on icon at bounding box center [146, 405] width 15 height 15
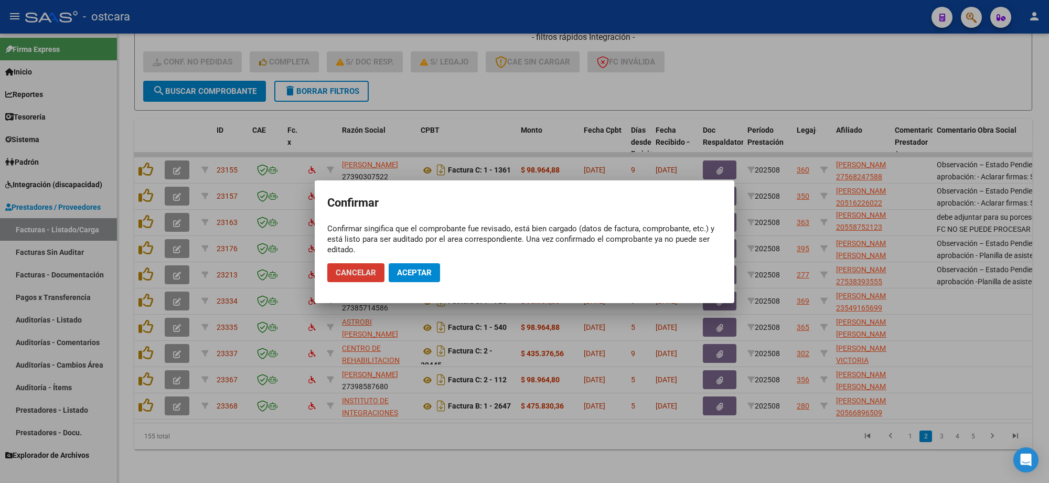
click at [416, 272] on span "Aceptar" at bounding box center [414, 272] width 35 height 9
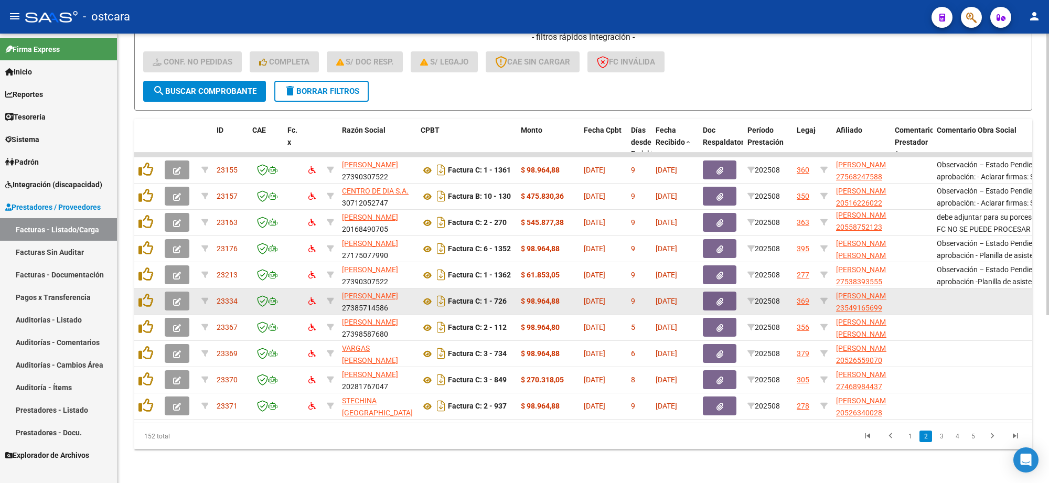
click at [179, 298] on icon "button" at bounding box center [177, 302] width 8 height 8
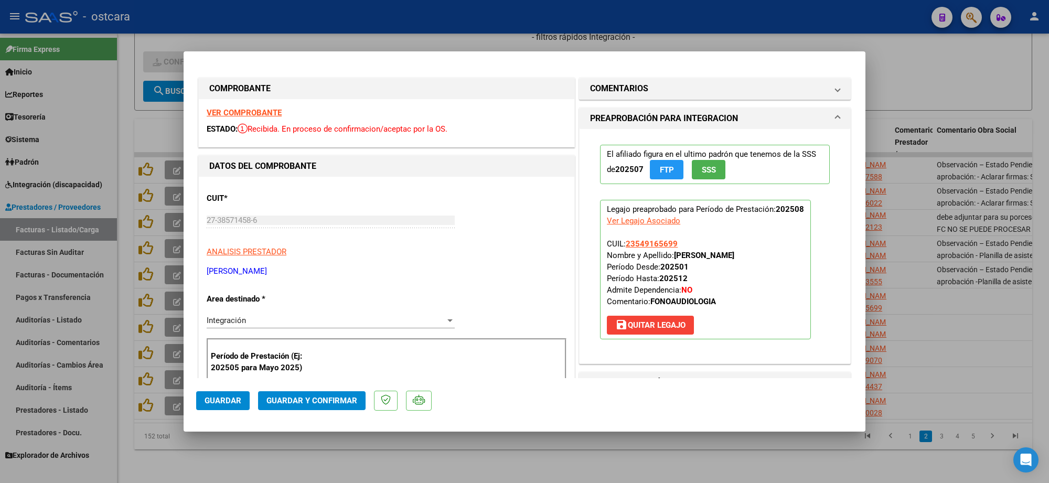
click at [252, 111] on strong "VER COMPROBANTE" at bounding box center [244, 112] width 75 height 9
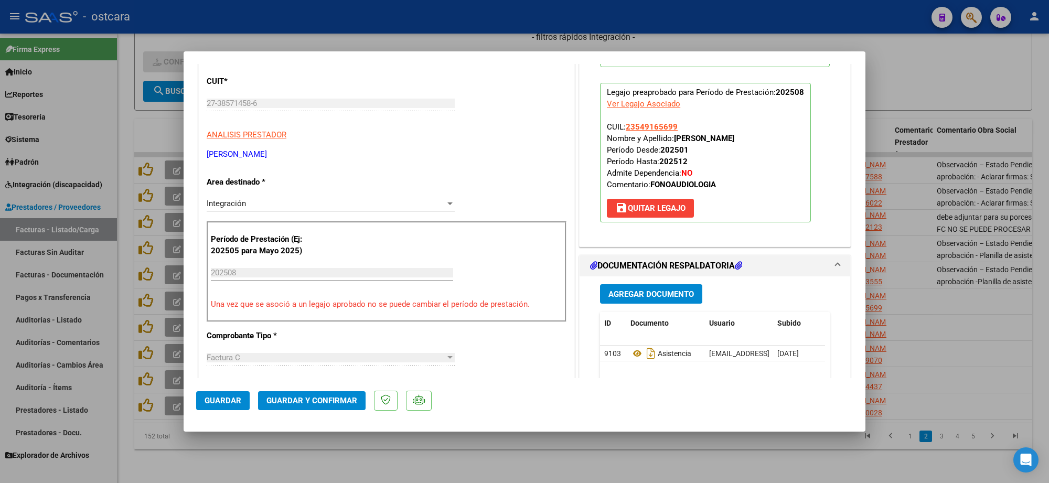
scroll to position [262, 0]
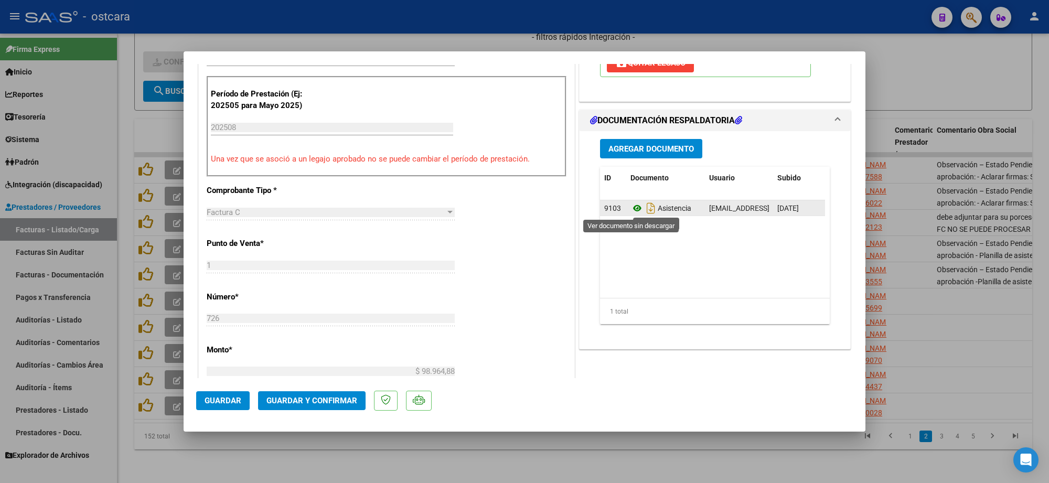
click at [632, 210] on icon at bounding box center [638, 208] width 14 height 13
click at [302, 398] on span "Guardar y Confirmar" at bounding box center [312, 400] width 91 height 9
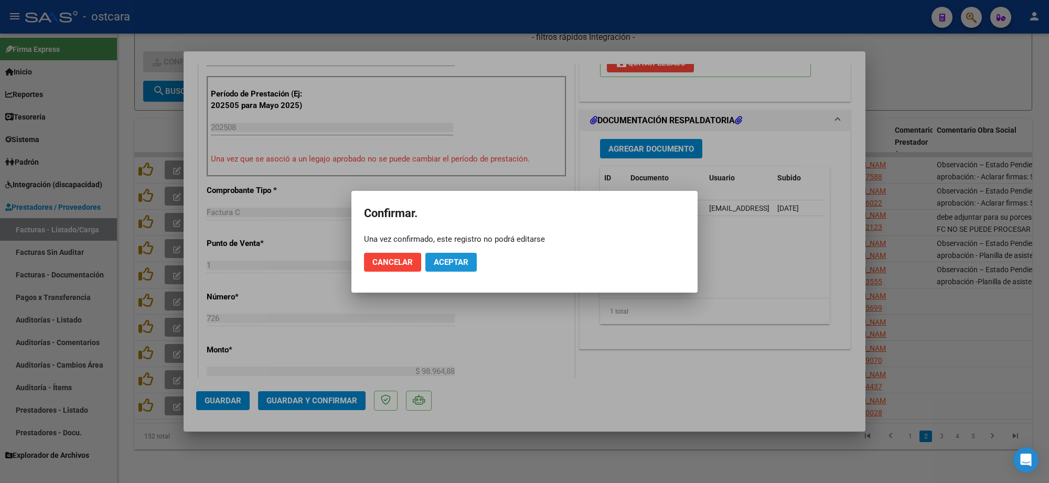
click at [457, 255] on button "Aceptar" at bounding box center [451, 262] width 51 height 19
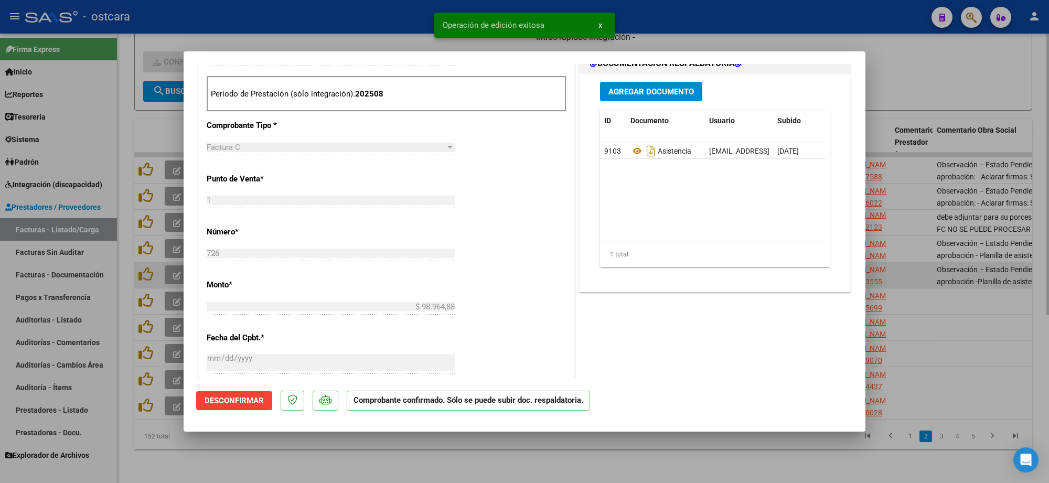
click at [961, 279] on div at bounding box center [524, 241] width 1049 height 483
type input "$ 0,00"
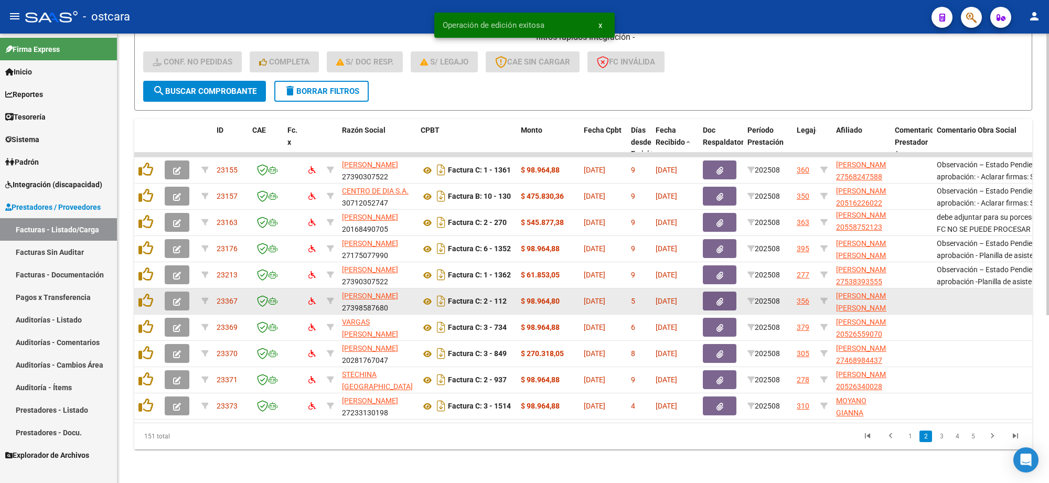
click at [182, 292] on button "button" at bounding box center [177, 301] width 25 height 19
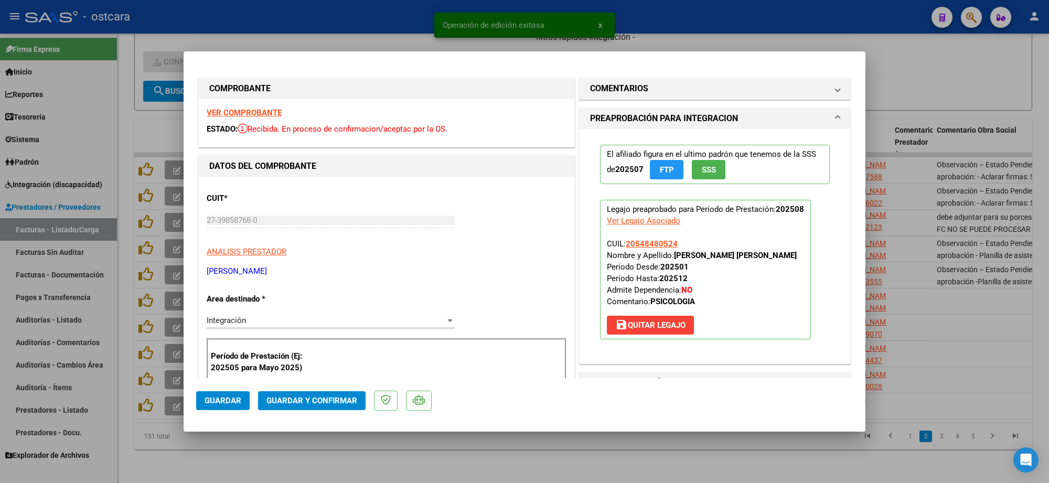
click at [253, 115] on strong "VER COMPROBANTE" at bounding box center [244, 112] width 75 height 9
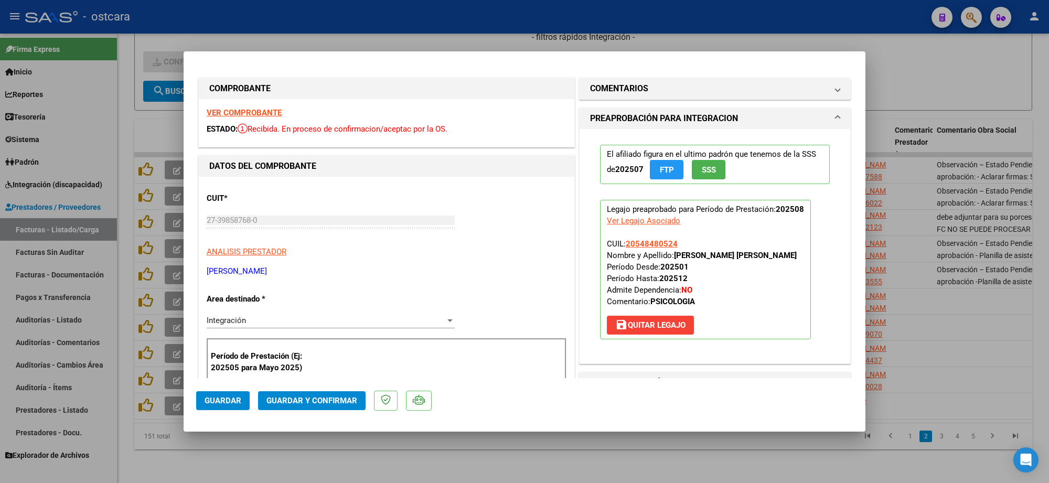
scroll to position [131, 0]
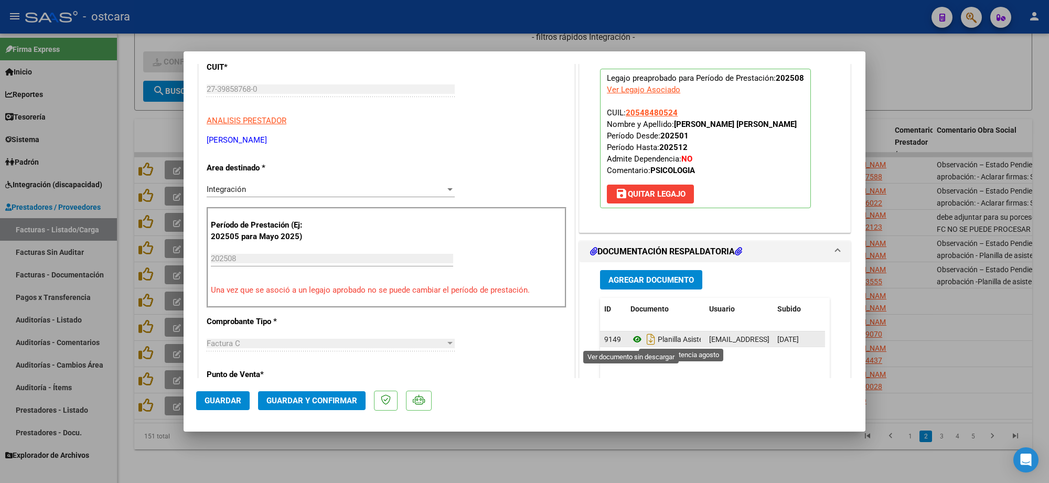
click at [631, 341] on icon at bounding box center [638, 339] width 14 height 13
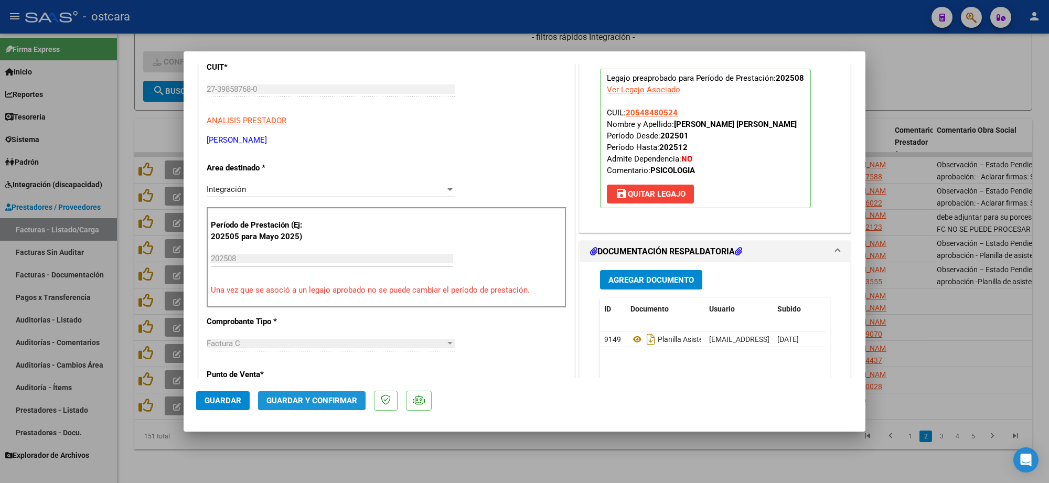
click at [337, 399] on span "Guardar y Confirmar" at bounding box center [312, 400] width 91 height 9
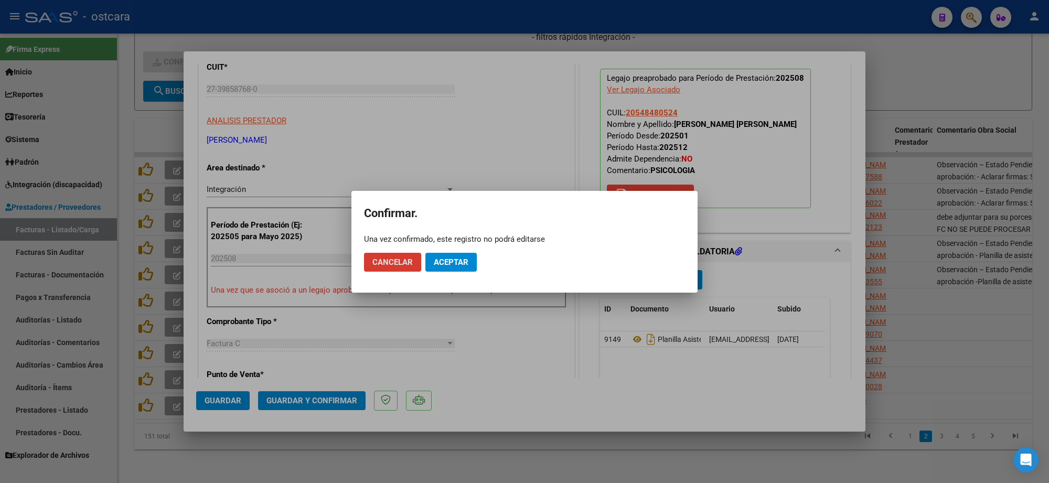
click at [448, 269] on button "Aceptar" at bounding box center [451, 262] width 51 height 19
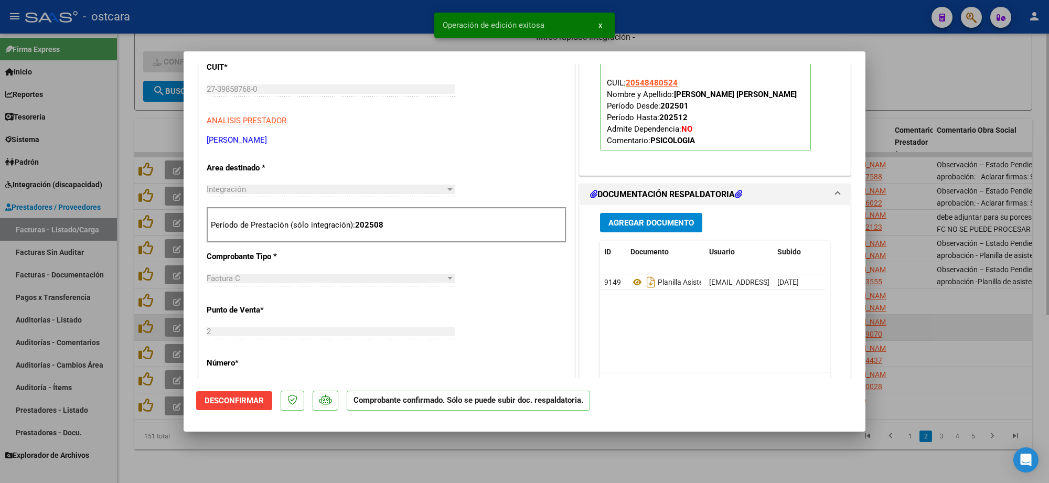
click at [965, 310] on div at bounding box center [524, 241] width 1049 height 483
type input "$ 0,00"
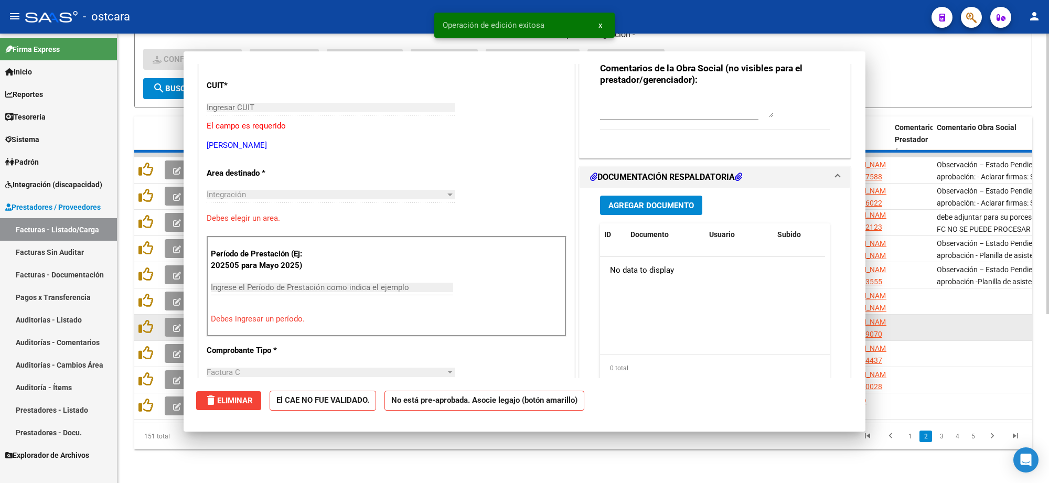
scroll to position [0, 0]
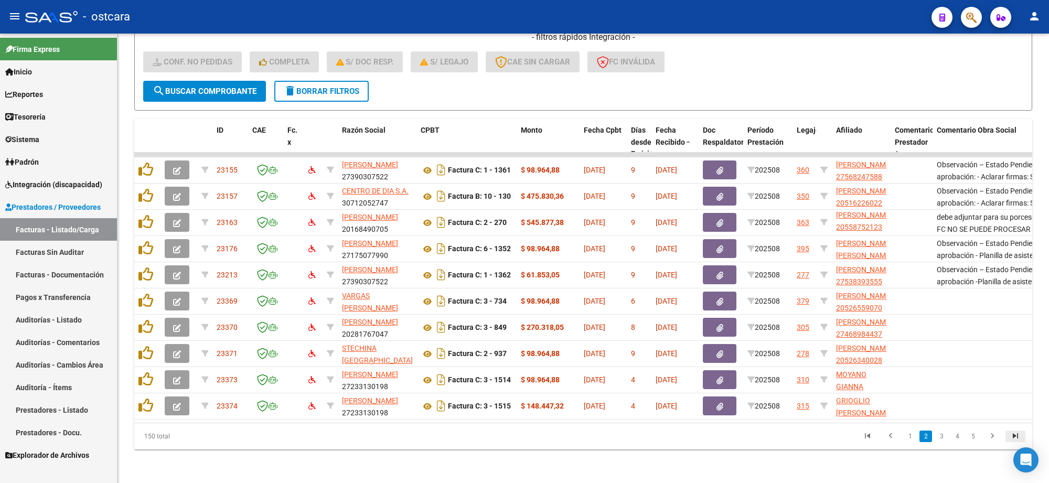
click at [1018, 434] on icon "go to last page" at bounding box center [1016, 437] width 14 height 13
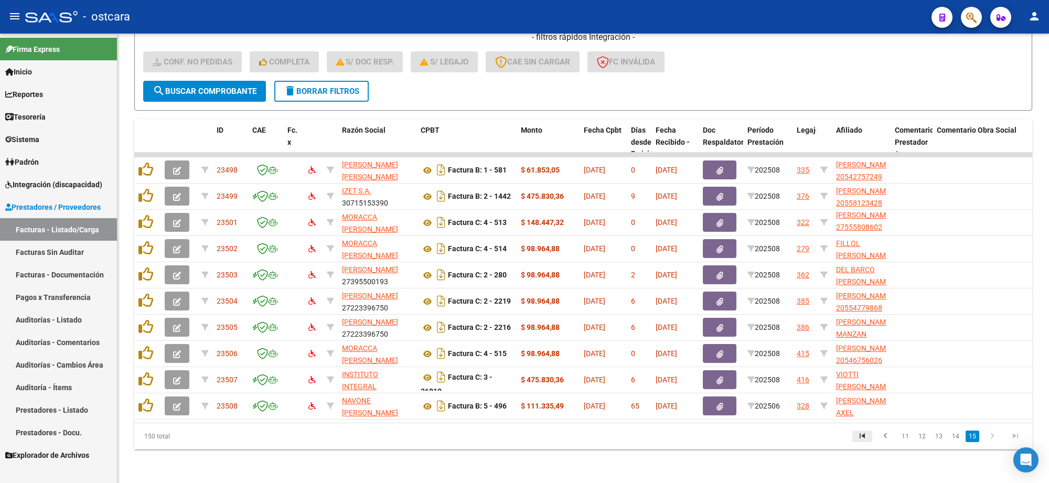
click at [868, 433] on icon "go to first page" at bounding box center [863, 437] width 14 height 13
